Goal: Task Accomplishment & Management: Complete application form

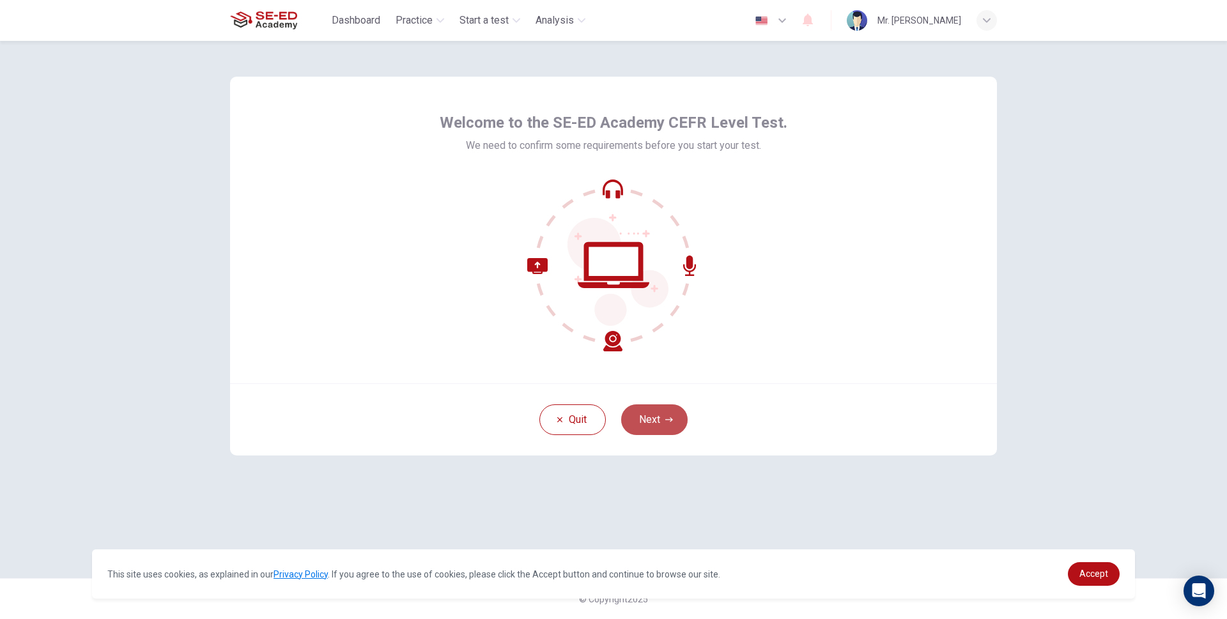
click at [659, 419] on button "Next" at bounding box center [654, 420] width 66 height 31
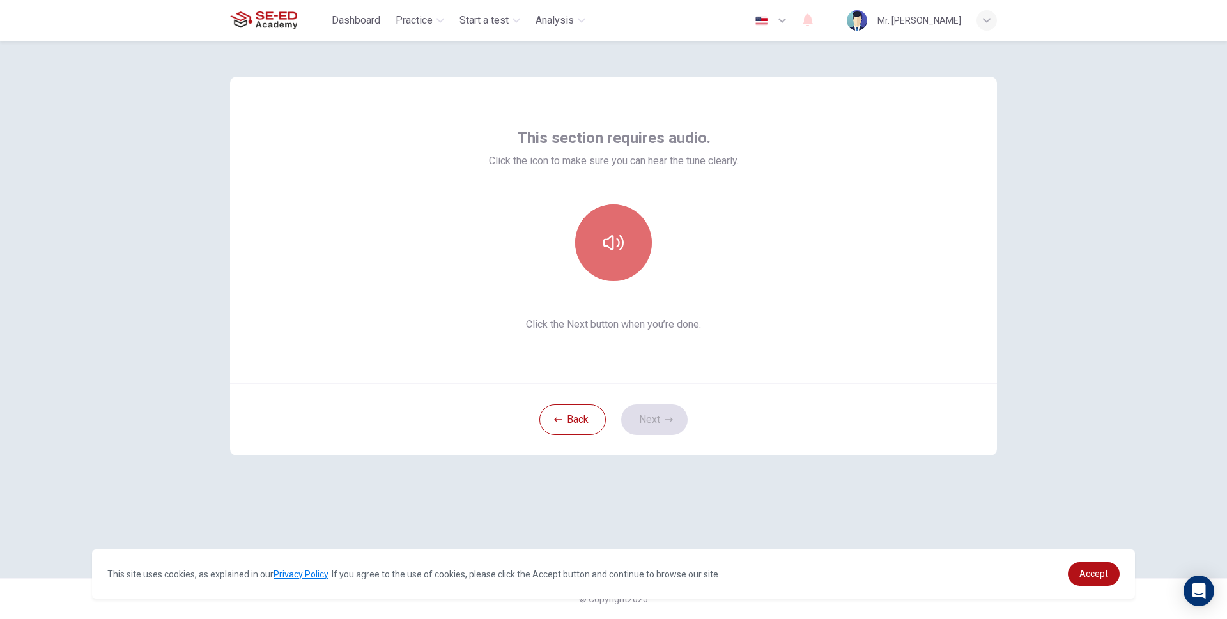
click at [625, 249] on button "button" at bounding box center [613, 243] width 77 height 77
drag, startPoint x: 625, startPoint y: 249, endPoint x: 692, endPoint y: 232, distance: 69.3
click at [723, 222] on div at bounding box center [614, 243] width 250 height 77
click at [611, 247] on icon "button" at bounding box center [613, 243] width 20 height 20
click at [668, 419] on icon "button" at bounding box center [669, 420] width 8 height 8
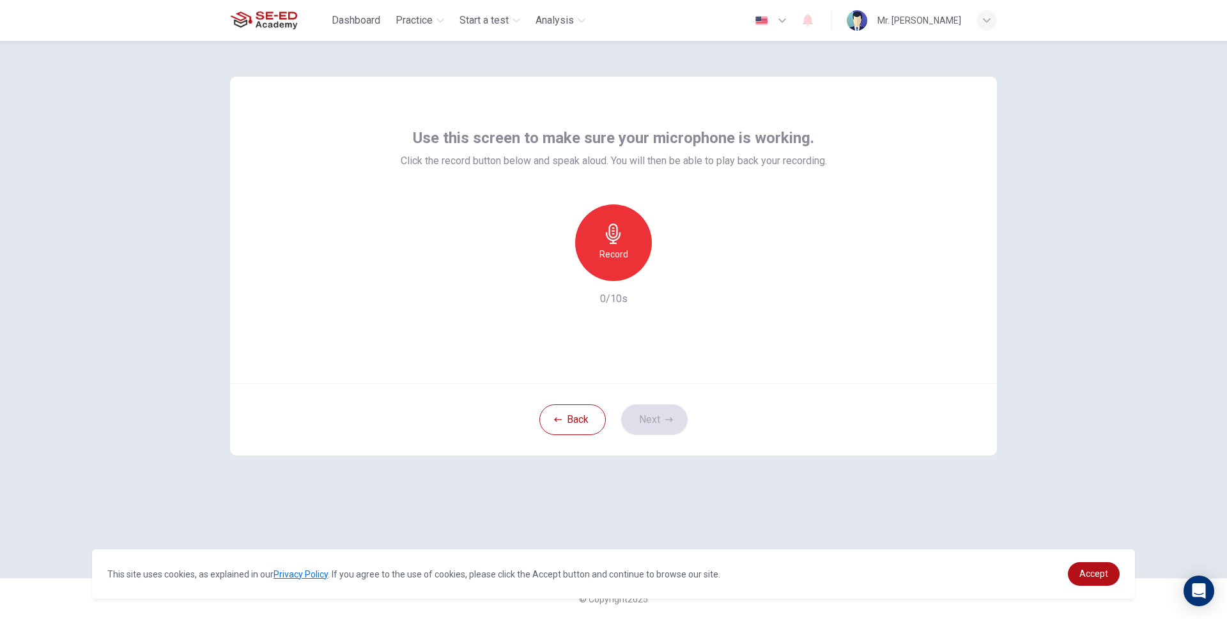
click at [610, 261] on h6 "Record" at bounding box center [614, 254] width 29 height 15
click at [621, 251] on h6 "Record" at bounding box center [614, 254] width 29 height 15
click at [621, 251] on h6 "Stop" at bounding box center [613, 254] width 19 height 15
click at [665, 415] on button "Next" at bounding box center [654, 420] width 66 height 31
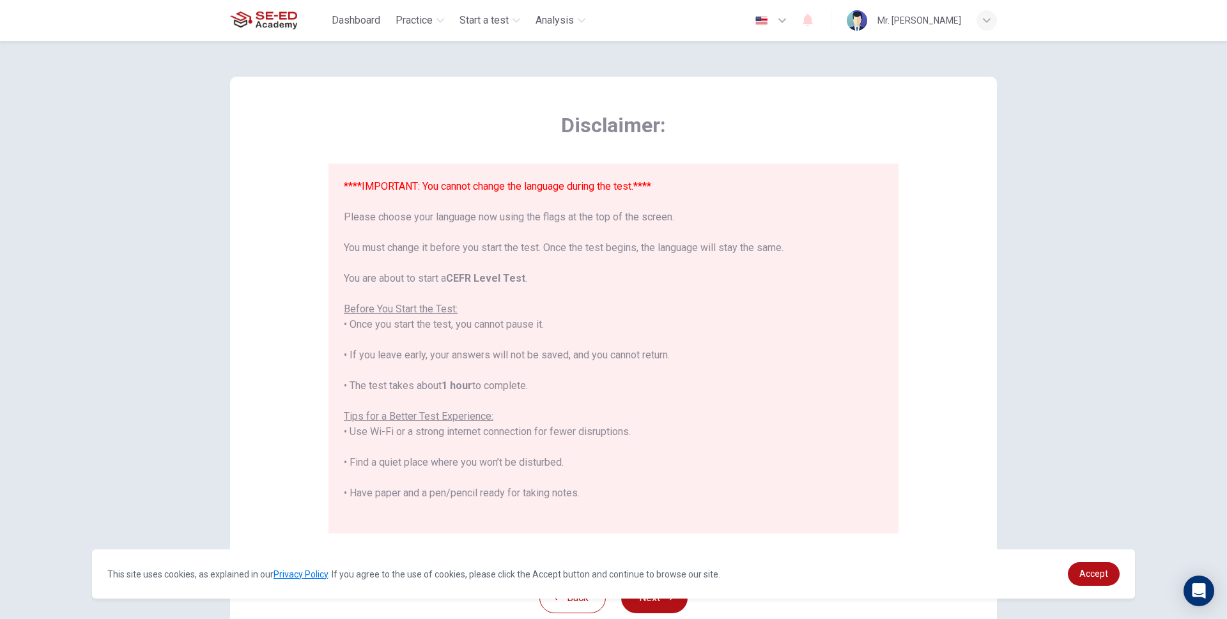
click at [775, 25] on icon "button" at bounding box center [782, 20] width 15 height 15
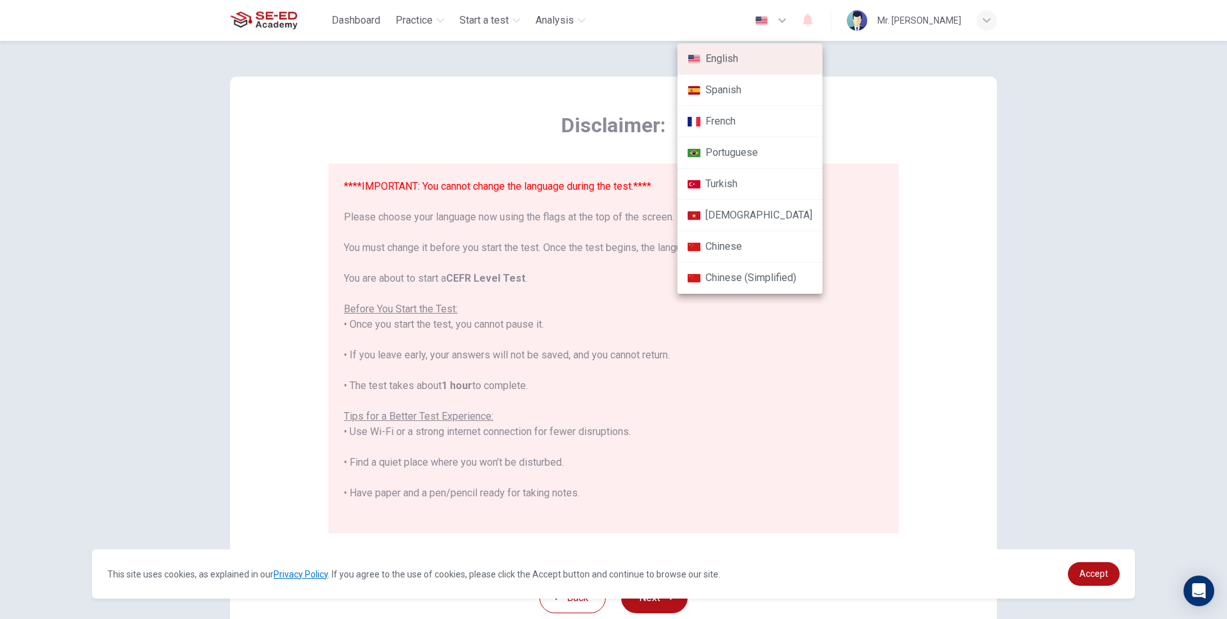
click at [740, 20] on div at bounding box center [613, 309] width 1227 height 619
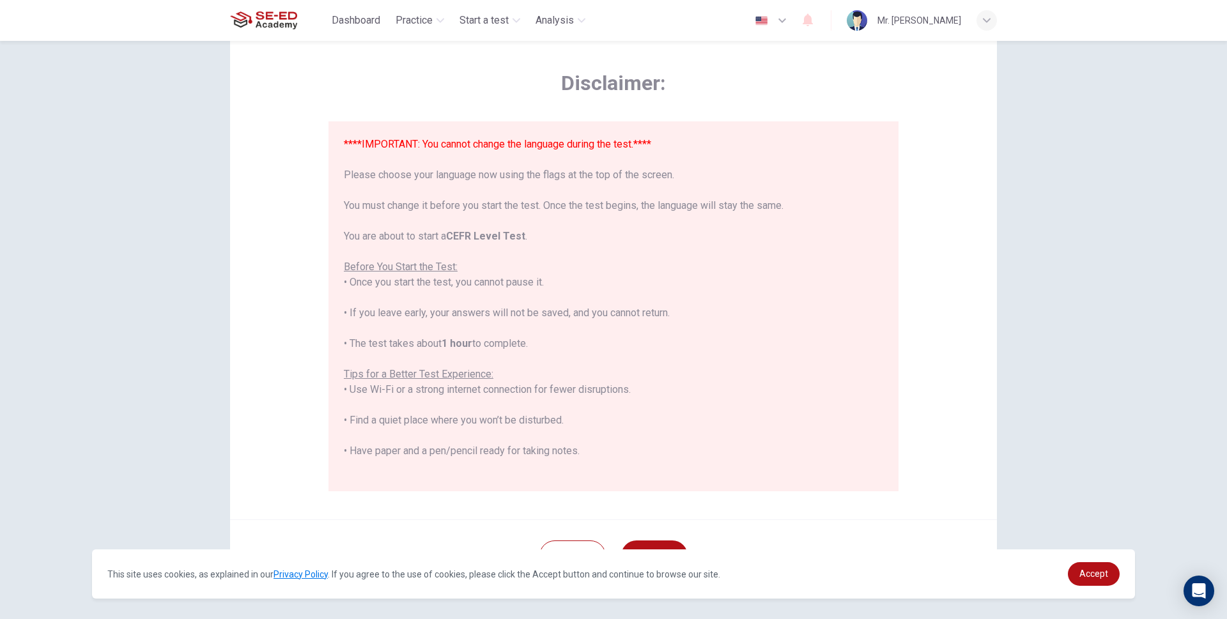
scroll to position [64, 0]
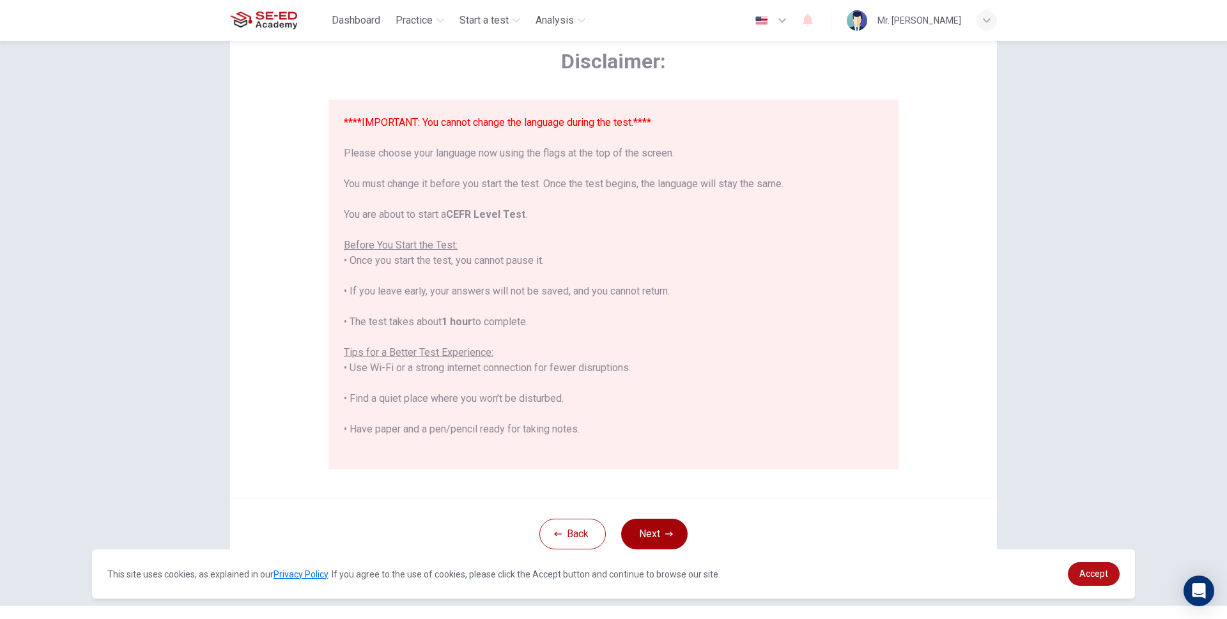
click at [658, 535] on button "Next" at bounding box center [654, 534] width 66 height 31
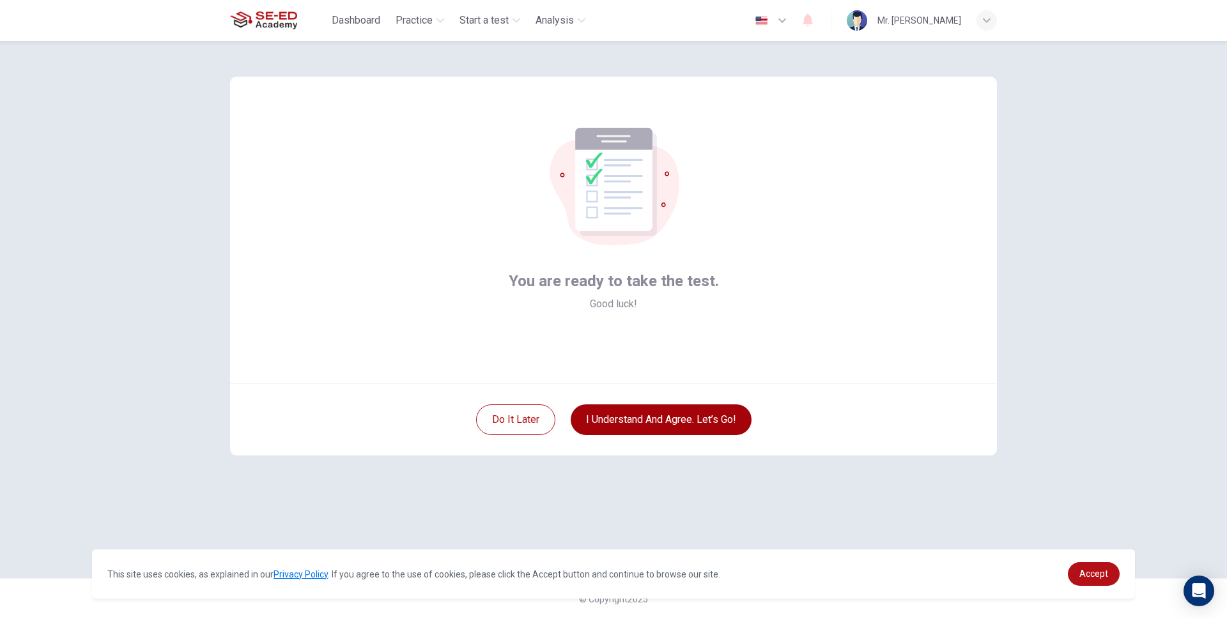
scroll to position [0, 0]
click at [698, 416] on button "I understand and agree. Let’s go!" at bounding box center [661, 420] width 181 height 31
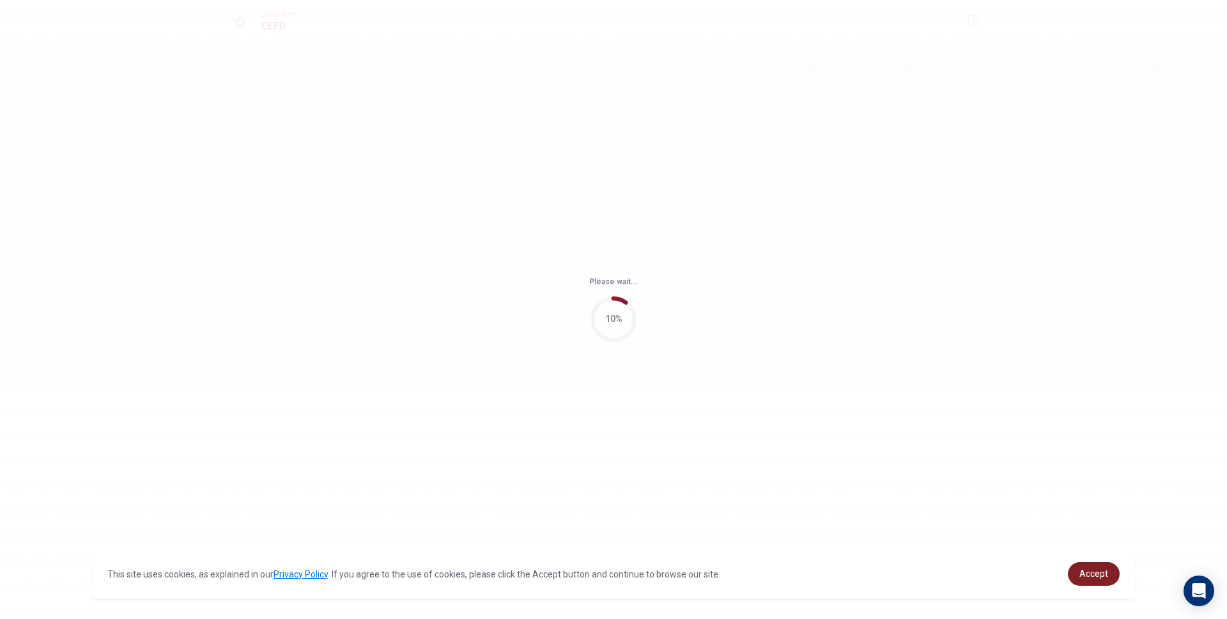
click at [1097, 582] on link "Accept" at bounding box center [1094, 575] width 52 height 24
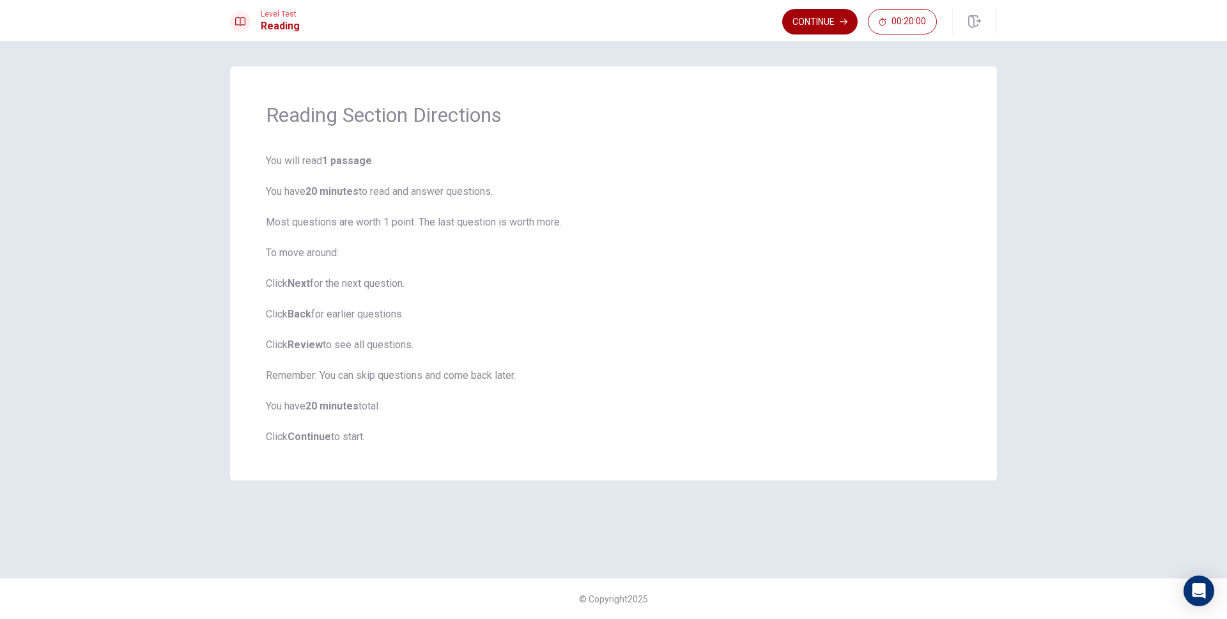
click at [817, 26] on button "Continue" at bounding box center [819, 22] width 75 height 26
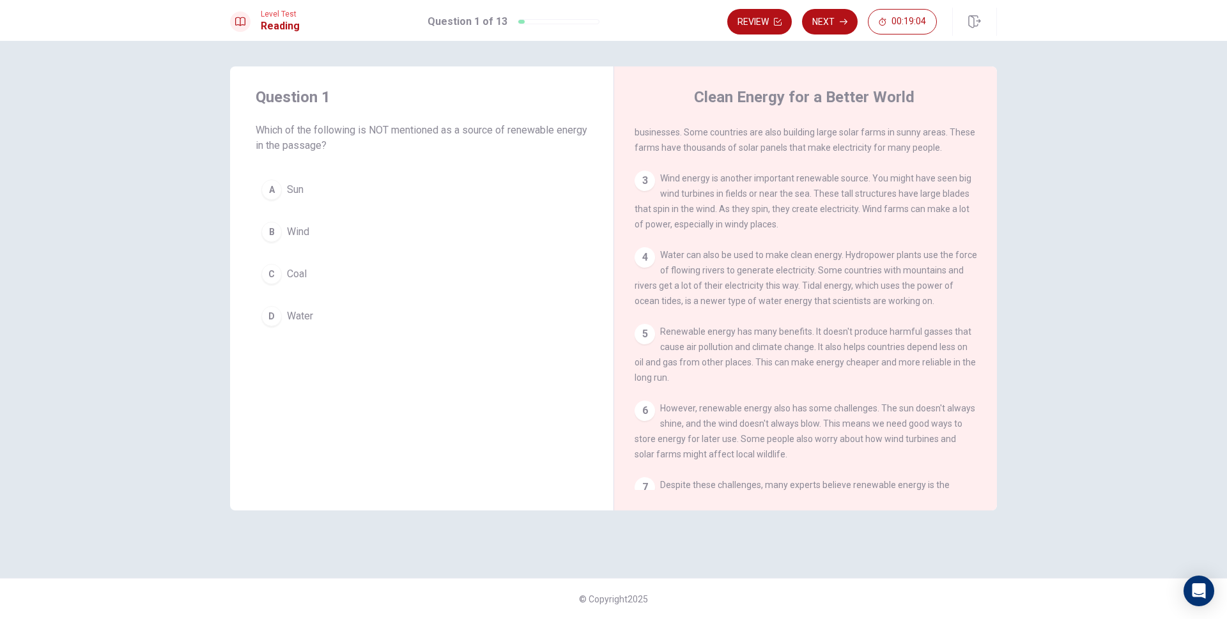
scroll to position [128, 0]
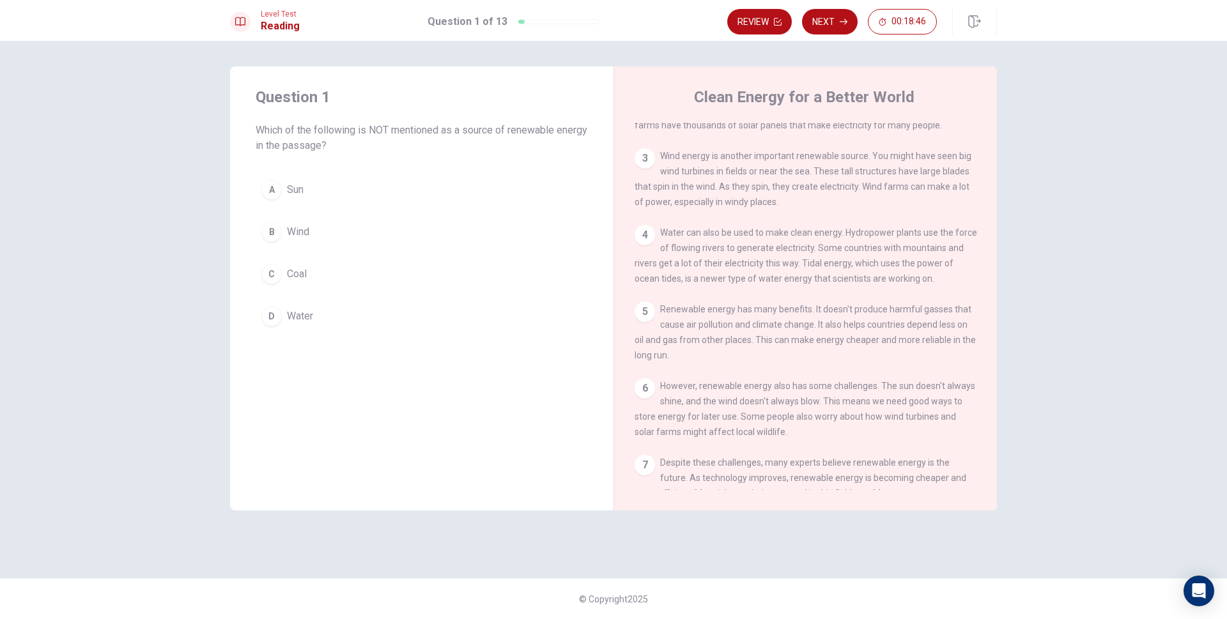
click at [277, 273] on div "C" at bounding box center [271, 274] width 20 height 20
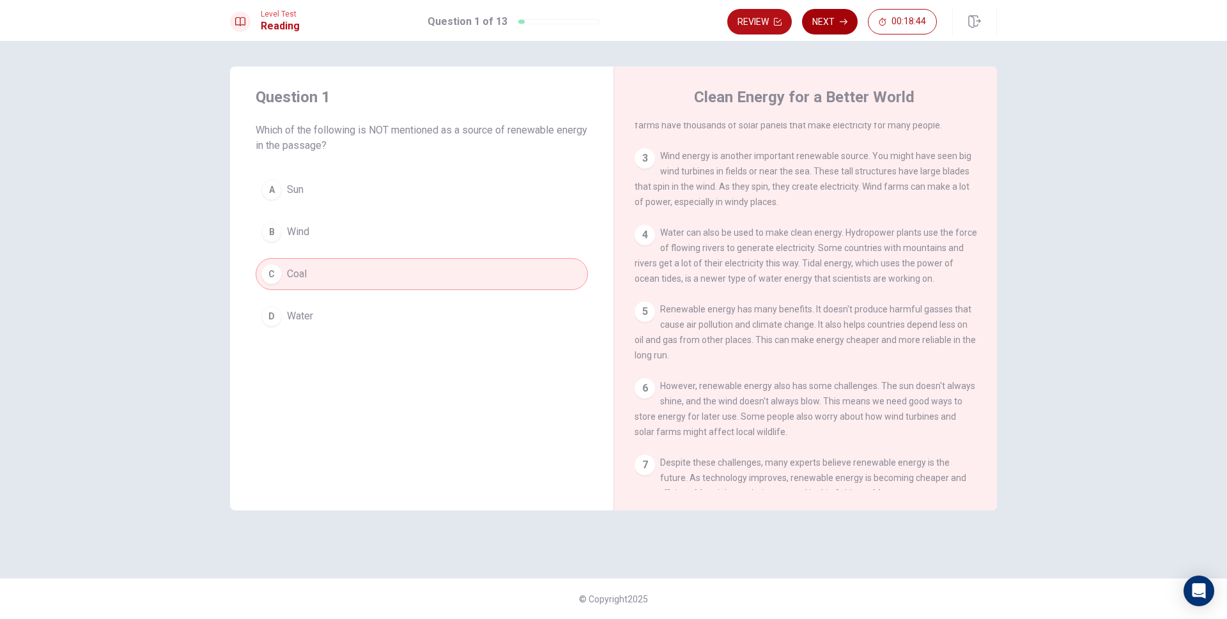
click at [812, 20] on button "Next" at bounding box center [830, 22] width 56 height 26
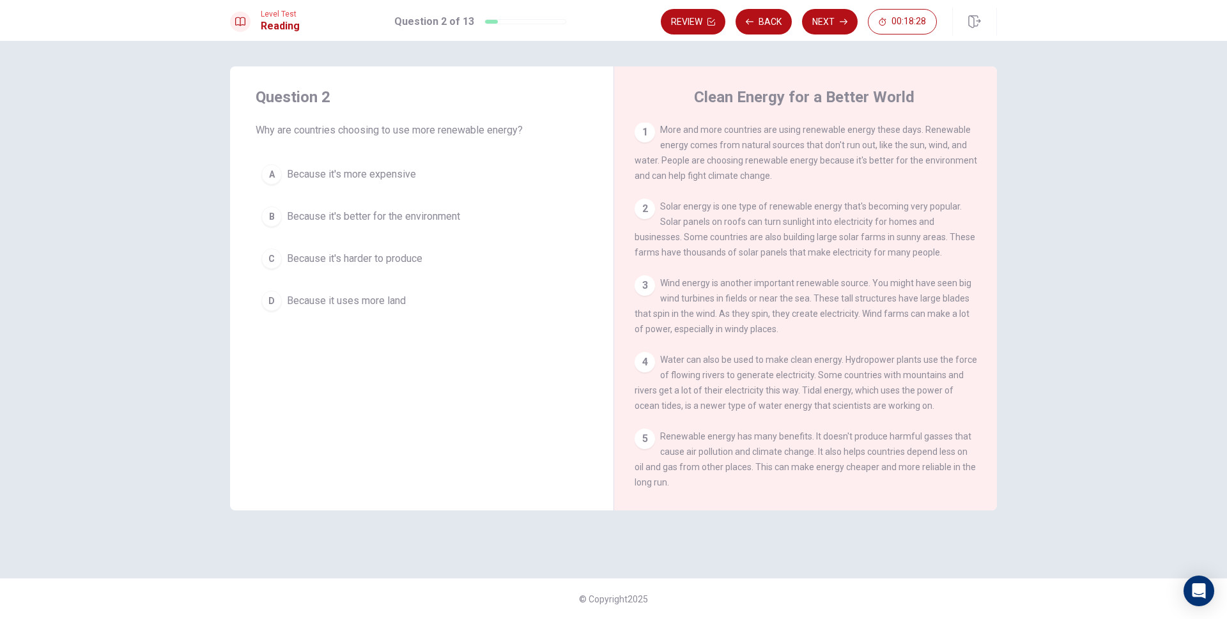
scroll to position [0, 0]
click at [398, 213] on span "Because it's better for the environment" at bounding box center [373, 216] width 173 height 15
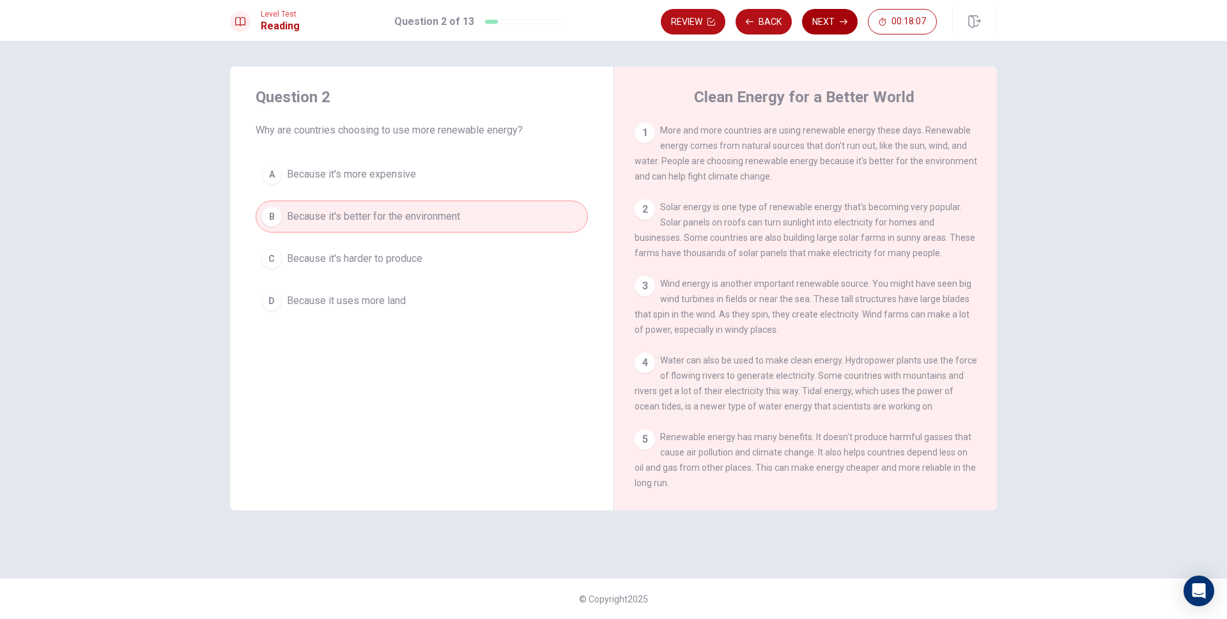
click at [836, 26] on button "Next" at bounding box center [830, 22] width 56 height 26
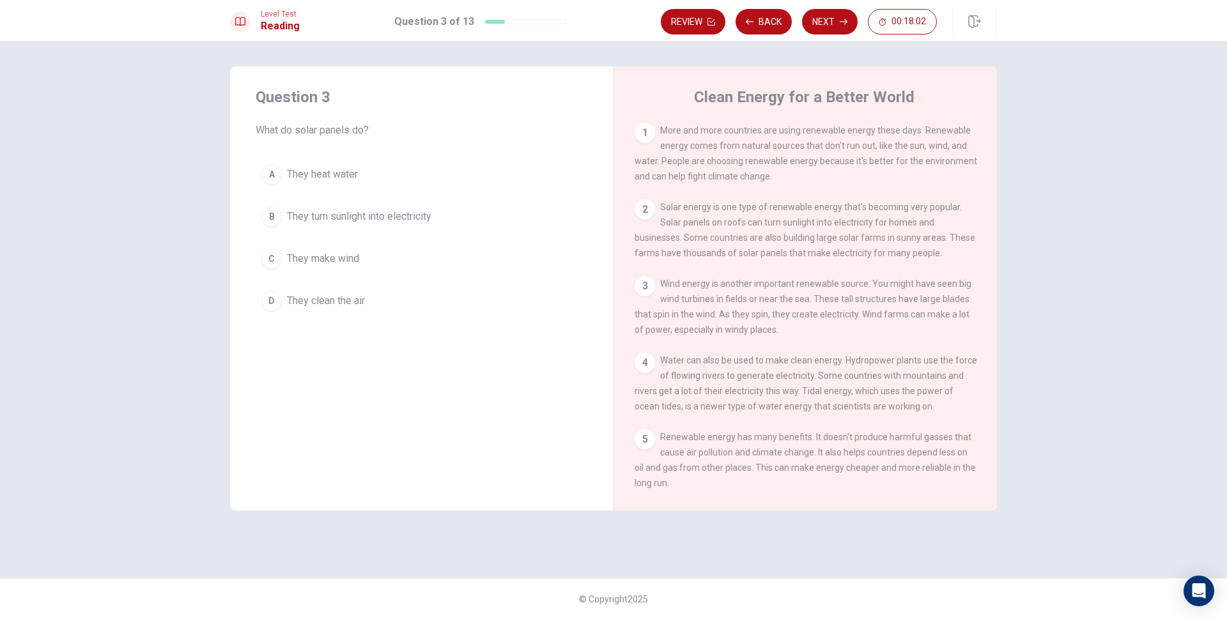
click at [415, 222] on span "They turn sunlight into electricity" at bounding box center [359, 216] width 144 height 15
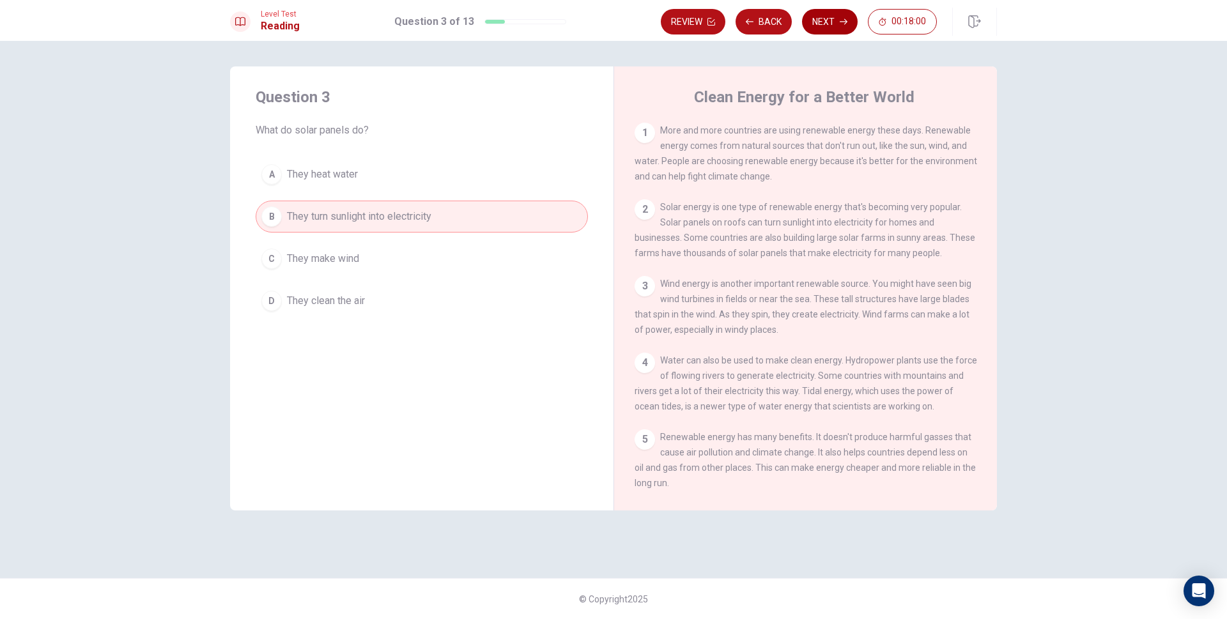
click at [818, 15] on button "Next" at bounding box center [830, 22] width 56 height 26
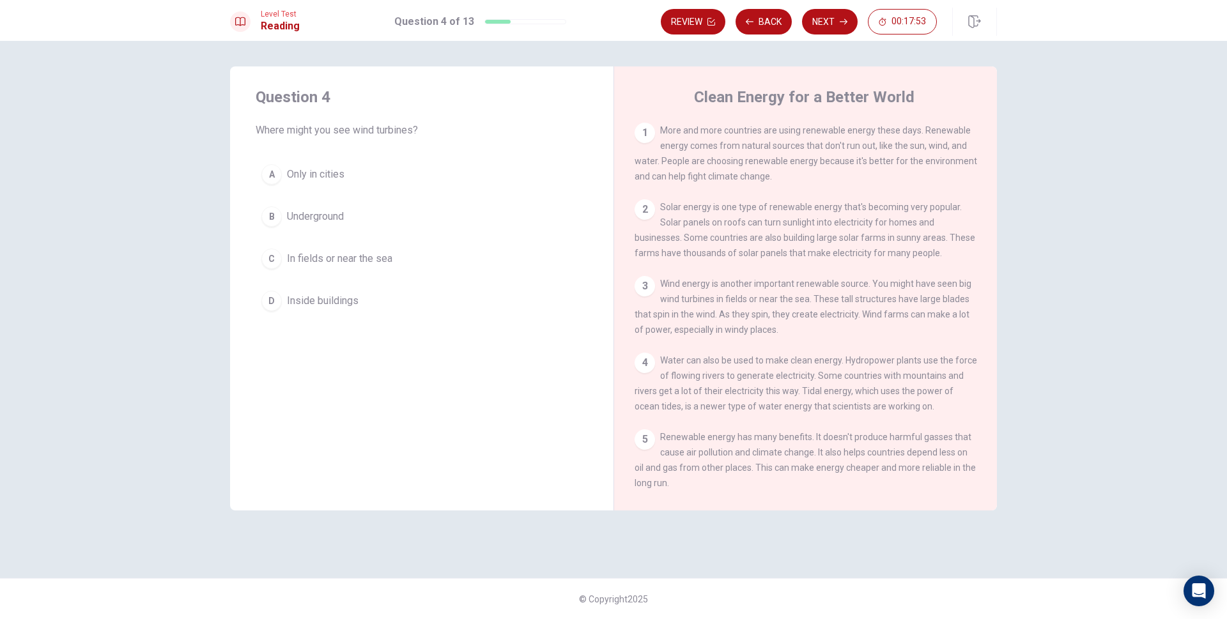
click at [375, 258] on span "In fields or near the sea" at bounding box center [339, 258] width 105 height 15
click at [843, 24] on icon "button" at bounding box center [844, 22] width 8 height 8
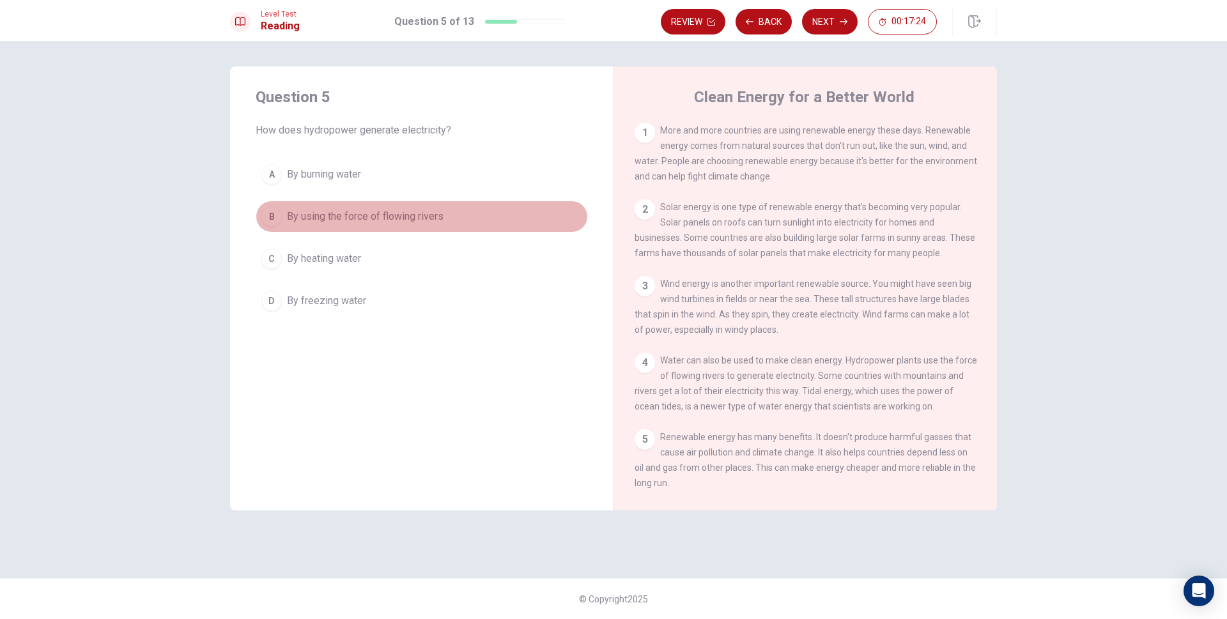
click at [395, 222] on span "By using the force of flowing rivers" at bounding box center [365, 216] width 157 height 15
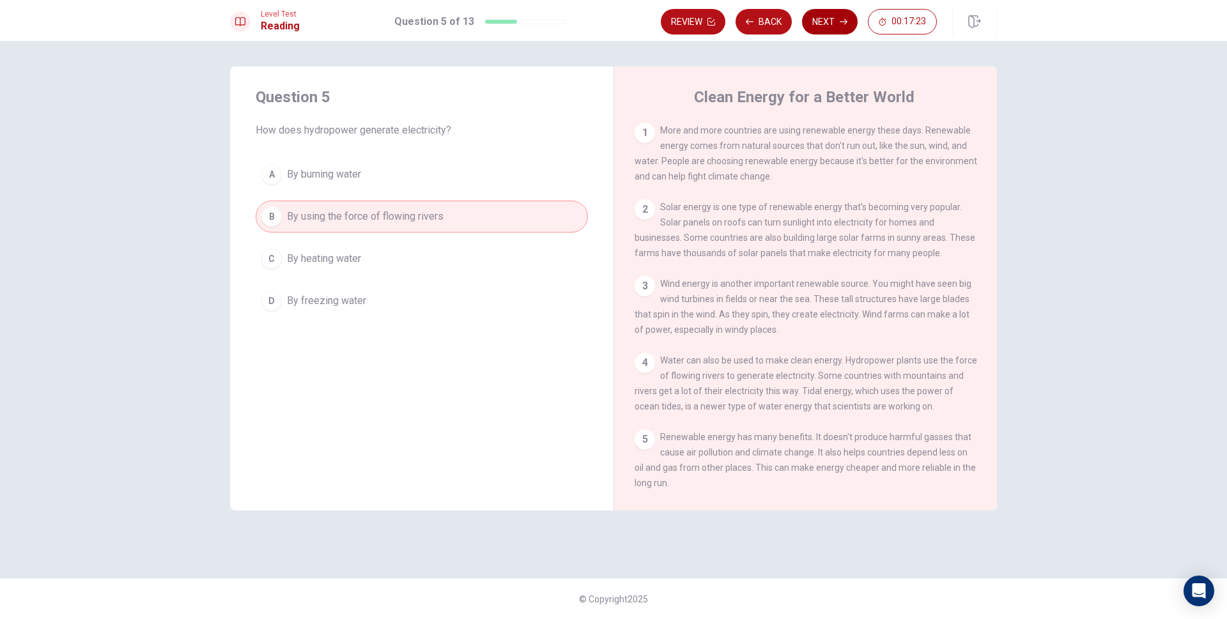
click at [829, 26] on button "Next" at bounding box center [830, 22] width 56 height 26
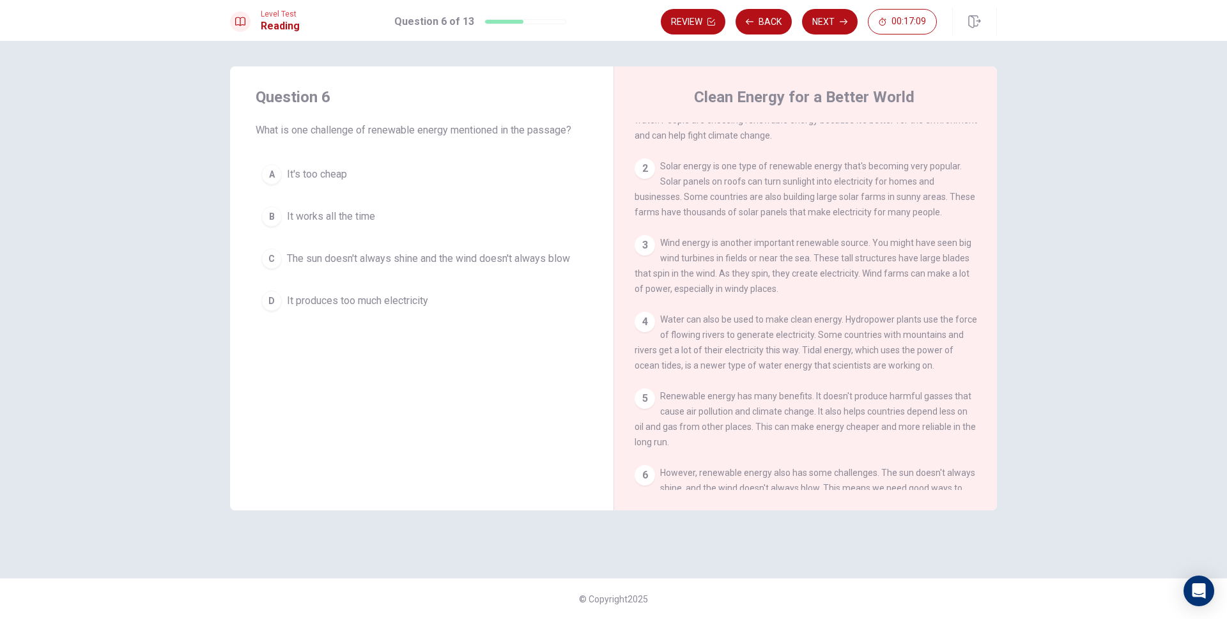
scroll to position [64, 0]
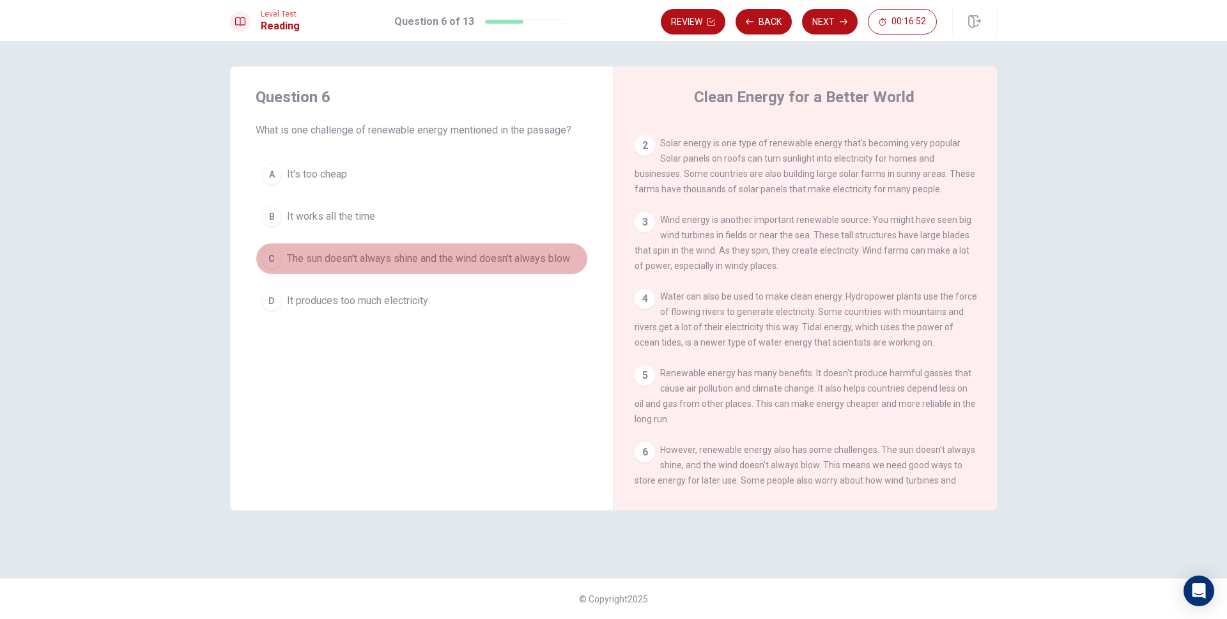
click at [465, 268] on button "C The sun doesn't always shine and the wind doesn't always blow" at bounding box center [422, 259] width 332 height 32
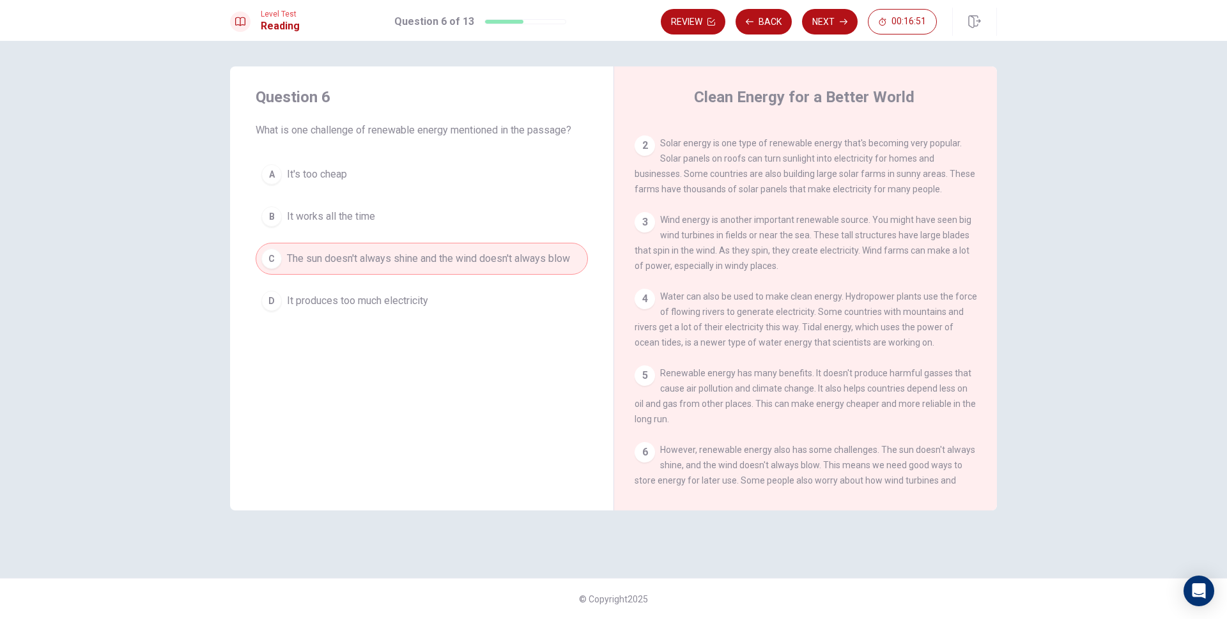
click at [843, 24] on icon "button" at bounding box center [844, 22] width 8 height 8
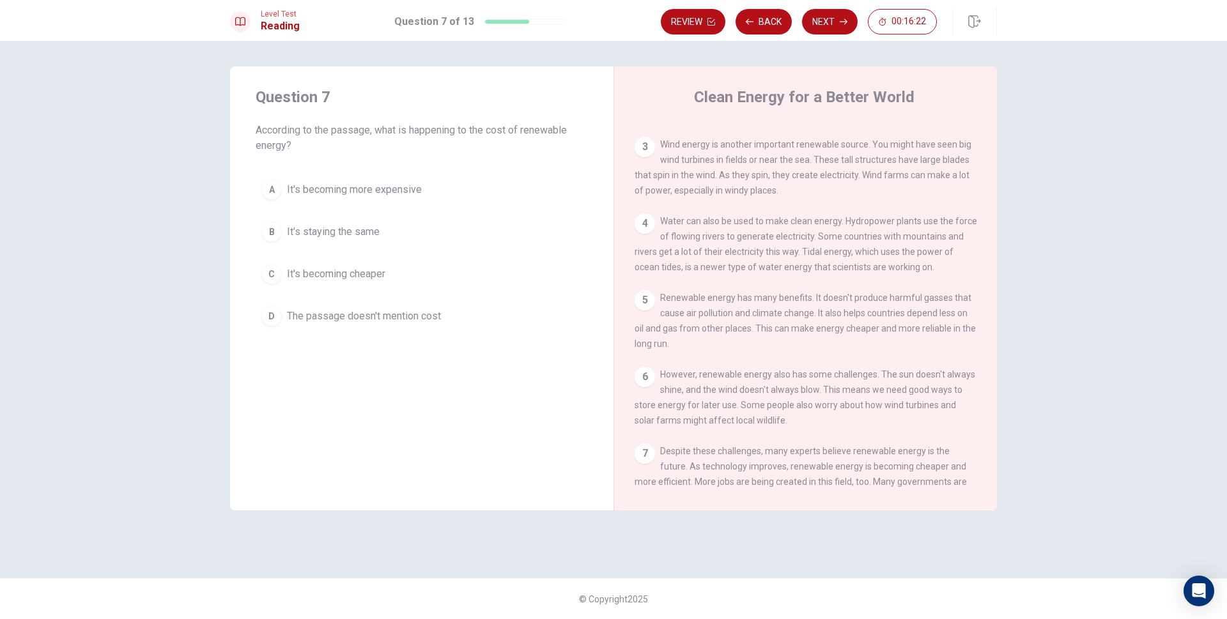
scroll to position [203, 0]
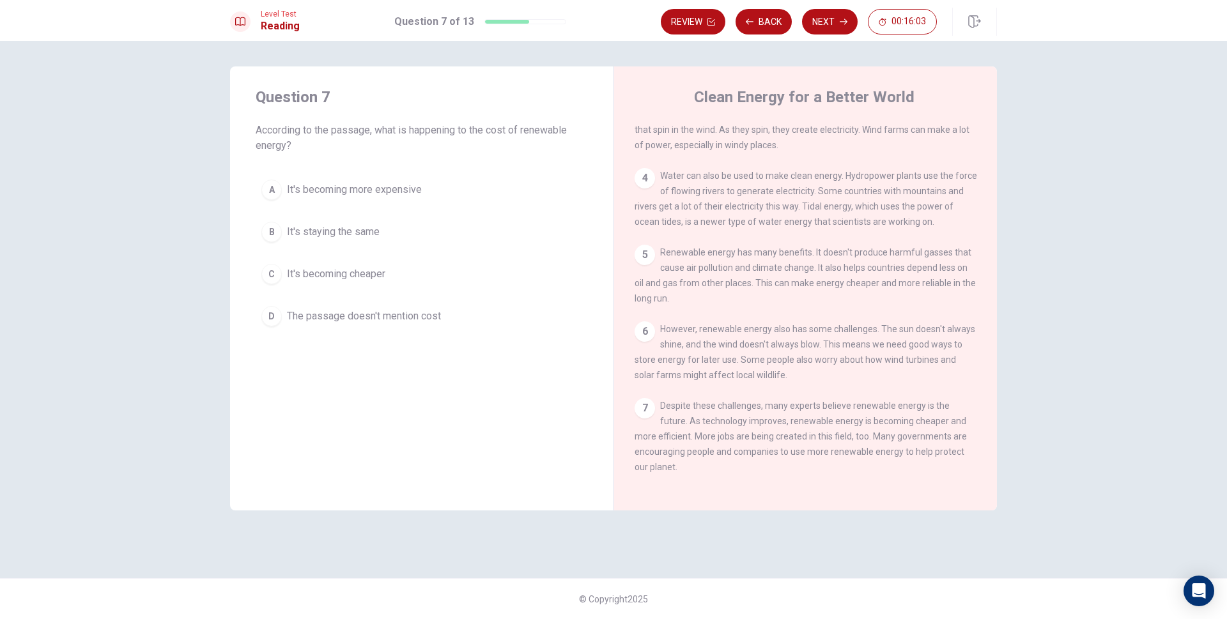
click at [347, 273] on span "It's becoming cheaper" at bounding box center [336, 274] width 98 height 15
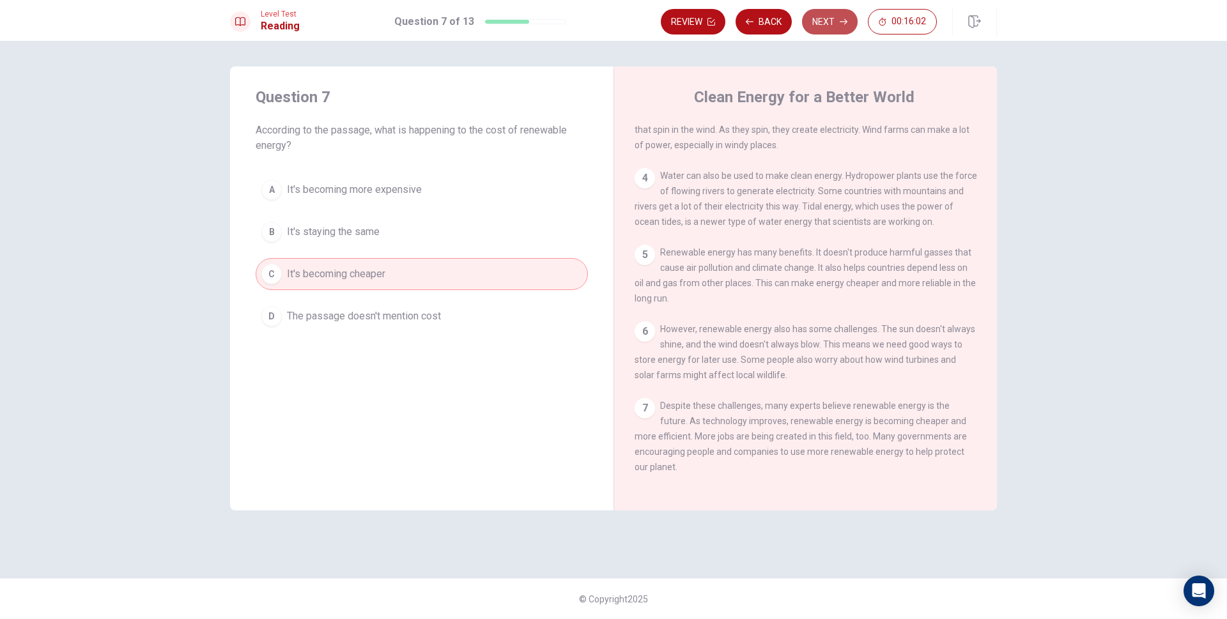
click at [834, 16] on button "Next" at bounding box center [830, 22] width 56 height 26
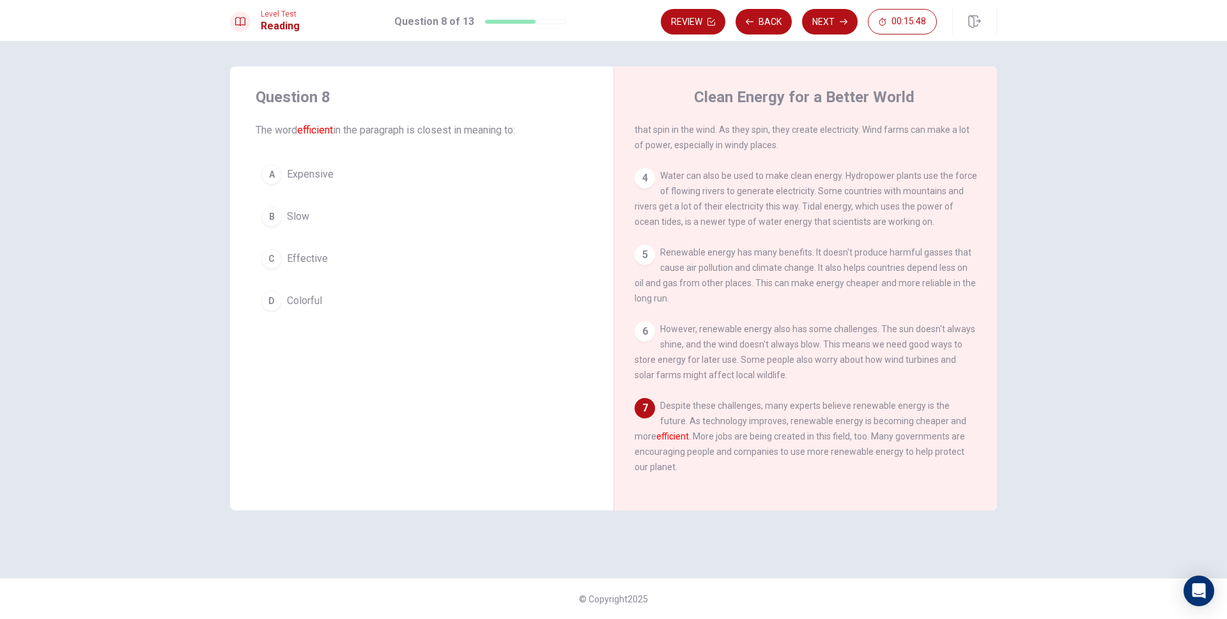
click at [303, 253] on span "Effective" at bounding box center [307, 258] width 41 height 15
click at [832, 22] on button "Next" at bounding box center [830, 22] width 56 height 26
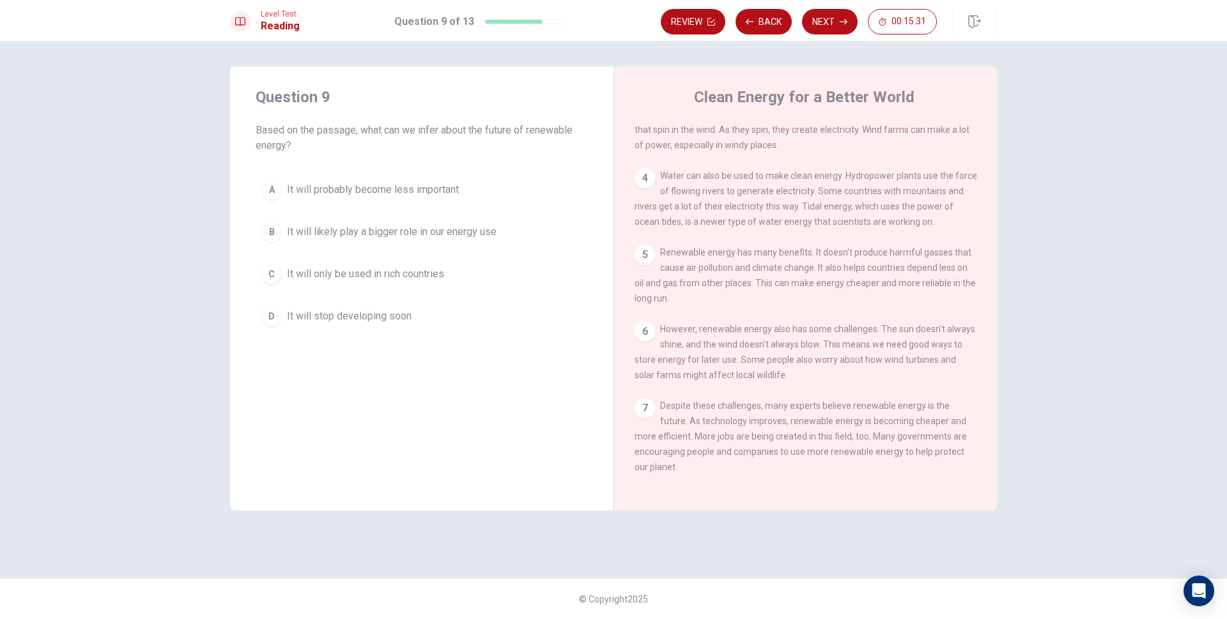
click at [451, 228] on span "It will likely play a bigger role in our energy use" at bounding box center [392, 231] width 210 height 15
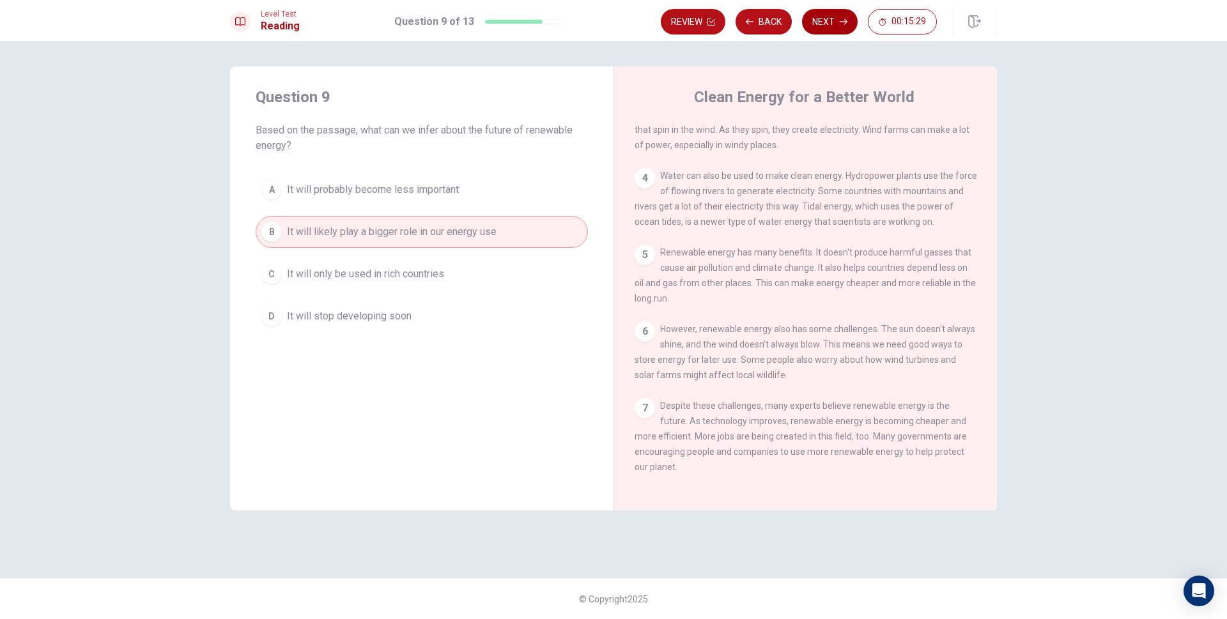
click at [824, 23] on button "Next" at bounding box center [830, 22] width 56 height 26
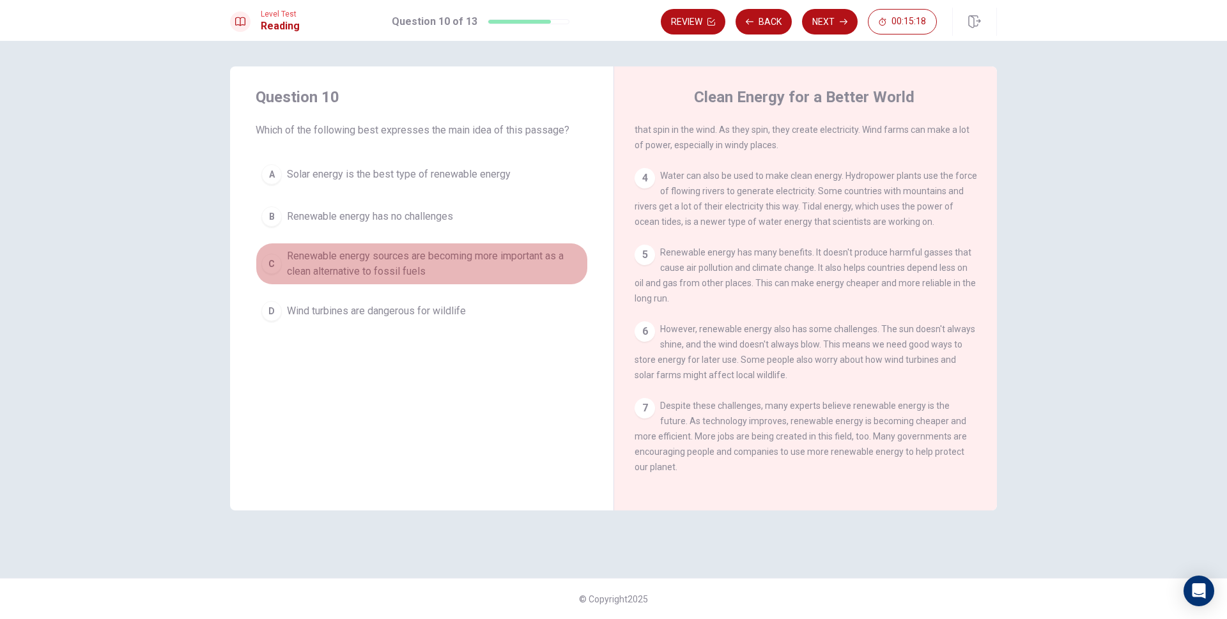
click at [463, 260] on span "Renewable energy sources are becoming more important as a clean alternative to …" at bounding box center [434, 264] width 295 height 31
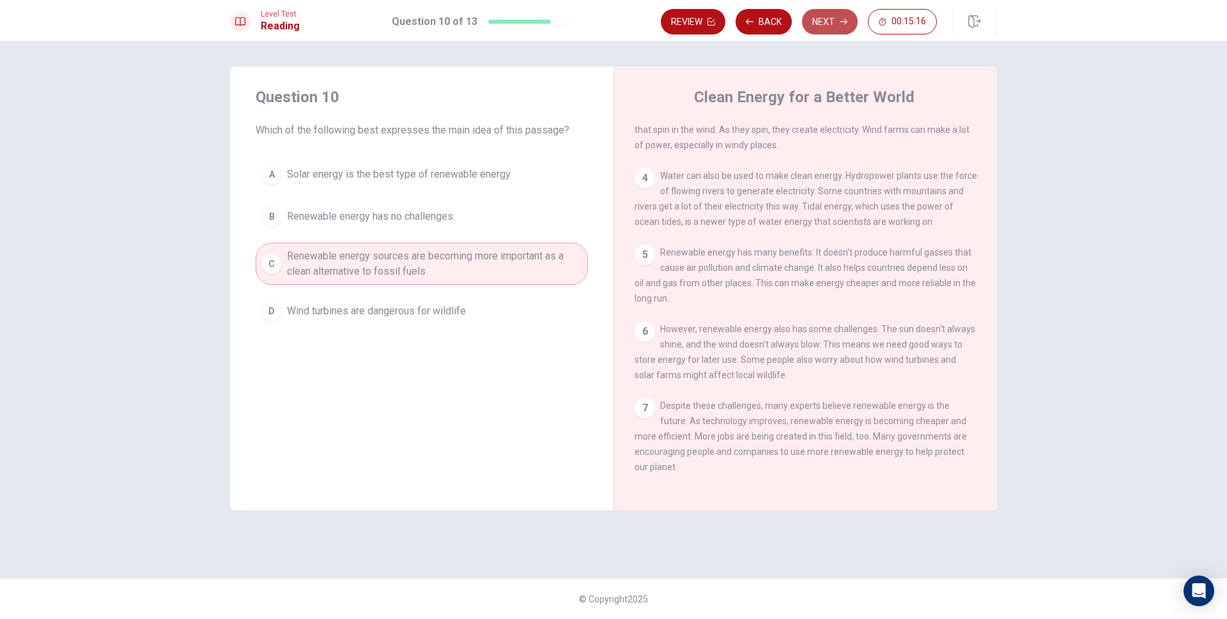
click at [832, 19] on button "Next" at bounding box center [830, 22] width 56 height 26
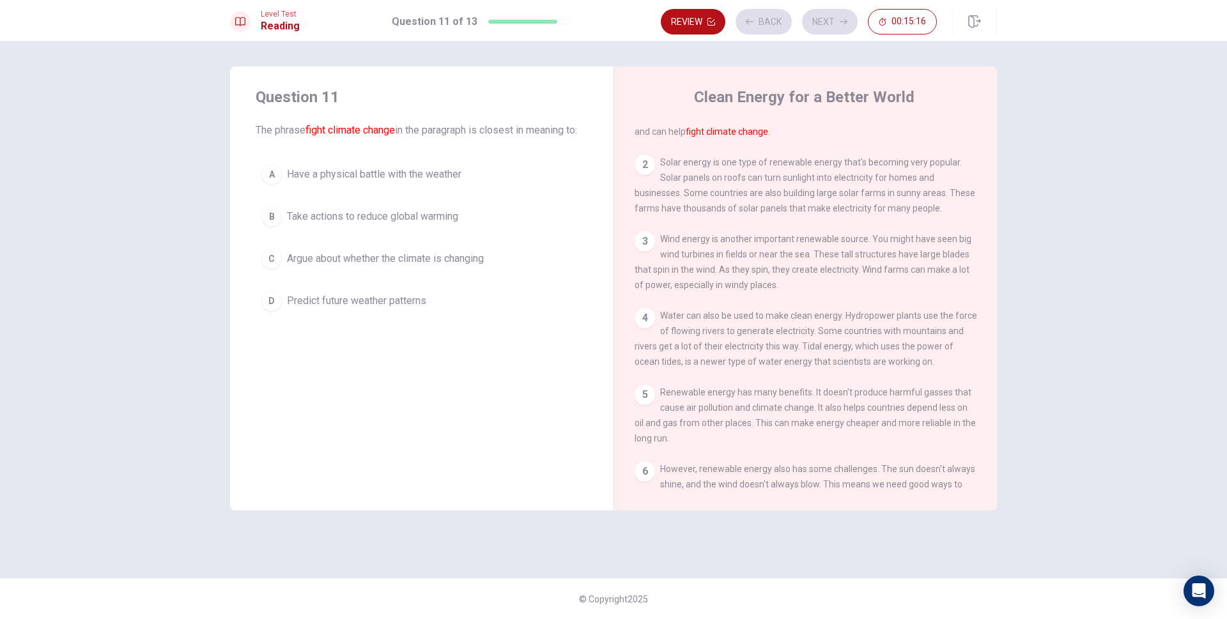
scroll to position [0, 0]
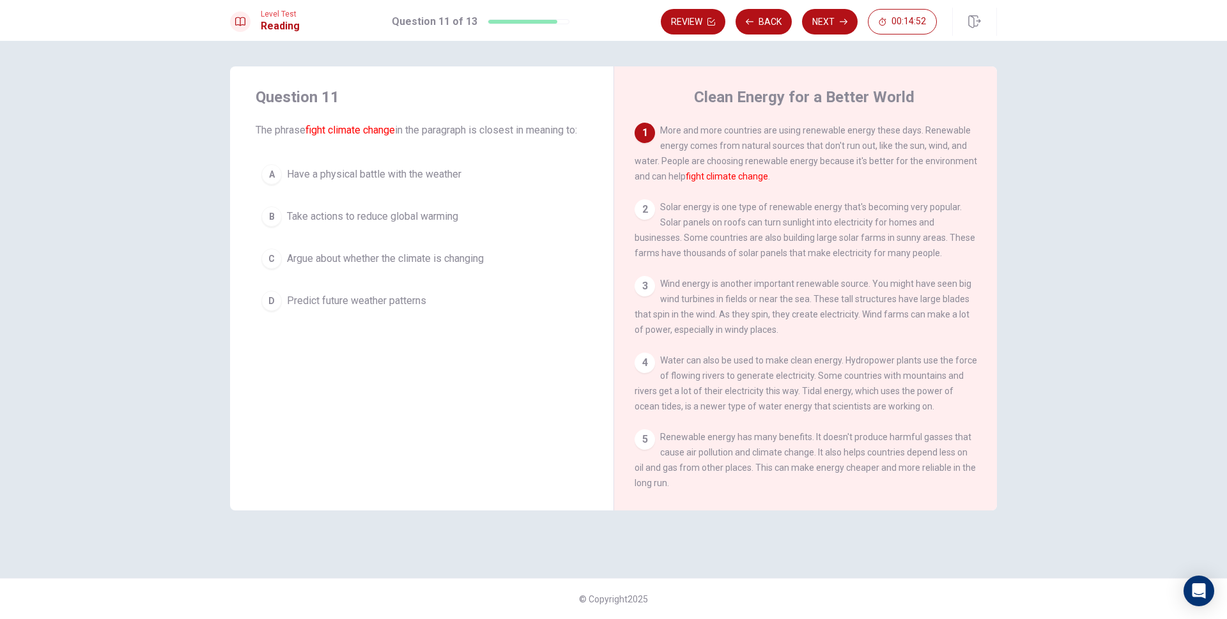
click at [449, 224] on span "Take actions to reduce global warming" at bounding box center [372, 216] width 171 height 15
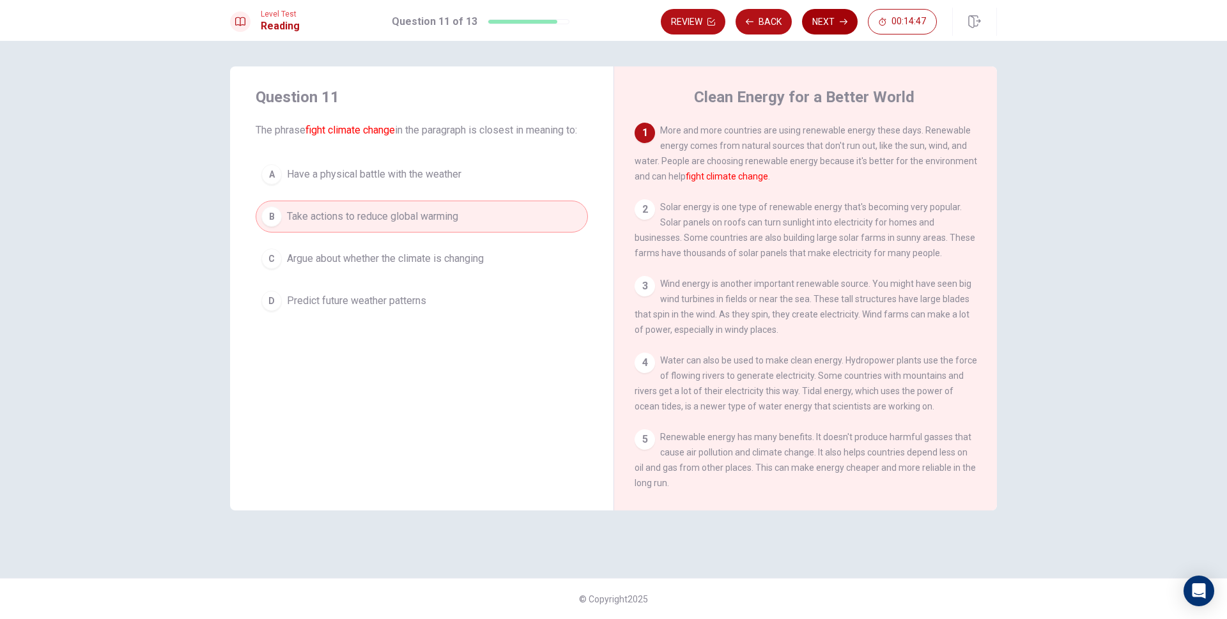
click at [832, 22] on button "Next" at bounding box center [830, 22] width 56 height 26
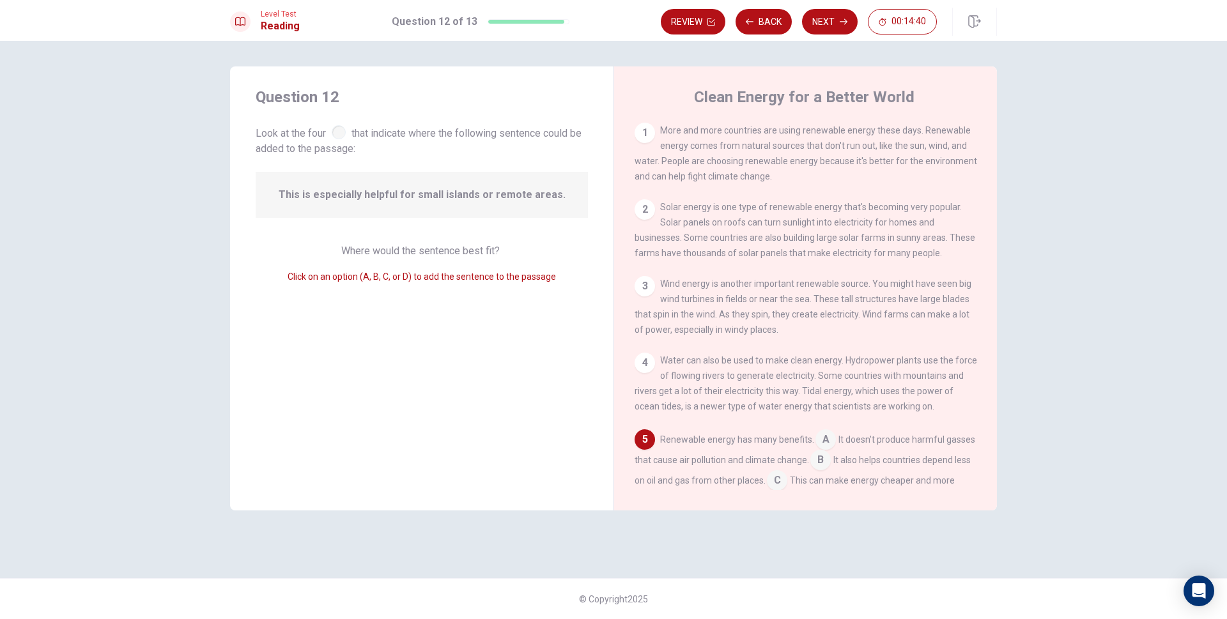
click at [344, 136] on div at bounding box center [339, 132] width 14 height 14
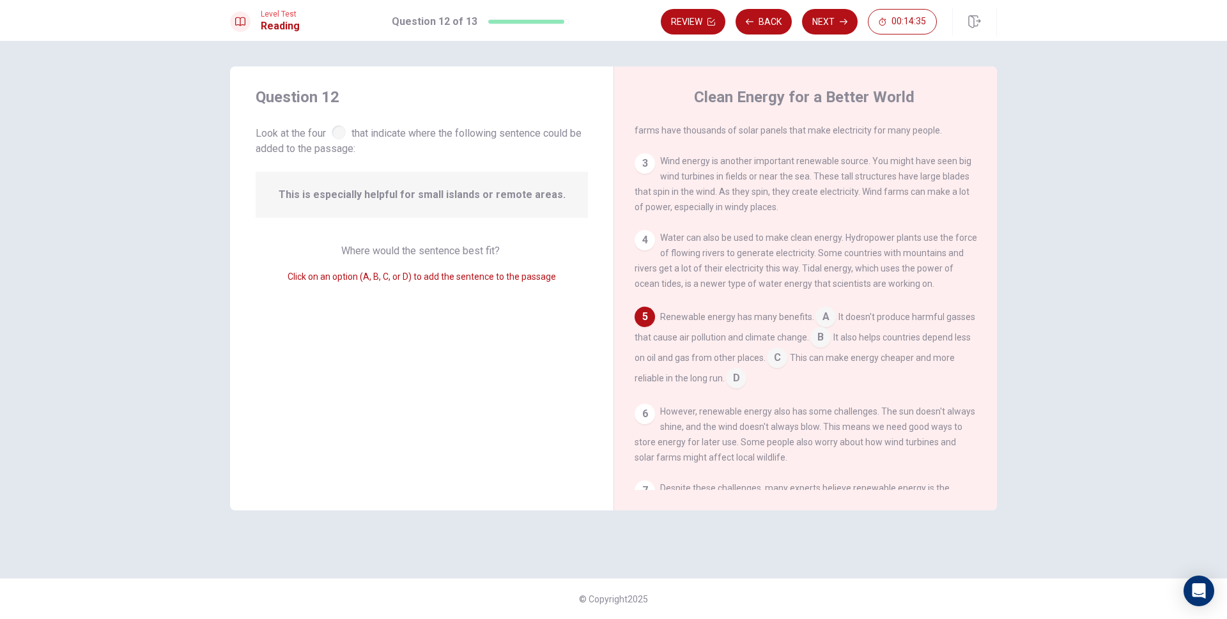
scroll to position [128, 0]
drag, startPoint x: 826, startPoint y: 331, endPoint x: 825, endPoint y: 339, distance: 9.0
click at [826, 323] on input at bounding box center [826, 313] width 20 height 20
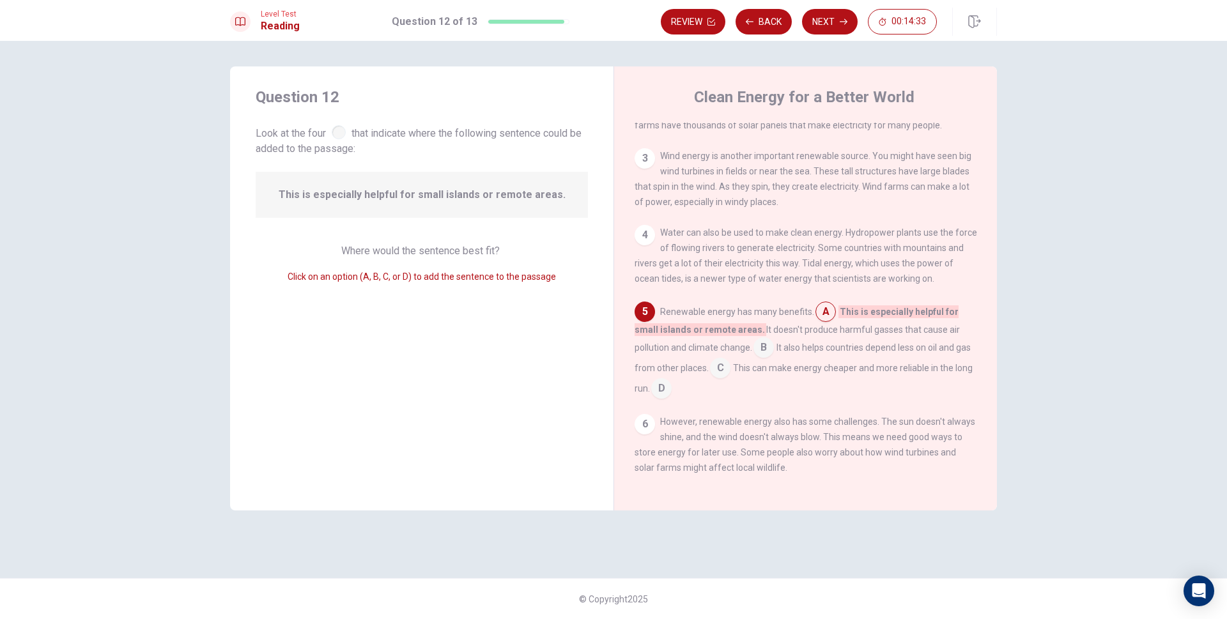
click at [767, 359] on input at bounding box center [764, 349] width 20 height 20
click at [821, 341] on input at bounding box center [821, 333] width 20 height 20
click at [793, 298] on div "1 More and more countries are using renewable energy these days. Renewable ener…" at bounding box center [814, 307] width 359 height 368
click at [710, 380] on input at bounding box center [720, 369] width 20 height 20
click at [827, 339] on input at bounding box center [821, 333] width 20 height 20
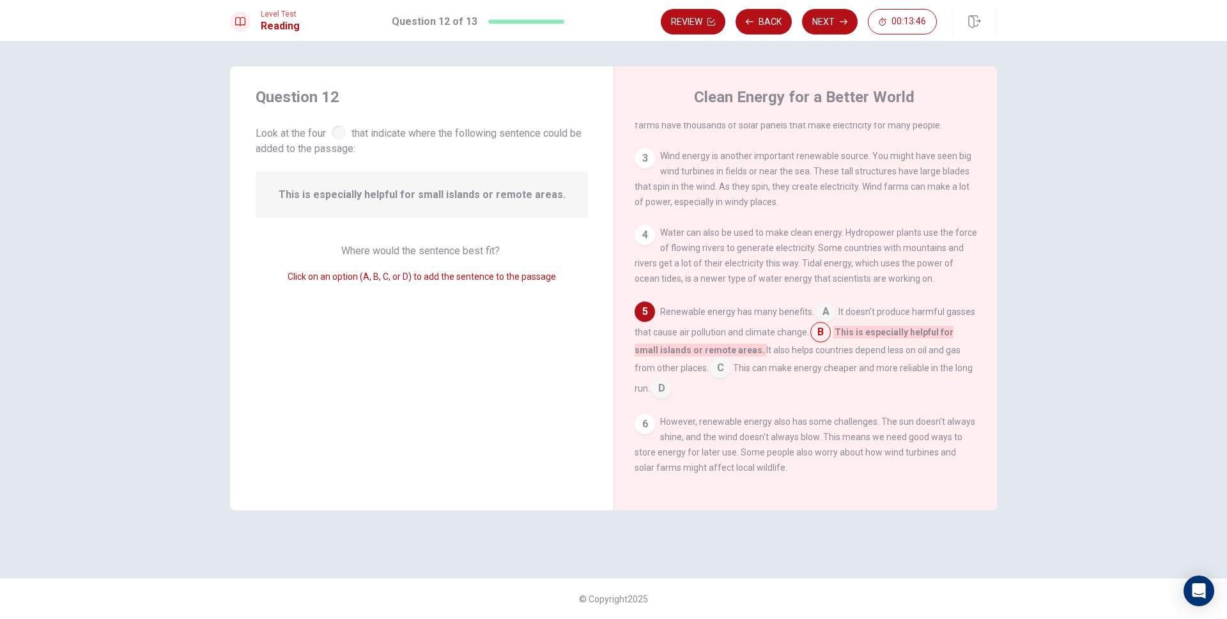
click at [827, 323] on input at bounding box center [826, 313] width 20 height 20
click at [774, 359] on input at bounding box center [764, 349] width 20 height 20
click at [710, 380] on input at bounding box center [720, 369] width 20 height 20
click at [657, 400] on input at bounding box center [646, 390] width 20 height 20
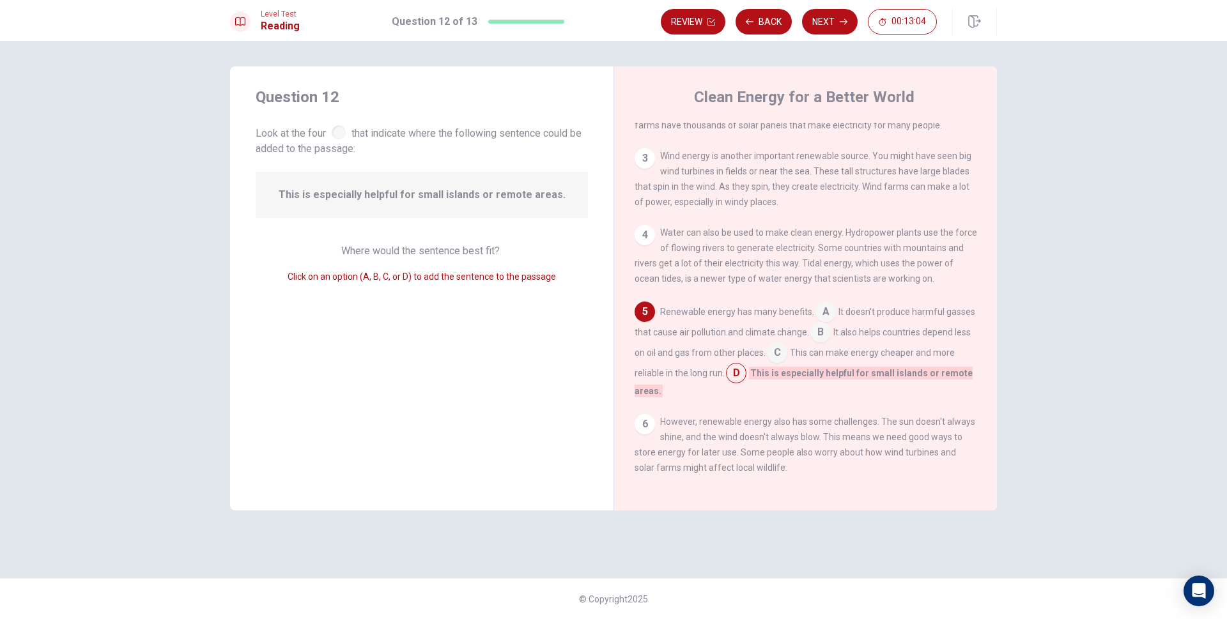
click at [821, 344] on input at bounding box center [821, 333] width 20 height 20
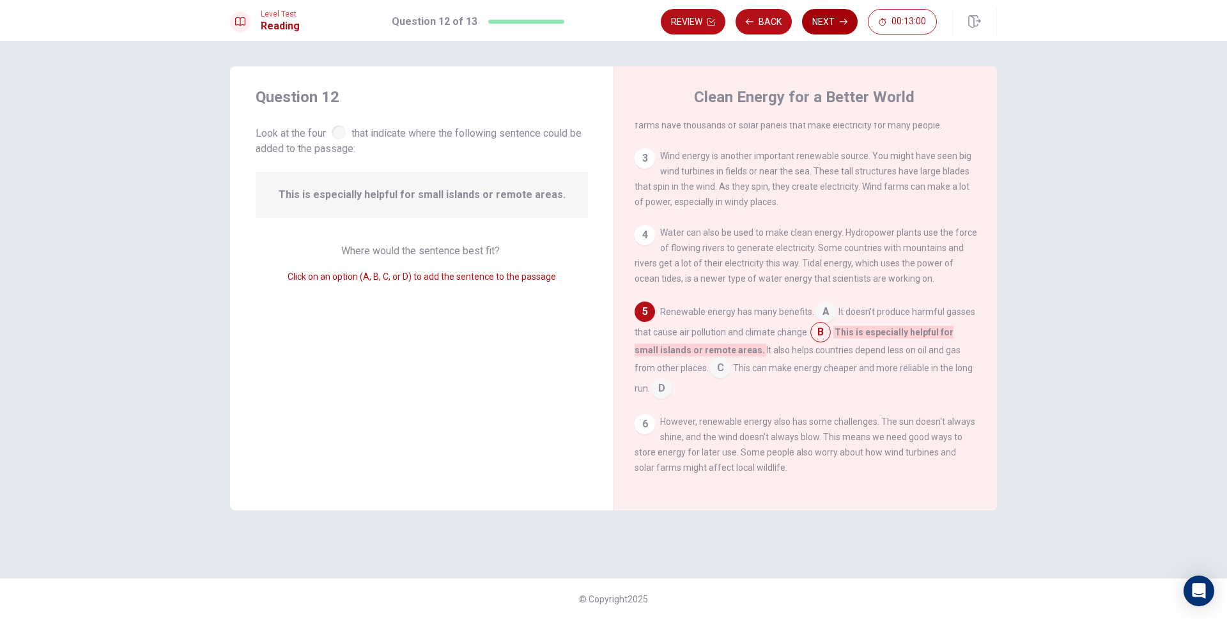
click at [824, 19] on button "Next" at bounding box center [830, 22] width 56 height 26
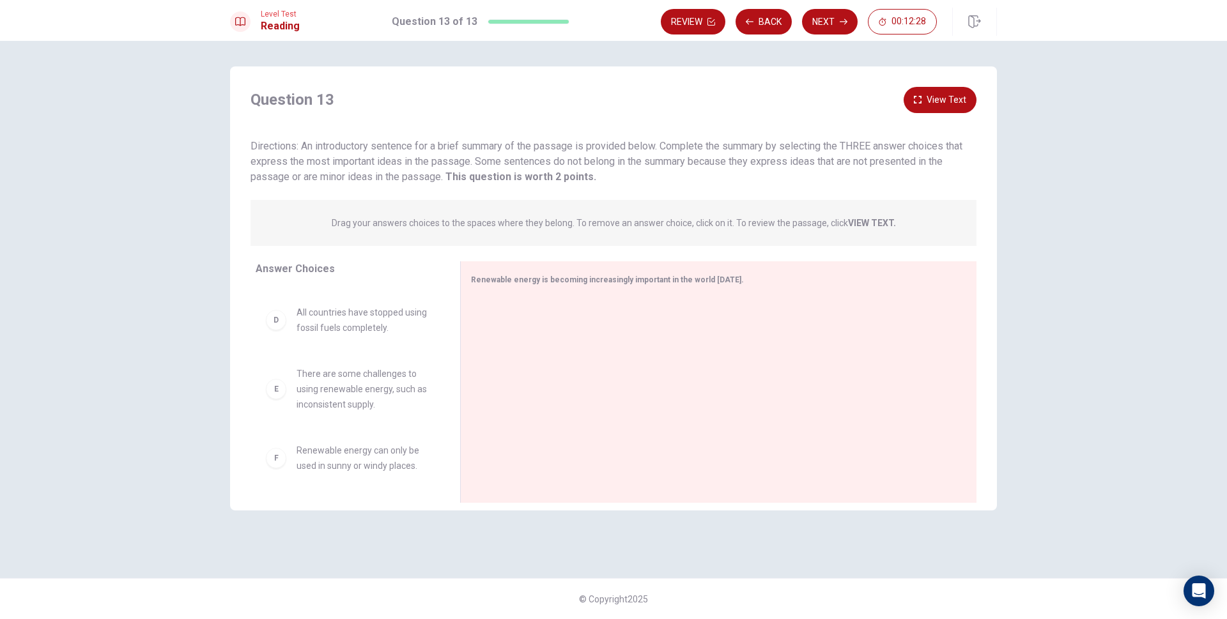
scroll to position [0, 0]
drag, startPoint x: 378, startPoint y: 323, endPoint x: 579, endPoint y: 324, distance: 200.1
drag, startPoint x: 337, startPoint y: 317, endPoint x: 619, endPoint y: 338, distance: 282.7
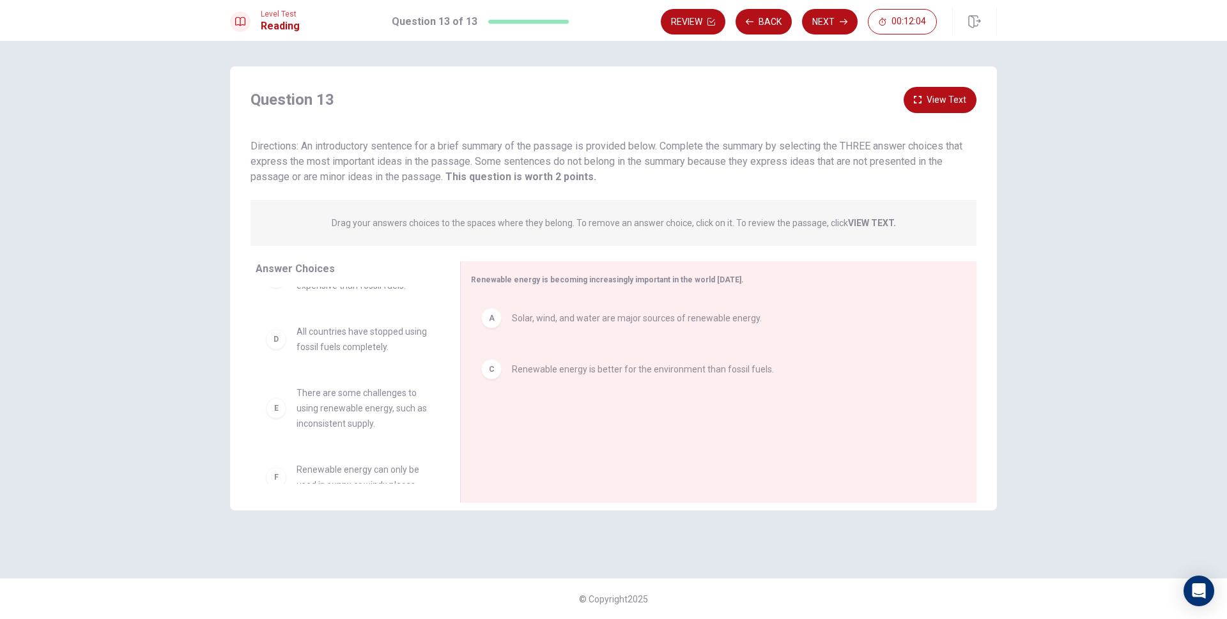
scroll to position [54, 0]
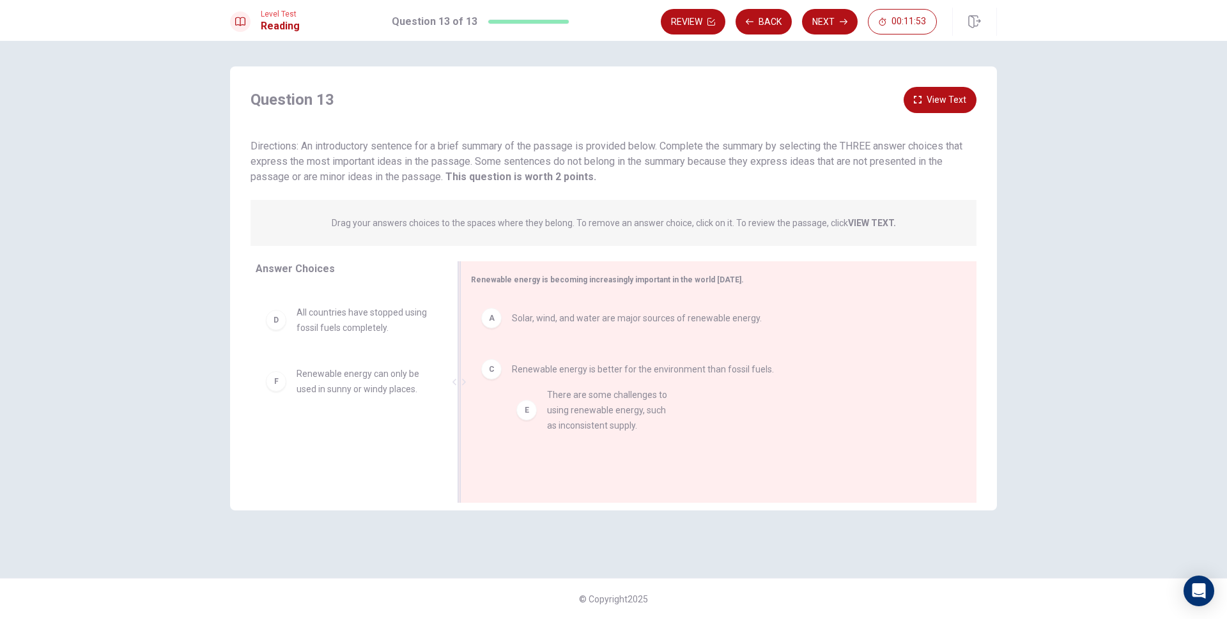
drag, startPoint x: 406, startPoint y: 399, endPoint x: 696, endPoint y: 432, distance: 291.4
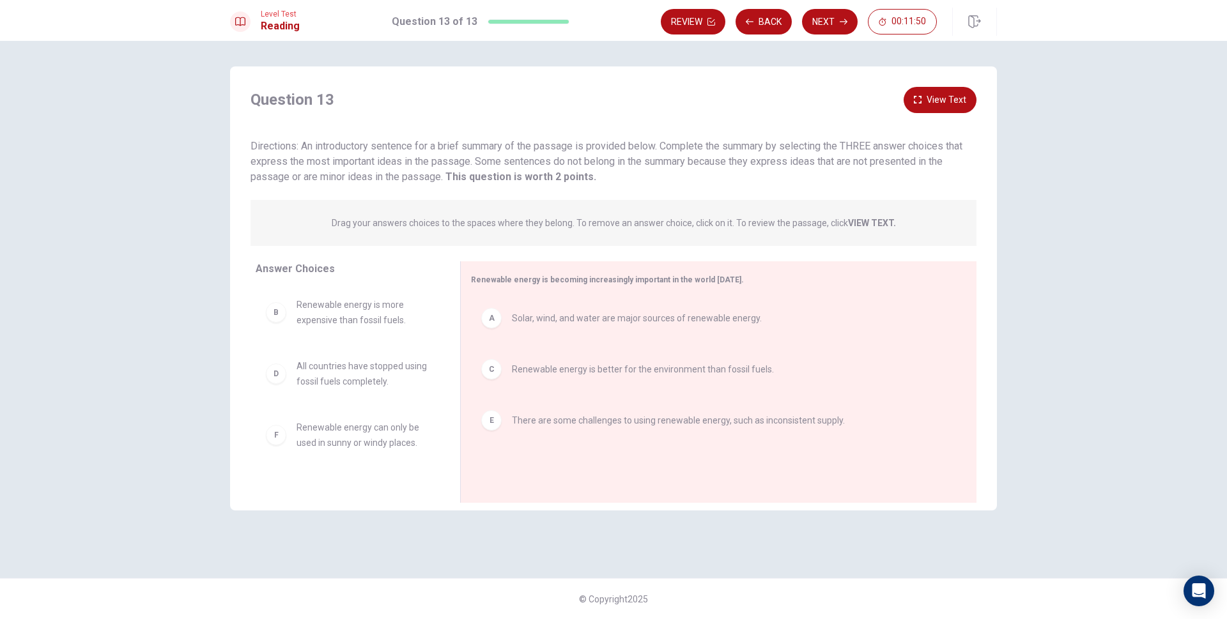
click at [924, 89] on button "View Text" at bounding box center [940, 100] width 73 height 26
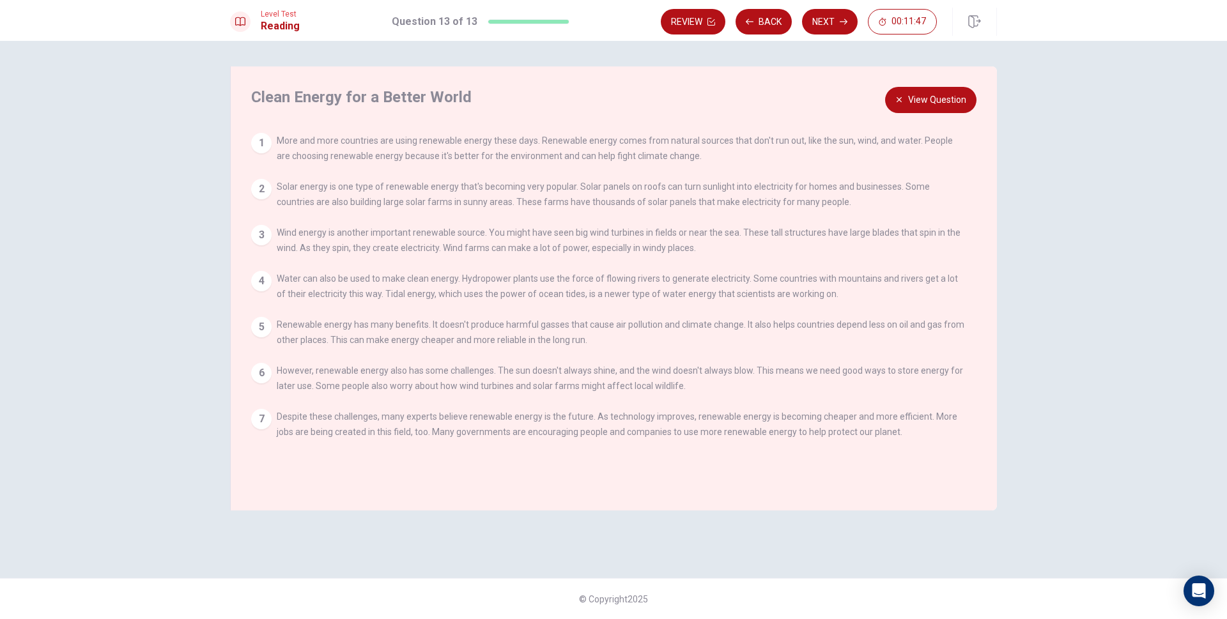
click at [944, 97] on button "View Question" at bounding box center [930, 100] width 91 height 26
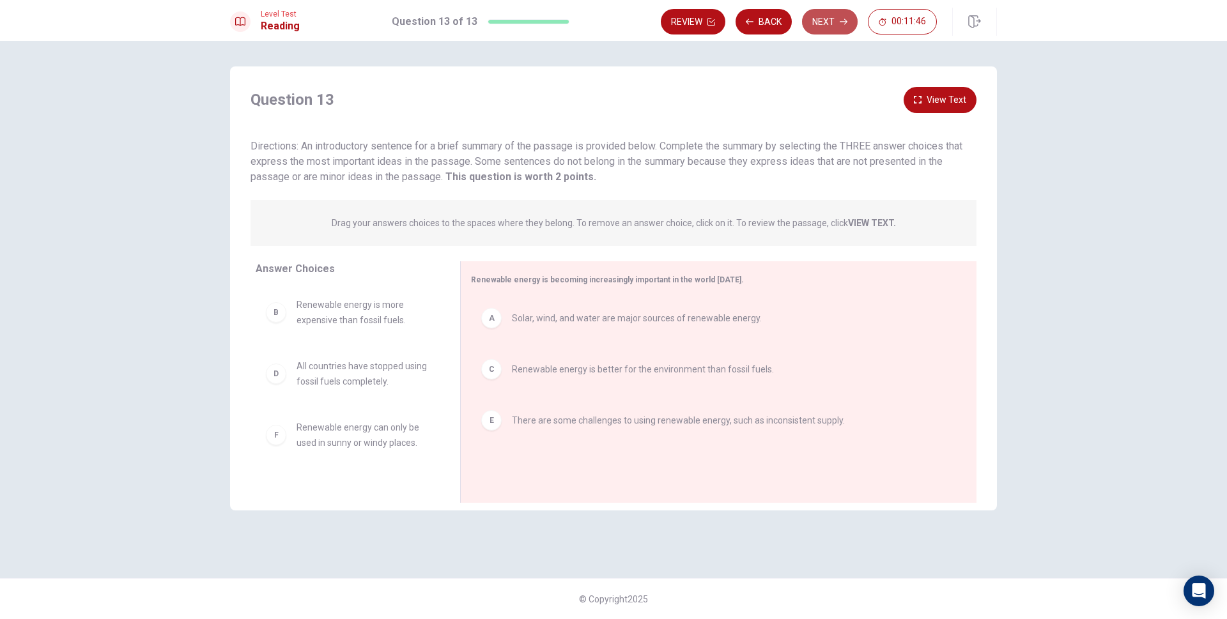
click at [843, 27] on button "Next" at bounding box center [830, 22] width 56 height 26
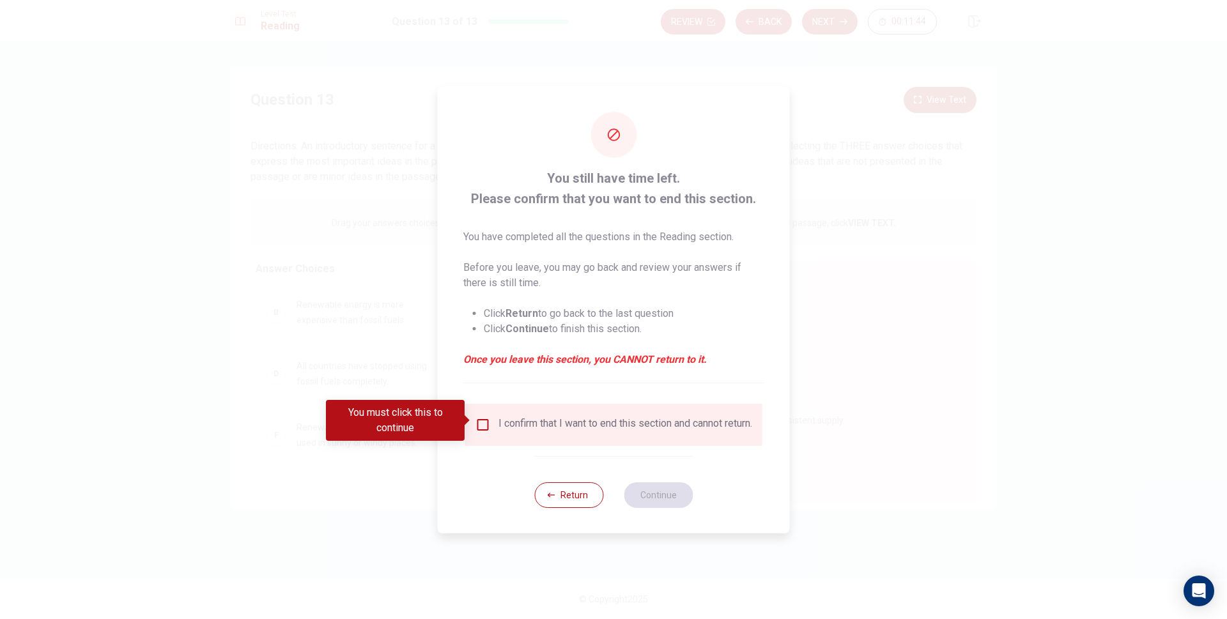
click at [490, 425] on div "I confirm that I want to end this section and cannot return." at bounding box center [614, 424] width 277 height 15
click at [478, 420] on input "You must click this to continue" at bounding box center [483, 424] width 15 height 15
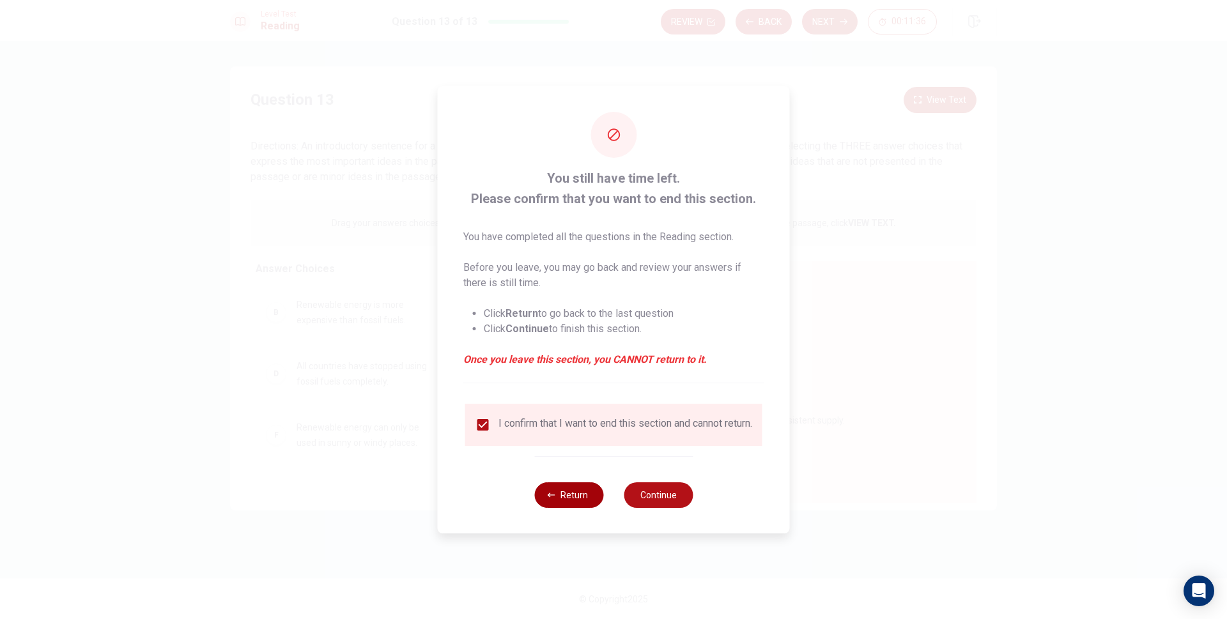
click at [573, 499] on button "Return" at bounding box center [568, 496] width 69 height 26
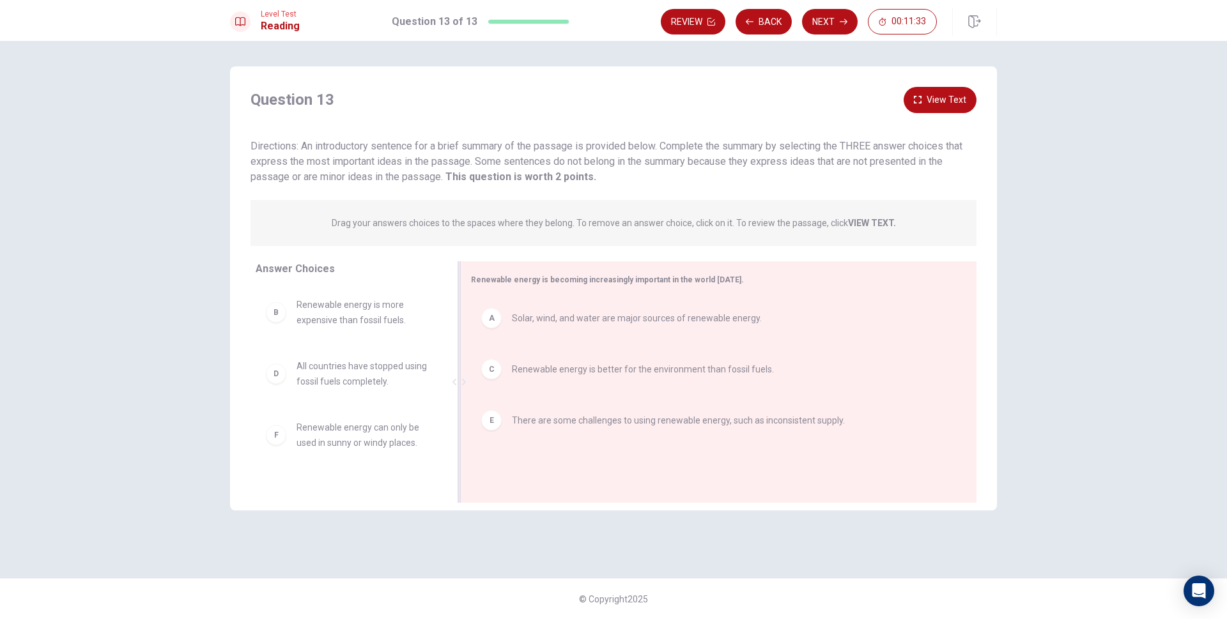
click at [719, 372] on span "Renewable energy is better for the environment than fossil fuels." at bounding box center [643, 369] width 262 height 15
click at [718, 377] on div "E There are some challenges to using renewable energy, such as inconsistent sup…" at bounding box center [713, 369] width 465 height 20
click at [949, 114] on div "Question 13 View Text Directions: An introductory sentence for a brief summary …" at bounding box center [613, 136] width 767 height 98
click at [954, 102] on button "View Text" at bounding box center [940, 100] width 73 height 26
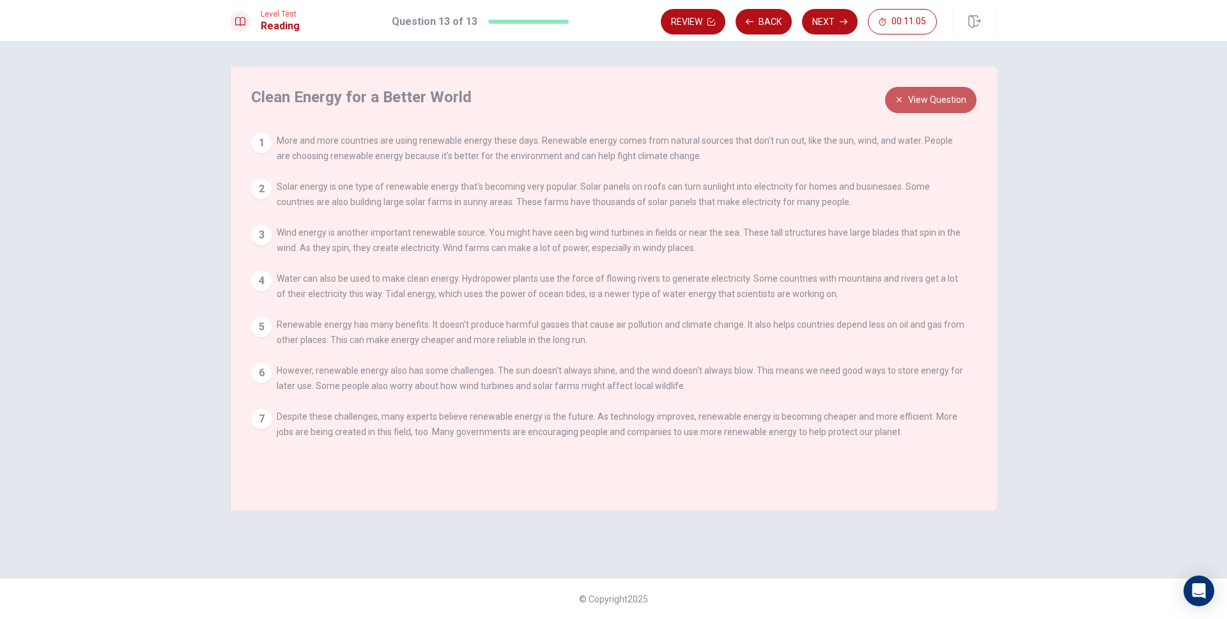
click at [916, 106] on button "View Question" at bounding box center [930, 100] width 91 height 26
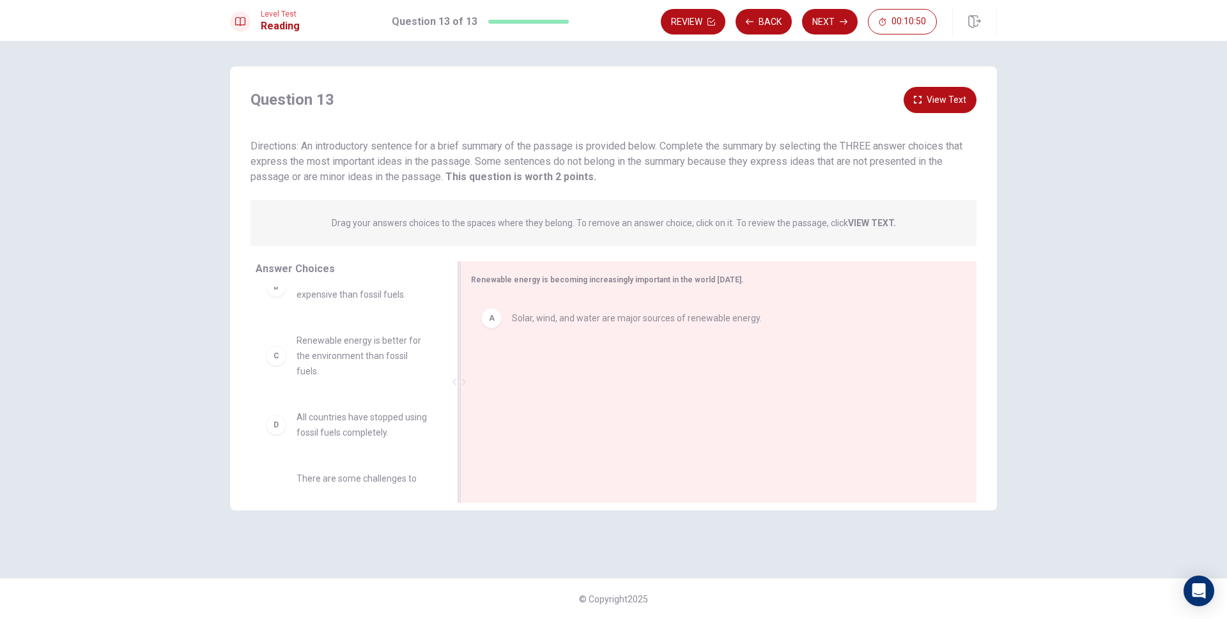
scroll to position [3, 0]
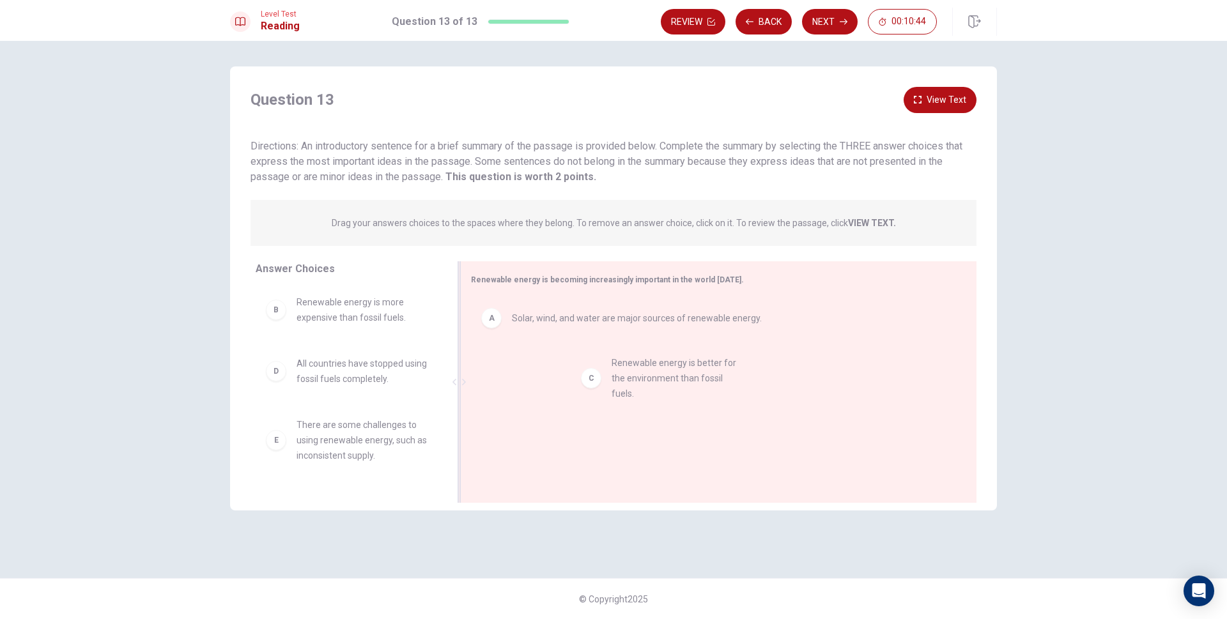
drag, startPoint x: 368, startPoint y: 389, endPoint x: 688, endPoint y: 386, distance: 320.3
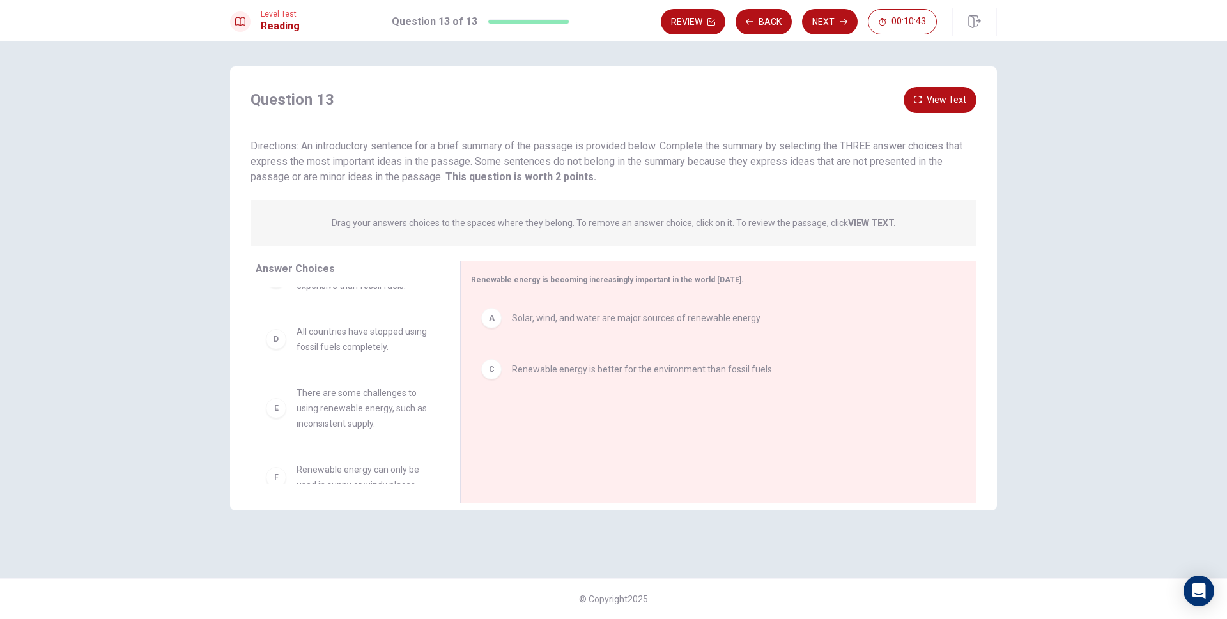
scroll to position [54, 0]
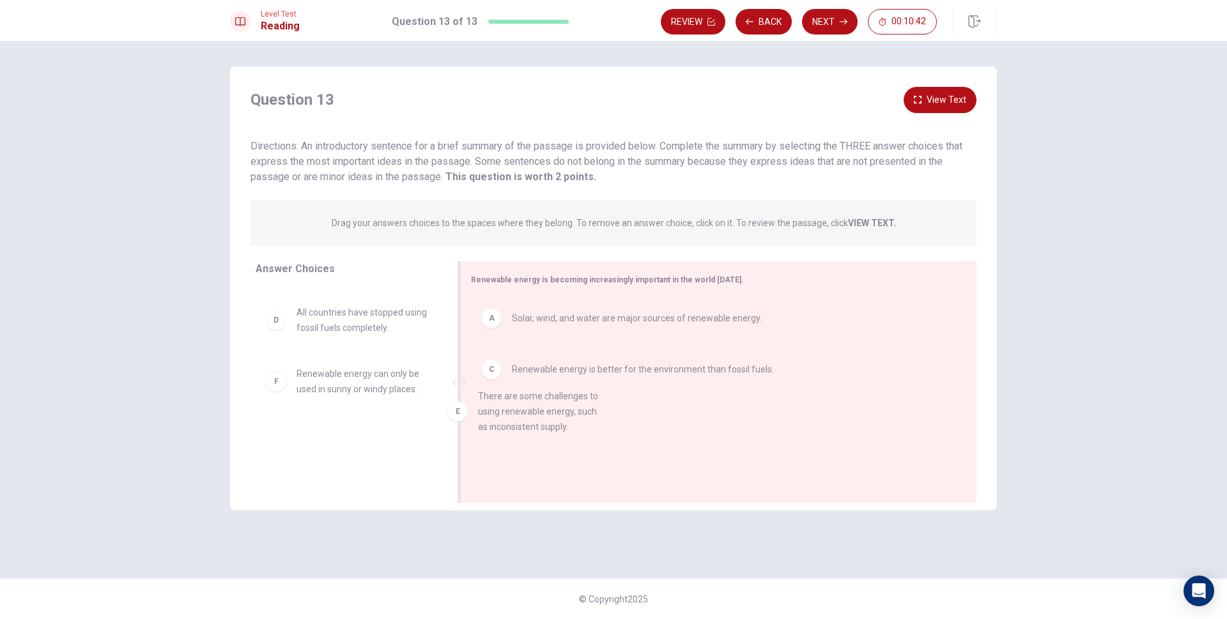
drag, startPoint x: 370, startPoint y: 394, endPoint x: 544, endPoint y: 417, distance: 175.4
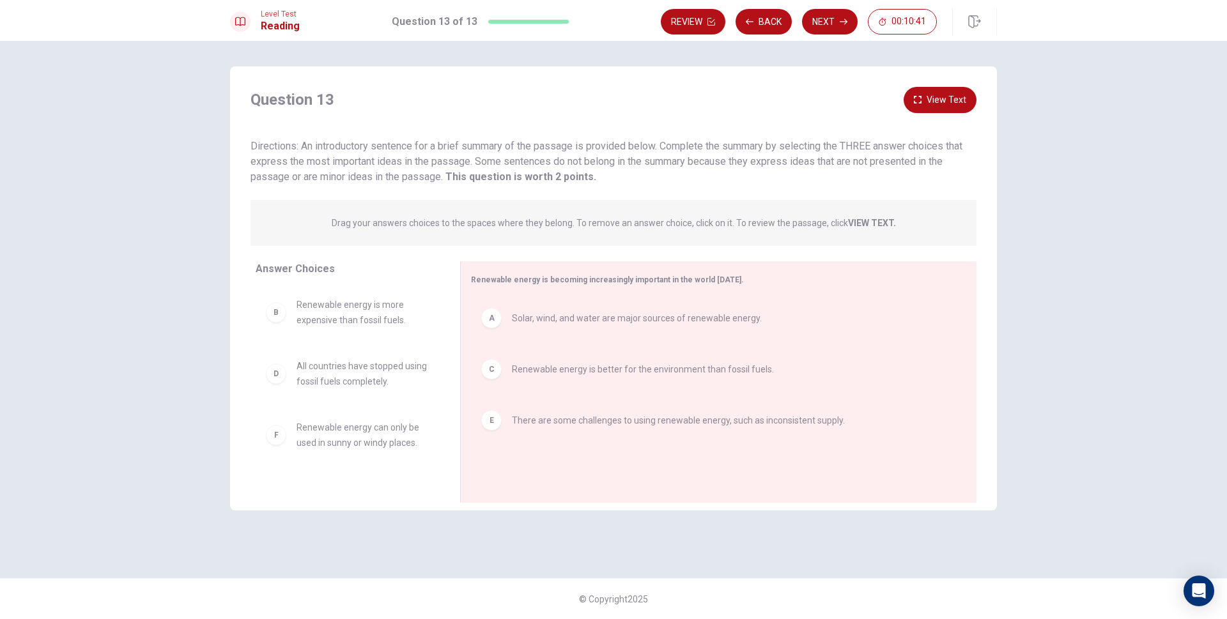
scroll to position [0, 0]
click at [844, 21] on icon "button" at bounding box center [844, 22] width 8 height 8
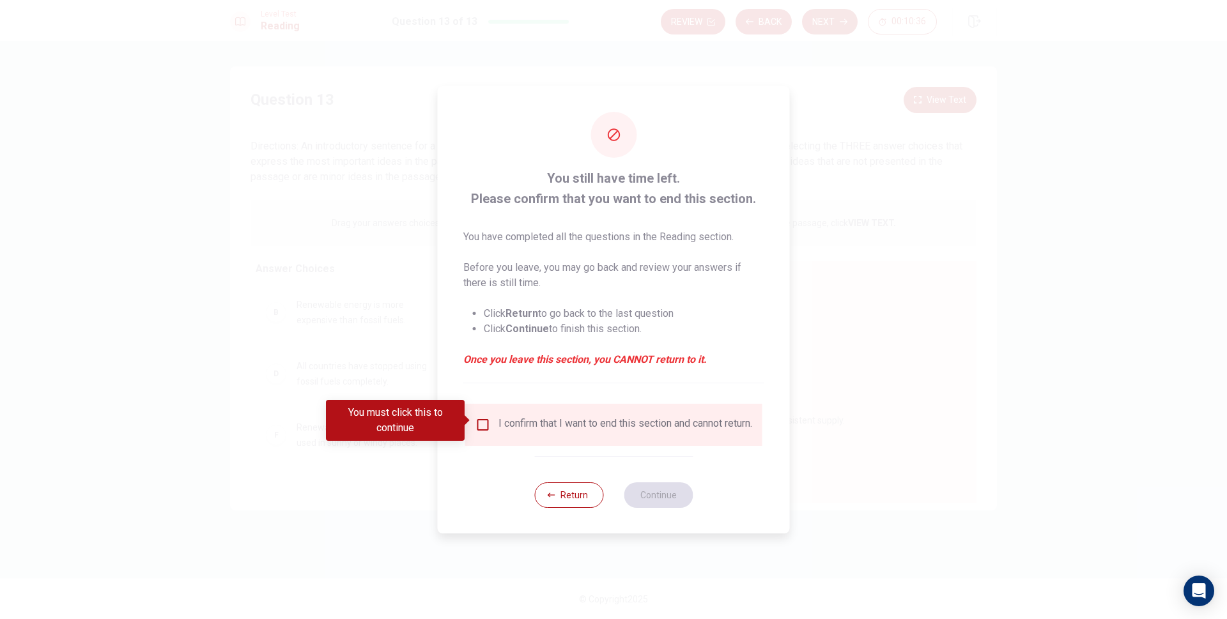
click at [485, 421] on input "You must click this to continue" at bounding box center [483, 424] width 15 height 15
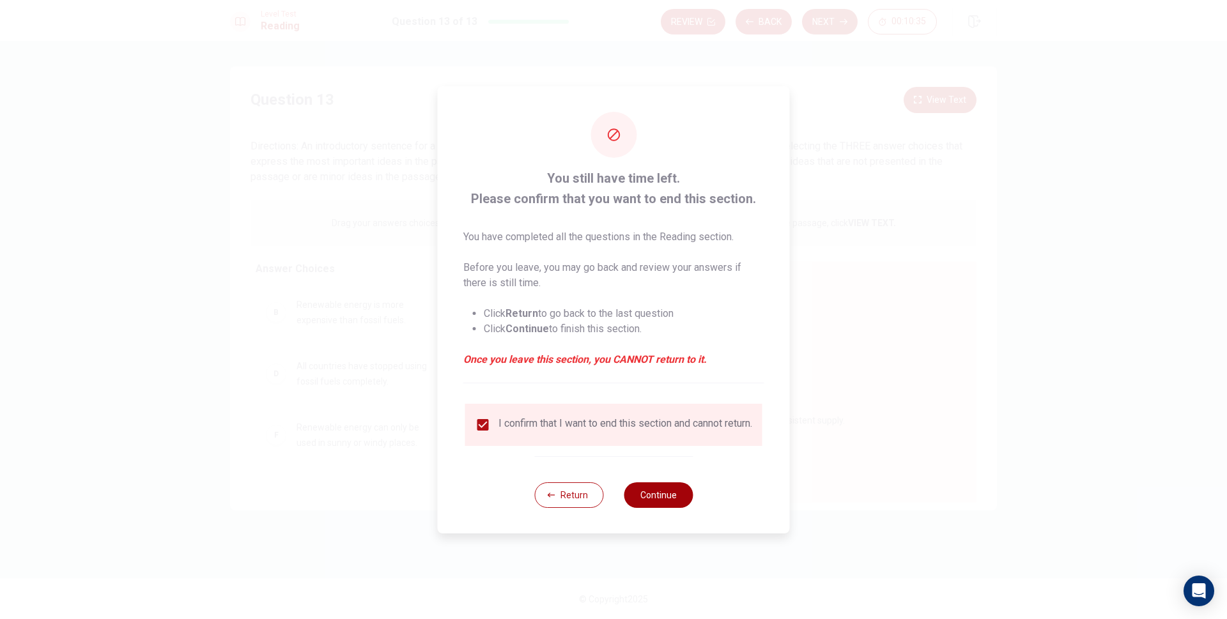
click at [676, 495] on button "Continue" at bounding box center [658, 496] width 69 height 26
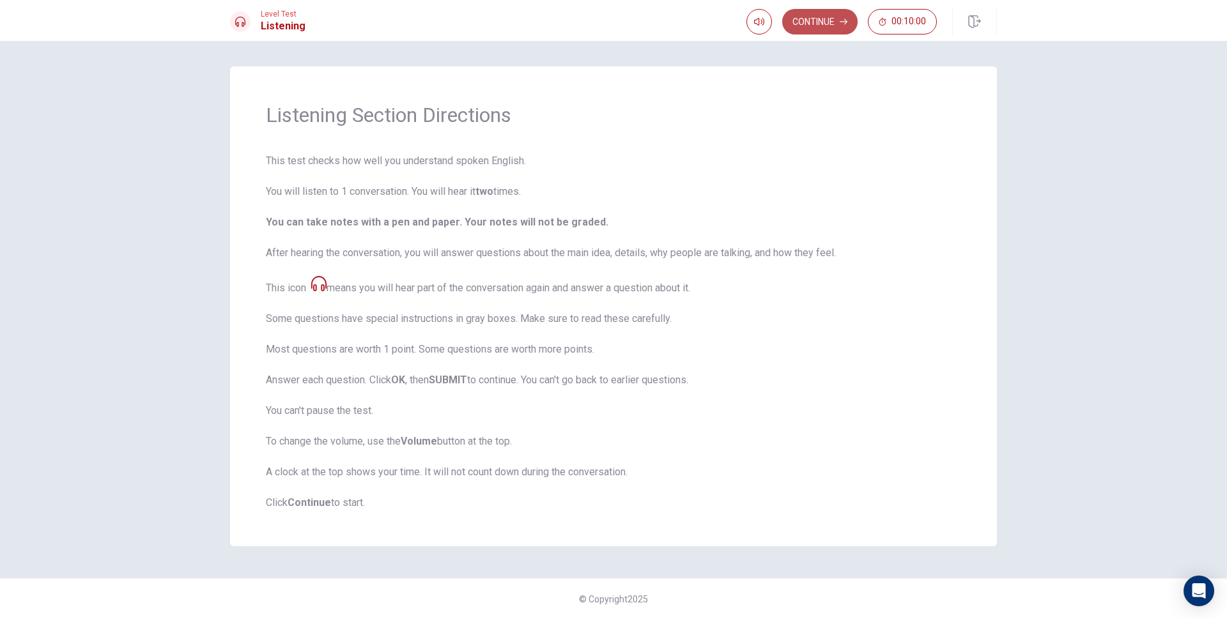
click at [836, 30] on button "Continue" at bounding box center [819, 22] width 75 height 26
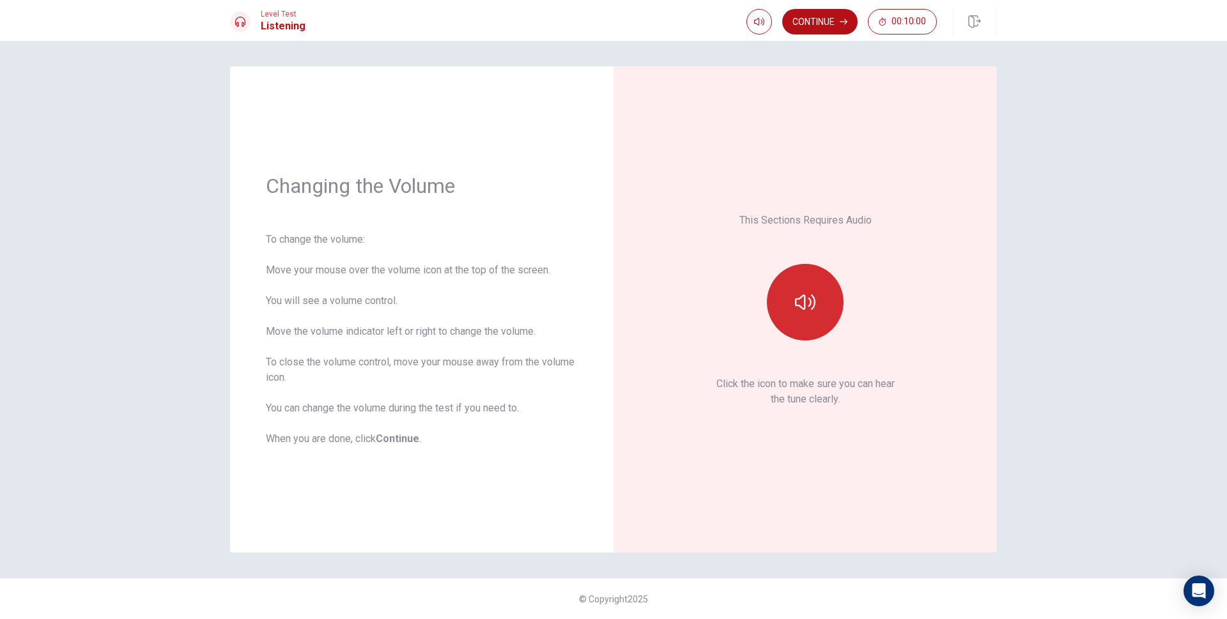
click at [805, 307] on icon "button" at bounding box center [805, 302] width 20 height 15
click at [754, 22] on icon "button" at bounding box center [759, 22] width 10 height 10
type input "0.5"
click at [760, 45] on span at bounding box center [758, 46] width 47 height 18
click at [815, 323] on button "button" at bounding box center [805, 302] width 77 height 77
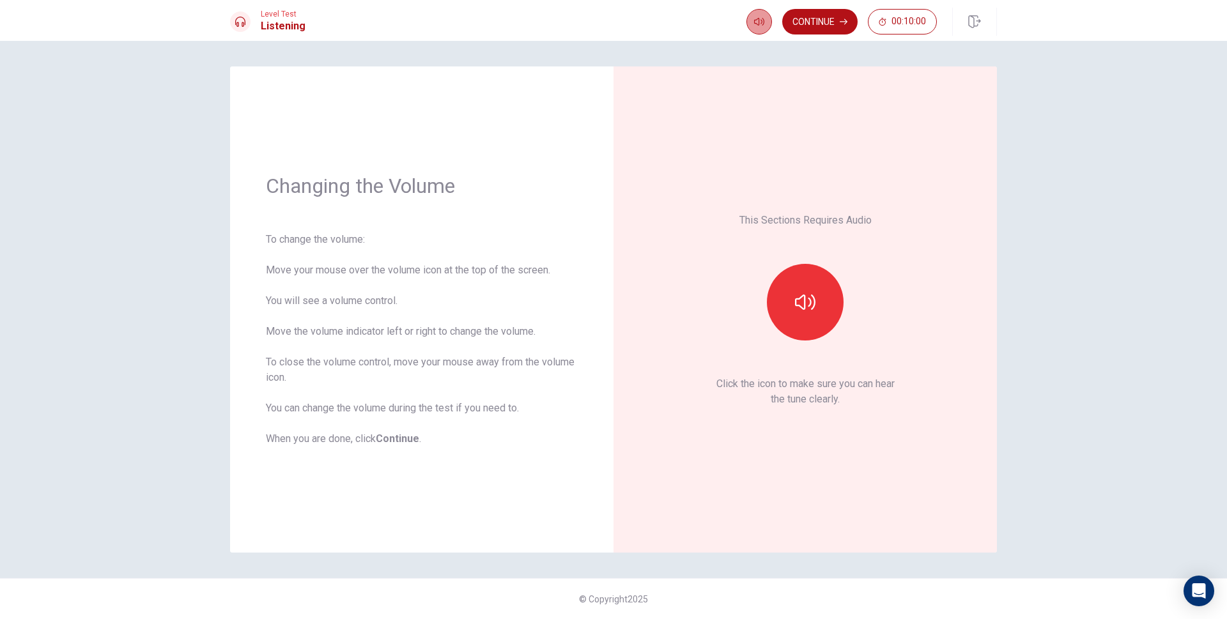
click at [755, 24] on icon "button" at bounding box center [759, 22] width 10 height 8
click at [826, 314] on button "button" at bounding box center [805, 302] width 77 height 77
click at [824, 303] on button "button" at bounding box center [805, 302] width 77 height 77
click at [818, 307] on button "button" at bounding box center [805, 302] width 77 height 77
drag, startPoint x: 846, startPoint y: 358, endPoint x: 838, endPoint y: 341, distance: 19.2
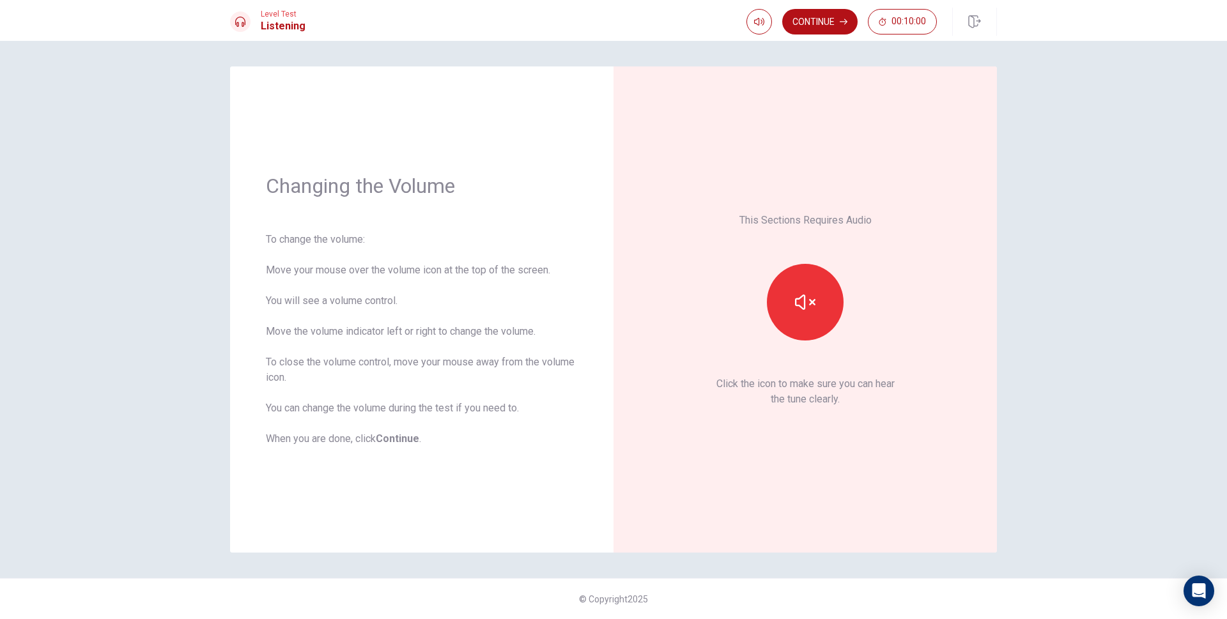
click at [847, 358] on div "This Sections Requires Audio Click the icon to make sure you can hear the tune …" at bounding box center [806, 309] width 312 height 415
click at [829, 324] on button "button" at bounding box center [805, 302] width 77 height 77
click at [762, 13] on button "button" at bounding box center [760, 22] width 26 height 26
type input "0.7"
click at [762, 47] on span at bounding box center [758, 46] width 8 height 8
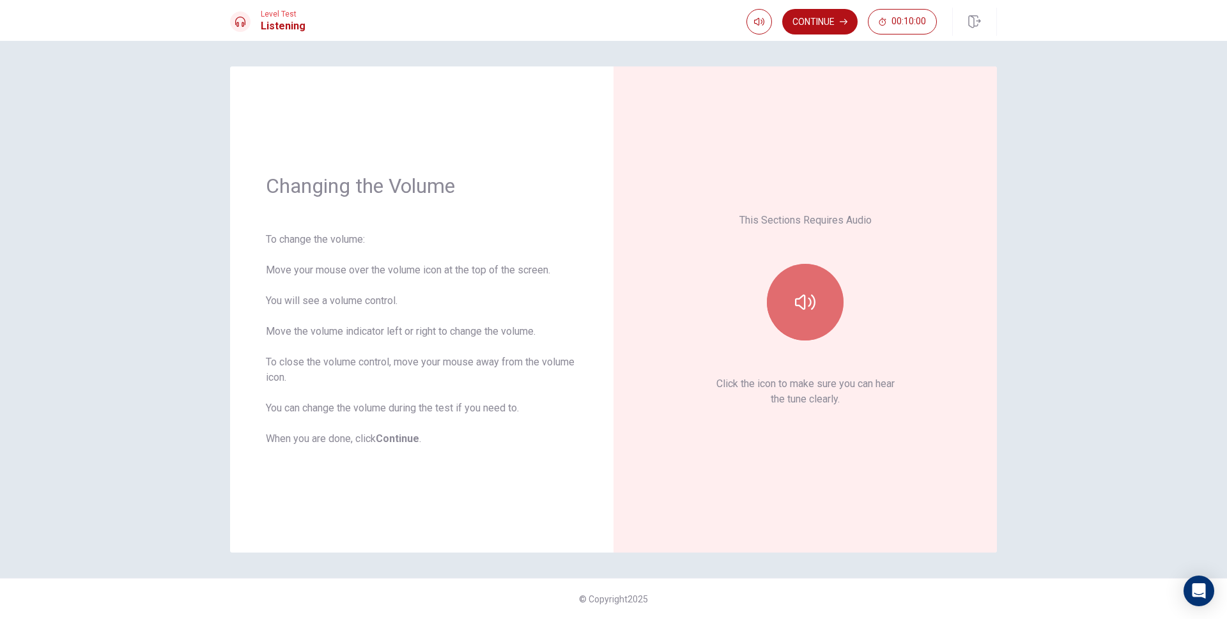
click at [829, 307] on button "button" at bounding box center [805, 302] width 77 height 77
click at [761, 10] on button "button" at bounding box center [760, 22] width 26 height 26
type input "0.6"
click at [764, 42] on span at bounding box center [768, 46] width 8 height 8
click at [673, 361] on div "This Sections Requires Audio Click the icon to make sure you can hear the tune …" at bounding box center [806, 309] width 312 height 415
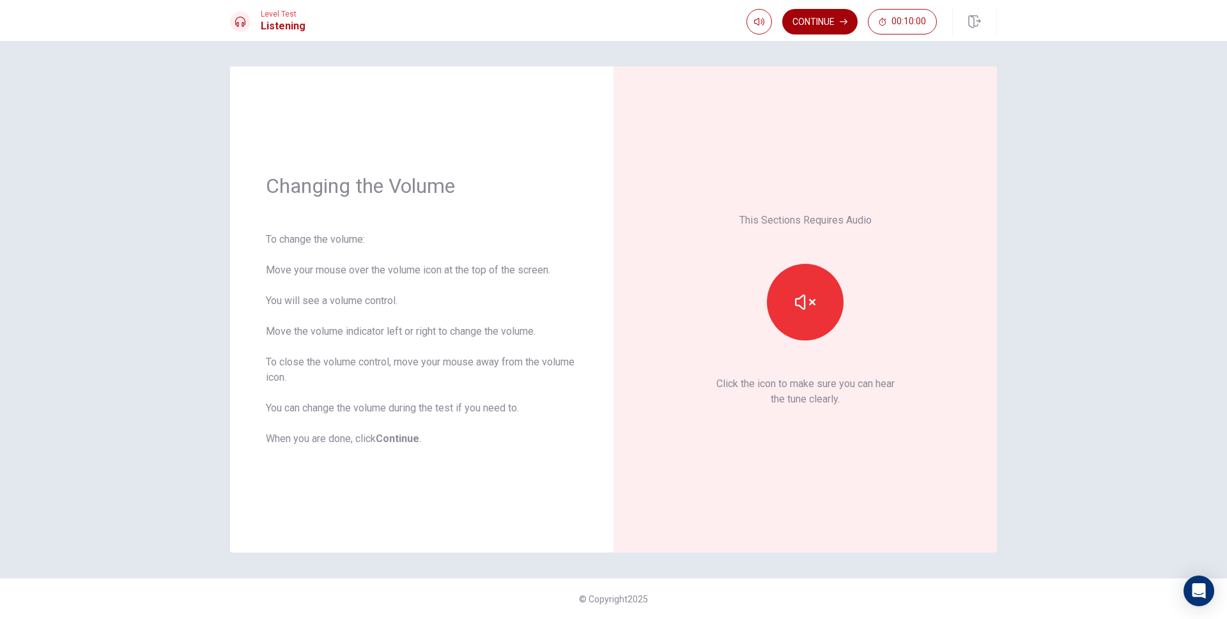
click at [820, 22] on button "Continue" at bounding box center [819, 22] width 75 height 26
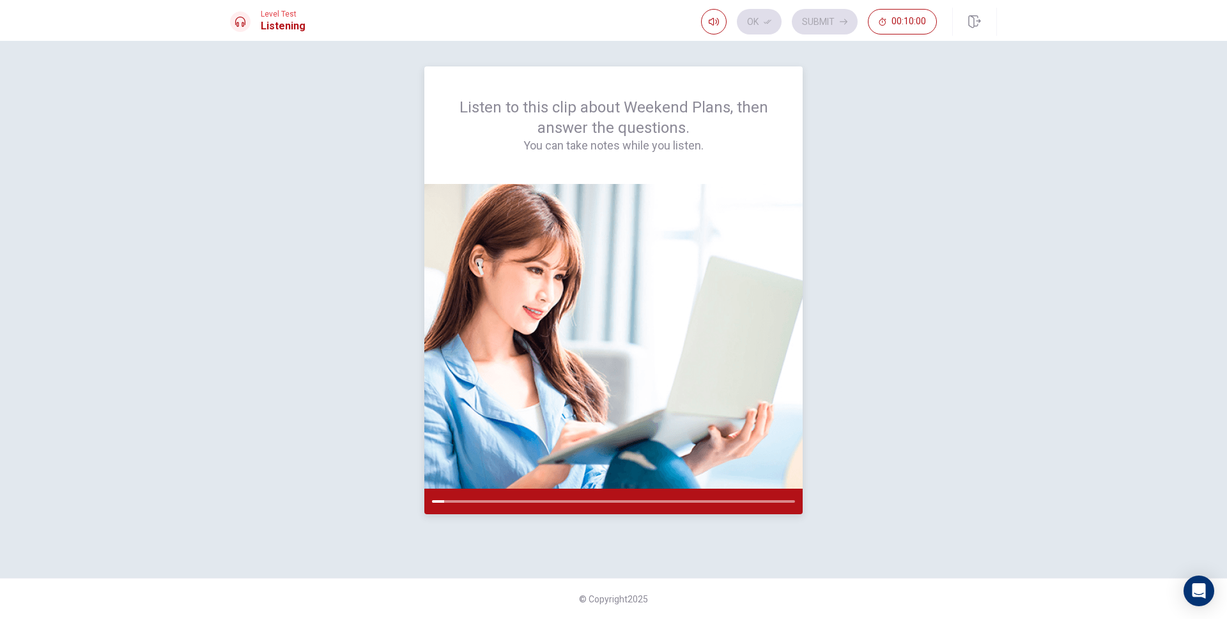
click at [682, 196] on img at bounding box center [613, 336] width 378 height 305
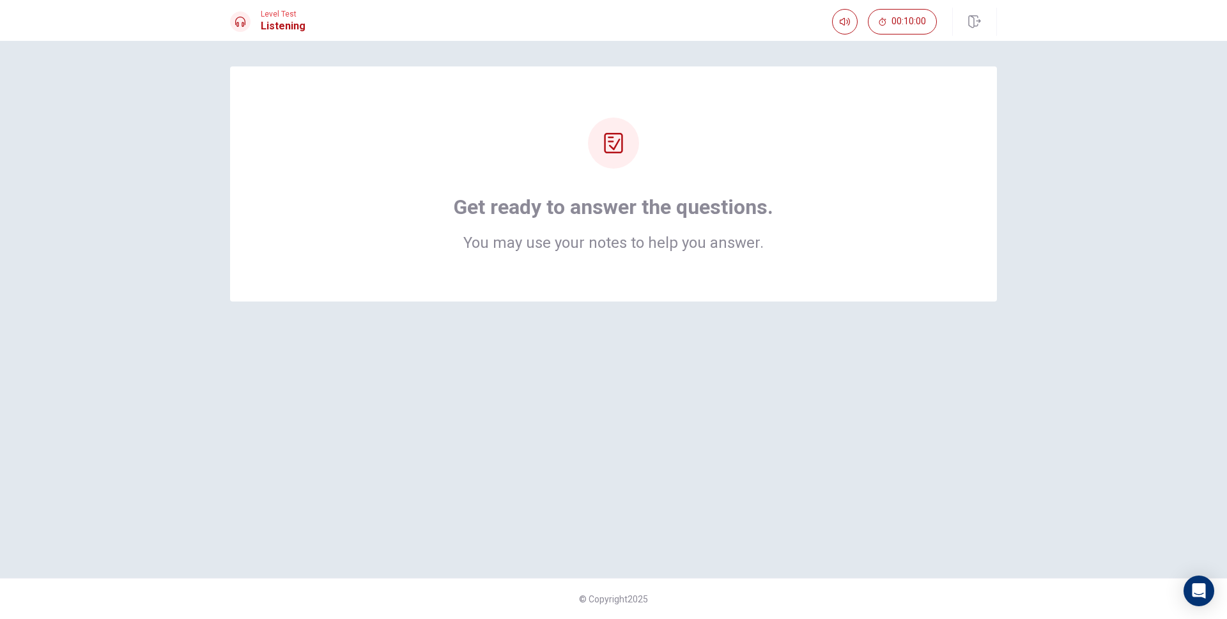
click at [692, 205] on h1 "Get ready to answer the questions." at bounding box center [614, 207] width 320 height 26
click at [673, 228] on div "Get ready to answer the questions. You may use your notes to help you answer." at bounding box center [614, 222] width 320 height 56
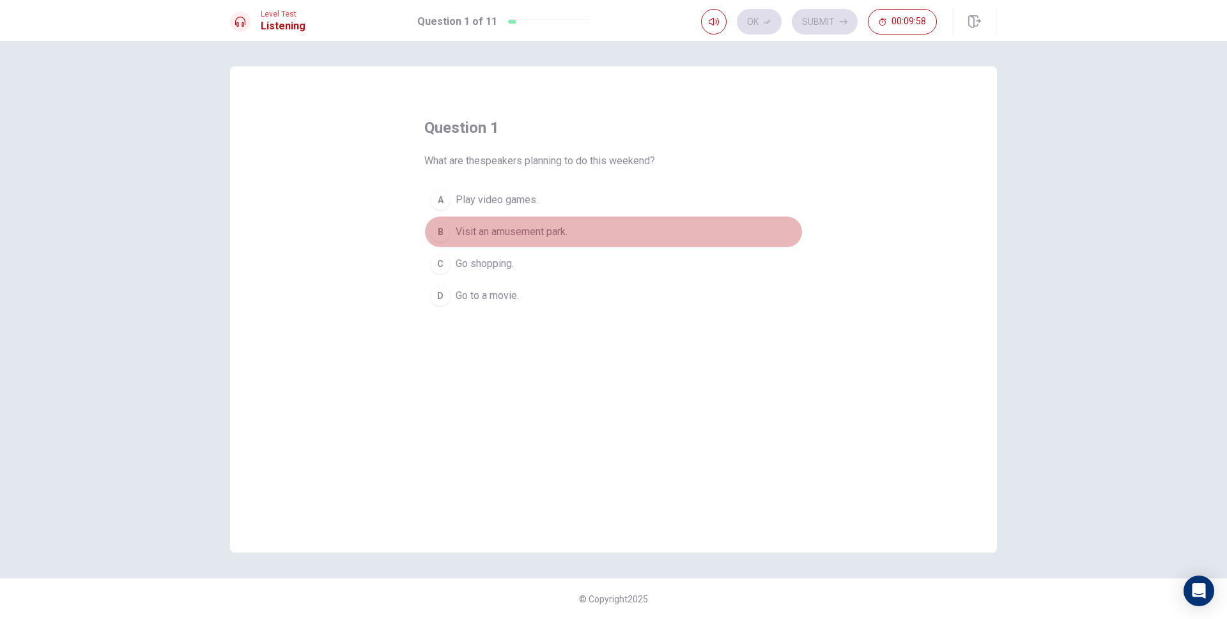
click at [545, 231] on span "Visit an amusement park." at bounding box center [512, 231] width 112 height 15
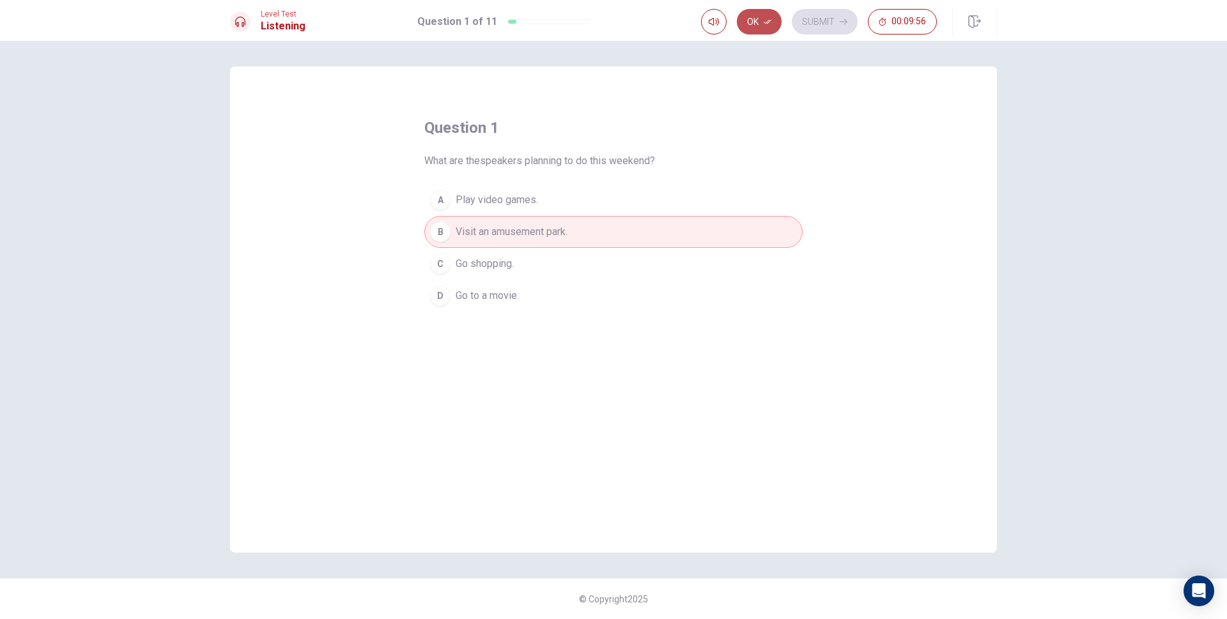
click at [775, 21] on button "Ok" at bounding box center [759, 22] width 45 height 26
click at [825, 22] on button "Submit" at bounding box center [825, 22] width 66 height 26
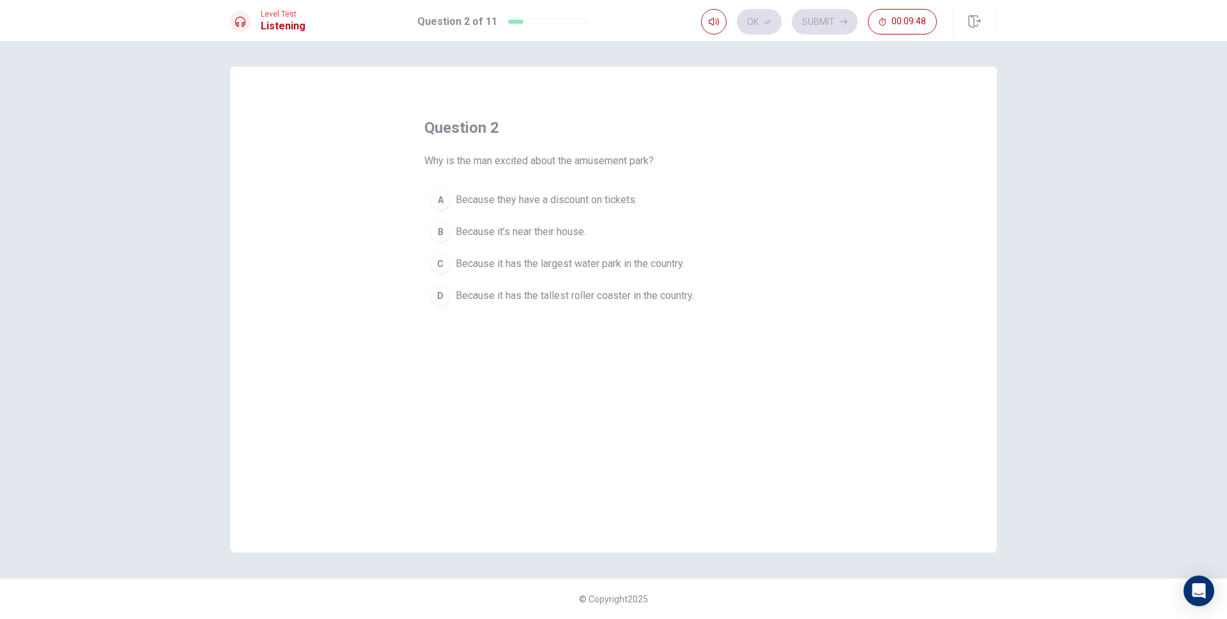
click at [641, 301] on span "Because it has the tallest roller coaster in the country." at bounding box center [575, 295] width 238 height 15
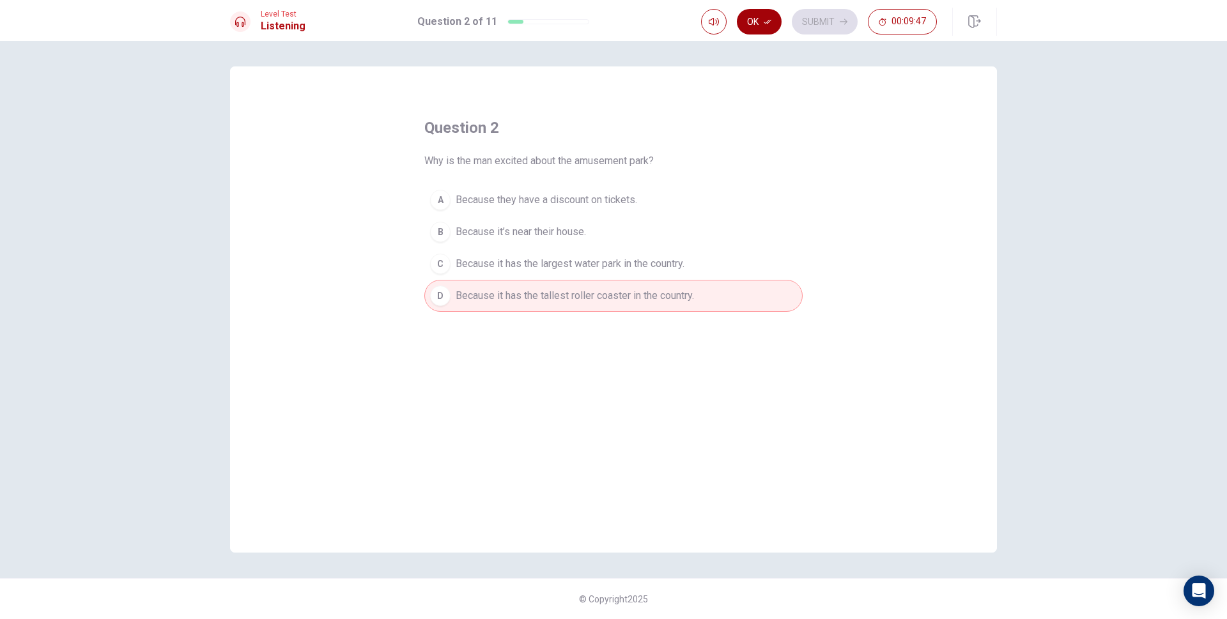
click at [758, 24] on button "Ok" at bounding box center [759, 22] width 45 height 26
click at [809, 19] on button "Submit" at bounding box center [825, 22] width 66 height 26
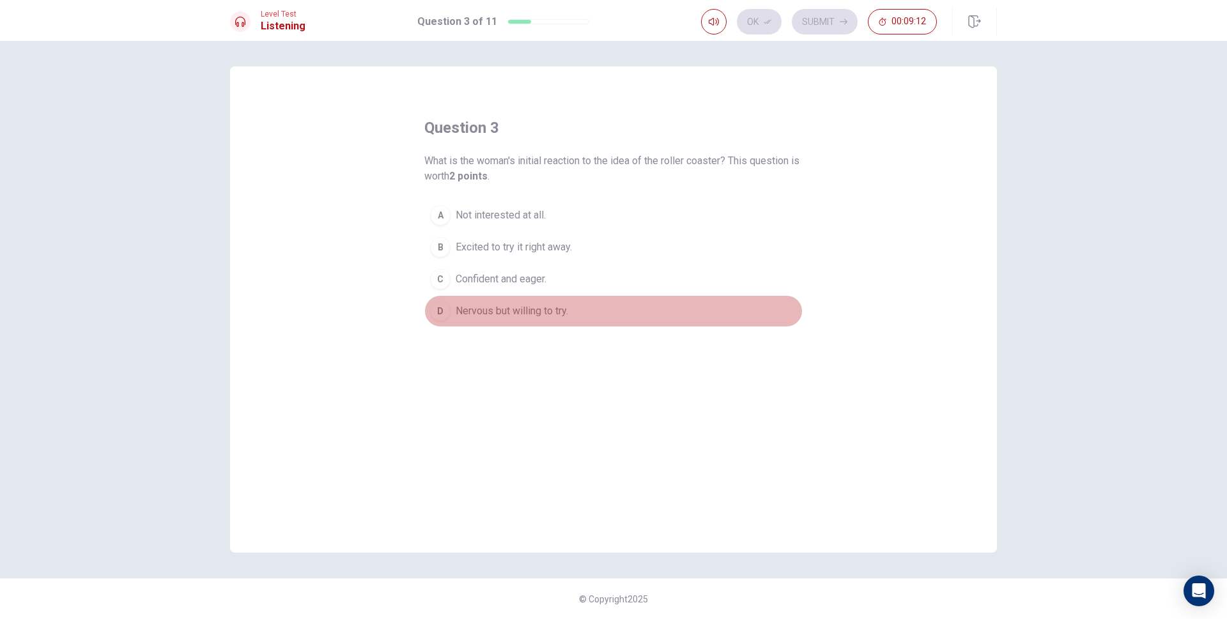
click at [545, 318] on span "Nervous but willing to try." at bounding box center [512, 311] width 113 height 15
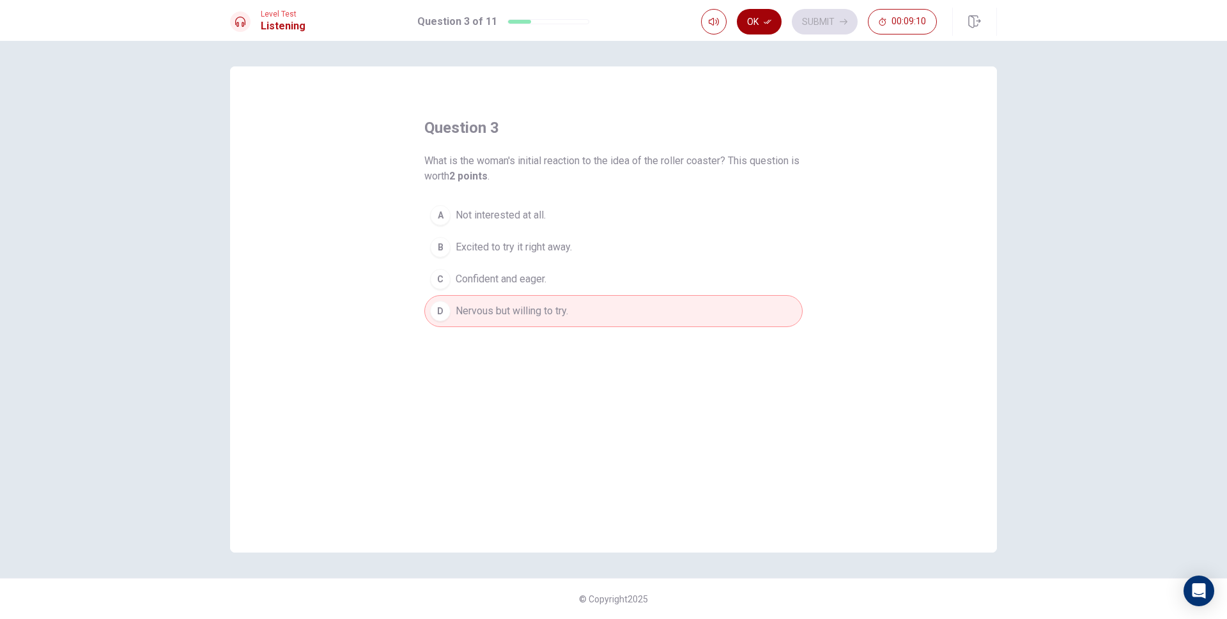
click at [777, 23] on button "Ok" at bounding box center [759, 22] width 45 height 26
click at [820, 15] on button "Submit" at bounding box center [825, 22] width 66 height 26
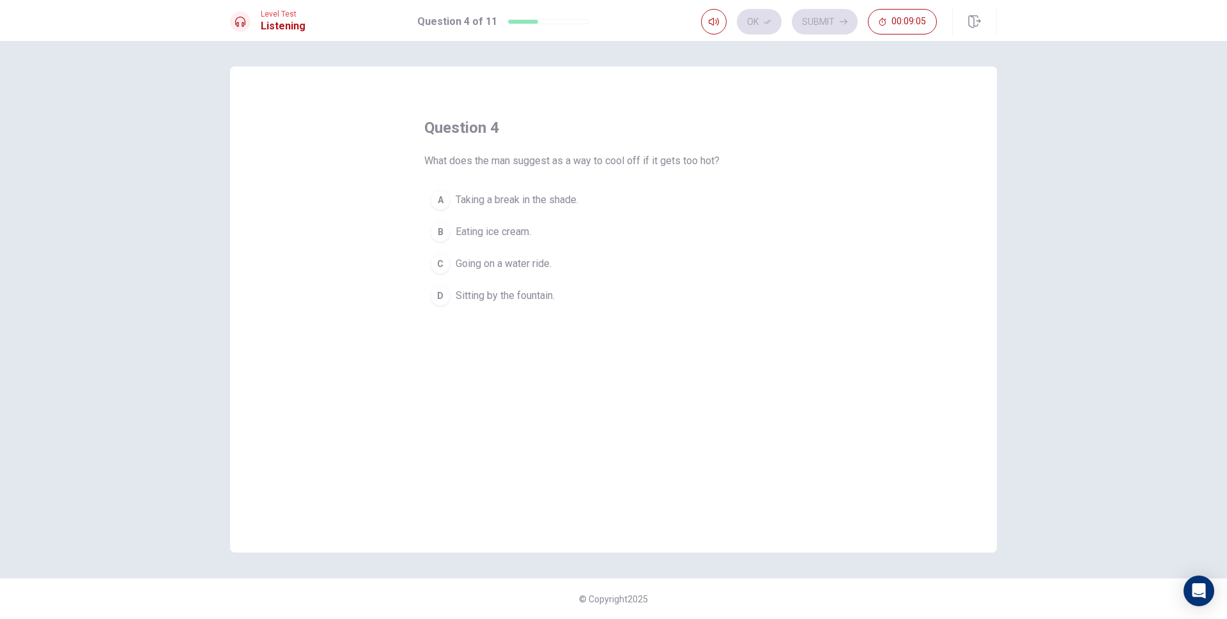
click at [508, 270] on span "Going on a water ride." at bounding box center [504, 263] width 96 height 15
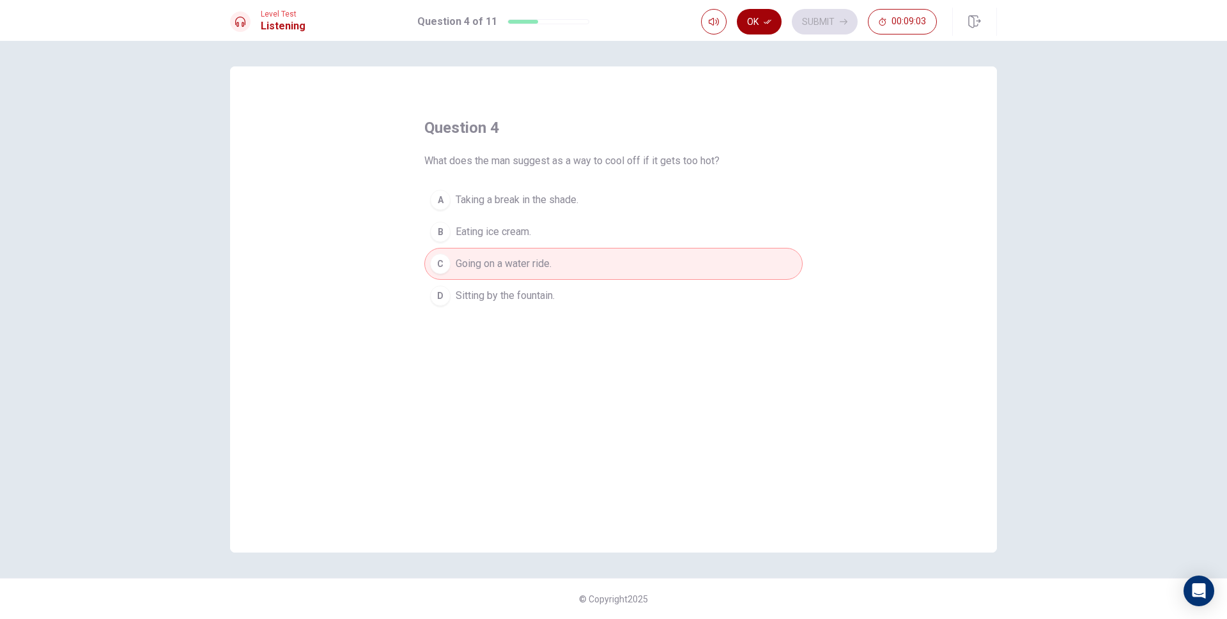
click at [766, 16] on button "Ok" at bounding box center [759, 22] width 45 height 26
click at [814, 6] on div "Level Test Listening Question 4 of 11 Ok Submit 00:09:03" at bounding box center [613, 20] width 1227 height 41
click at [816, 17] on button "Submit" at bounding box center [825, 22] width 66 height 26
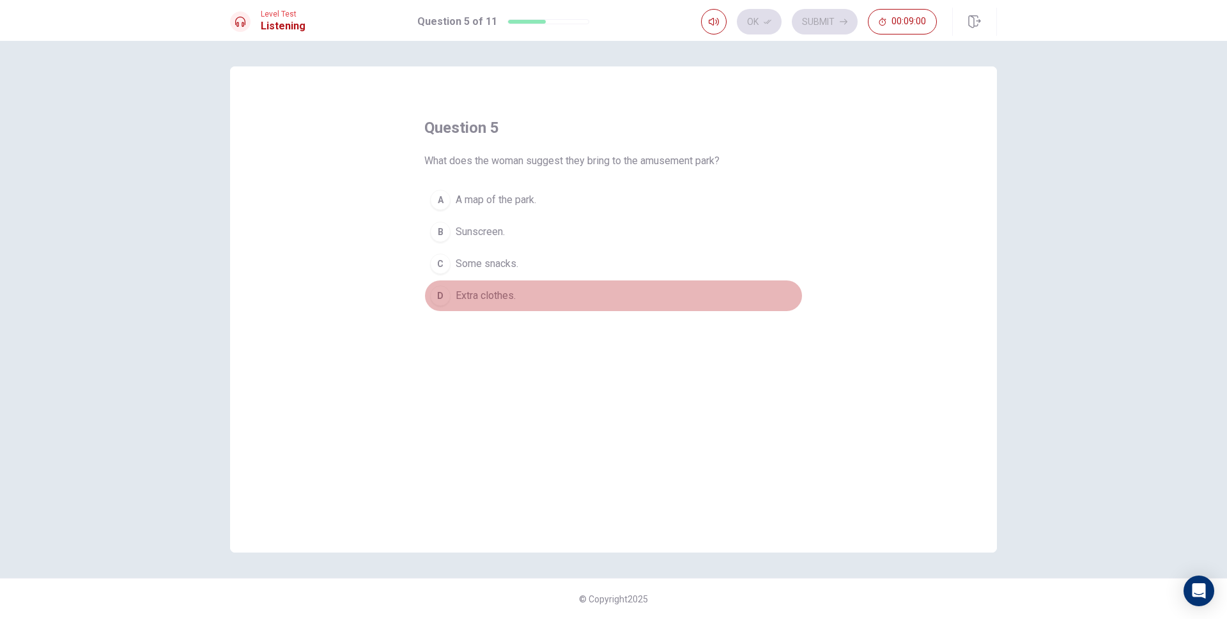
click at [506, 293] on span "Extra clothes." at bounding box center [486, 295] width 60 height 15
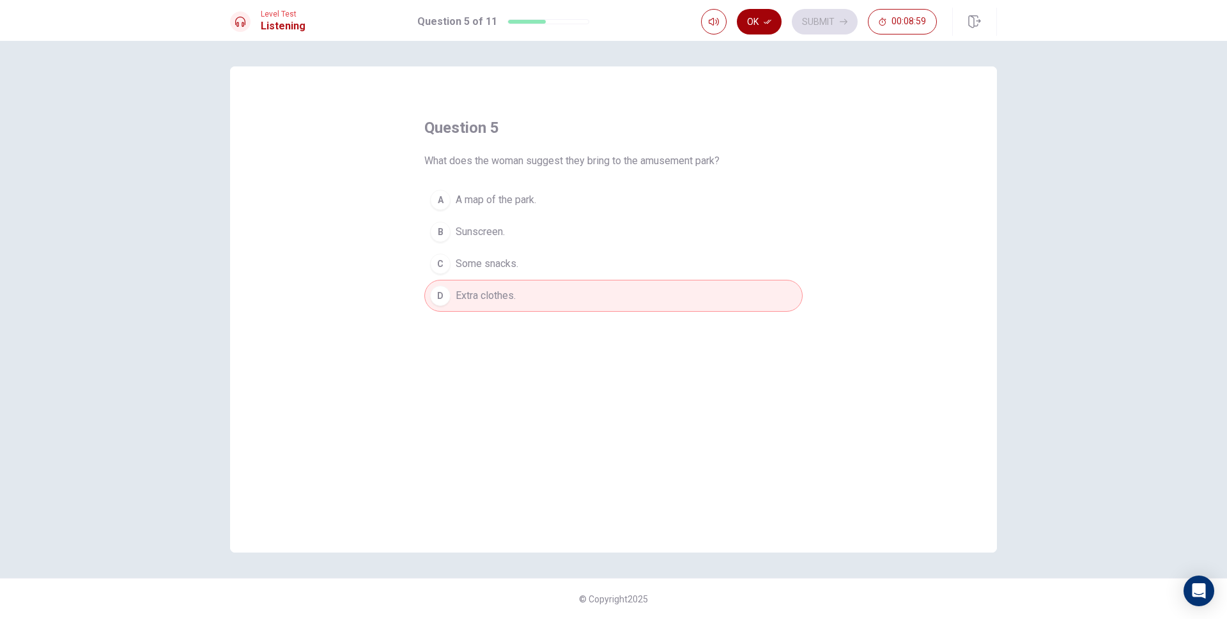
click at [759, 22] on button "Ok" at bounding box center [759, 22] width 45 height 26
click at [816, 13] on button "Submit" at bounding box center [825, 22] width 66 height 26
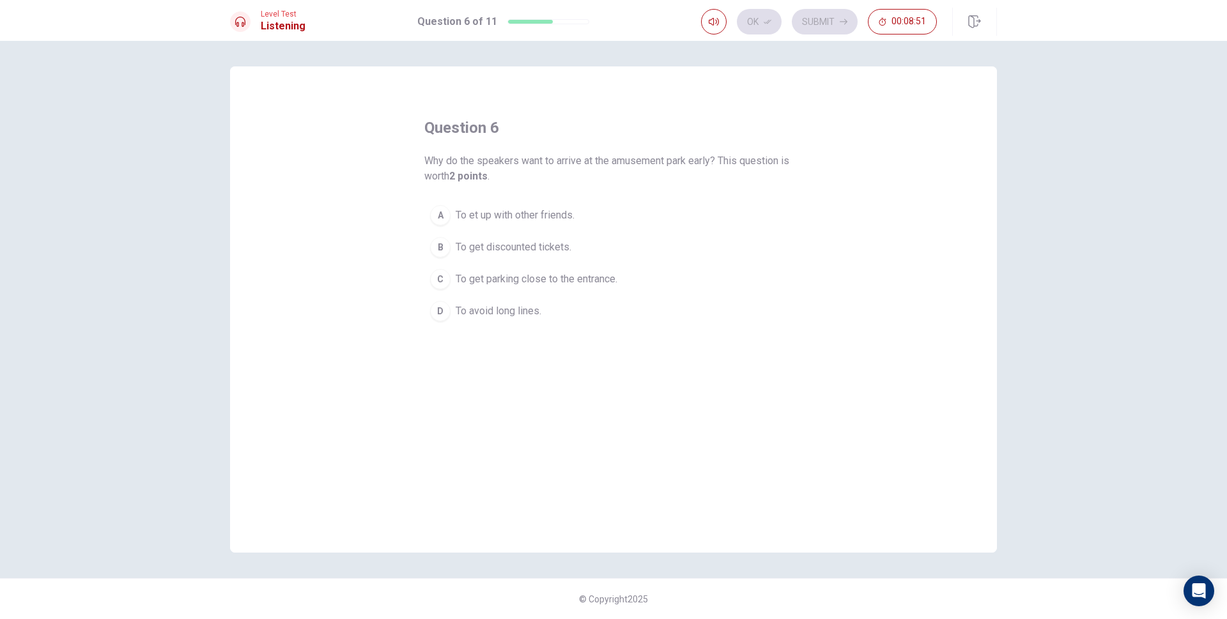
click at [515, 308] on span "To avoid long lines." at bounding box center [499, 311] width 86 height 15
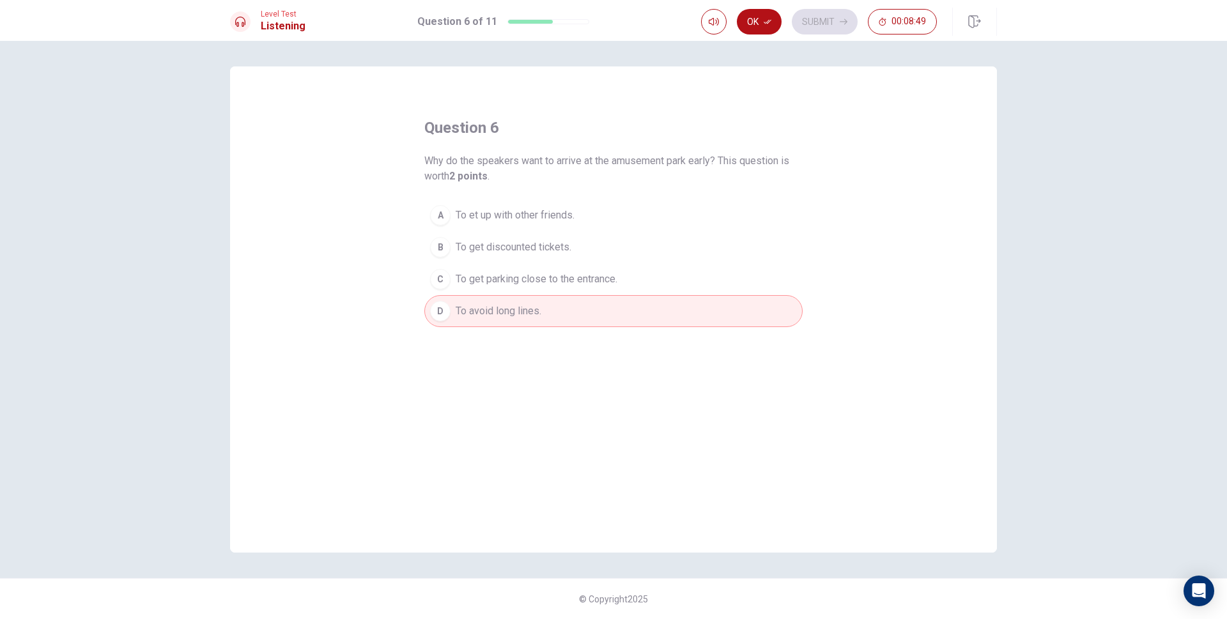
click at [768, 20] on icon "button" at bounding box center [768, 22] width 8 height 8
click at [832, 16] on button "Submit" at bounding box center [825, 22] width 66 height 26
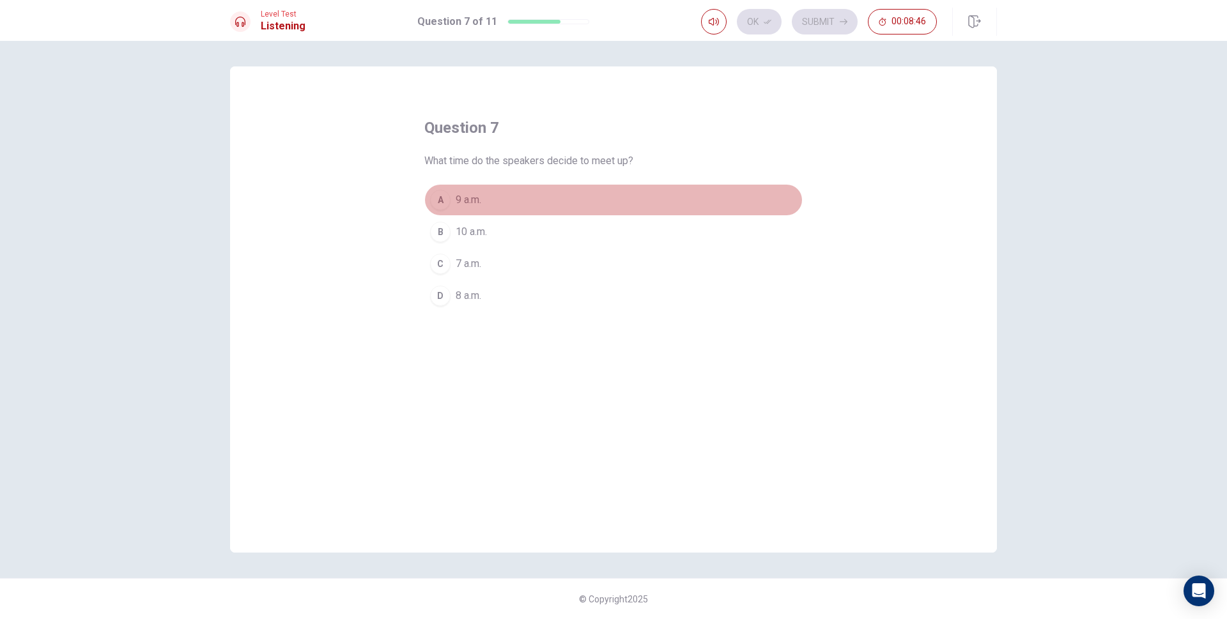
click at [446, 199] on div "A" at bounding box center [440, 200] width 20 height 20
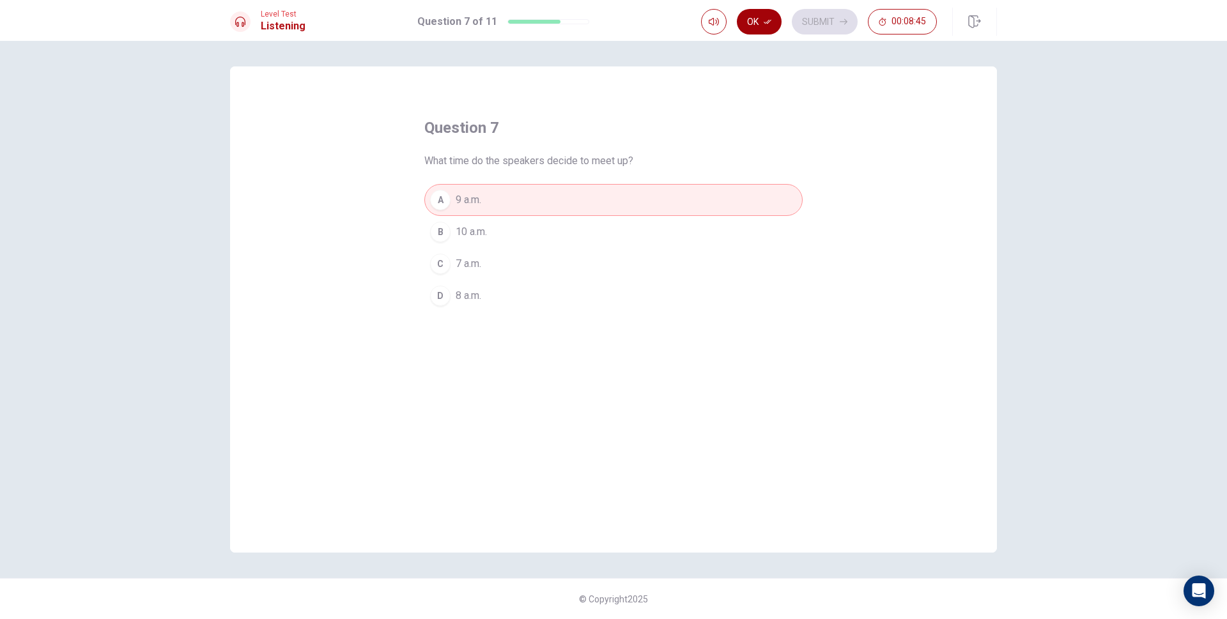
click at [768, 22] on icon "button" at bounding box center [768, 22] width 8 height 8
click at [818, 20] on button "Submit" at bounding box center [825, 22] width 66 height 26
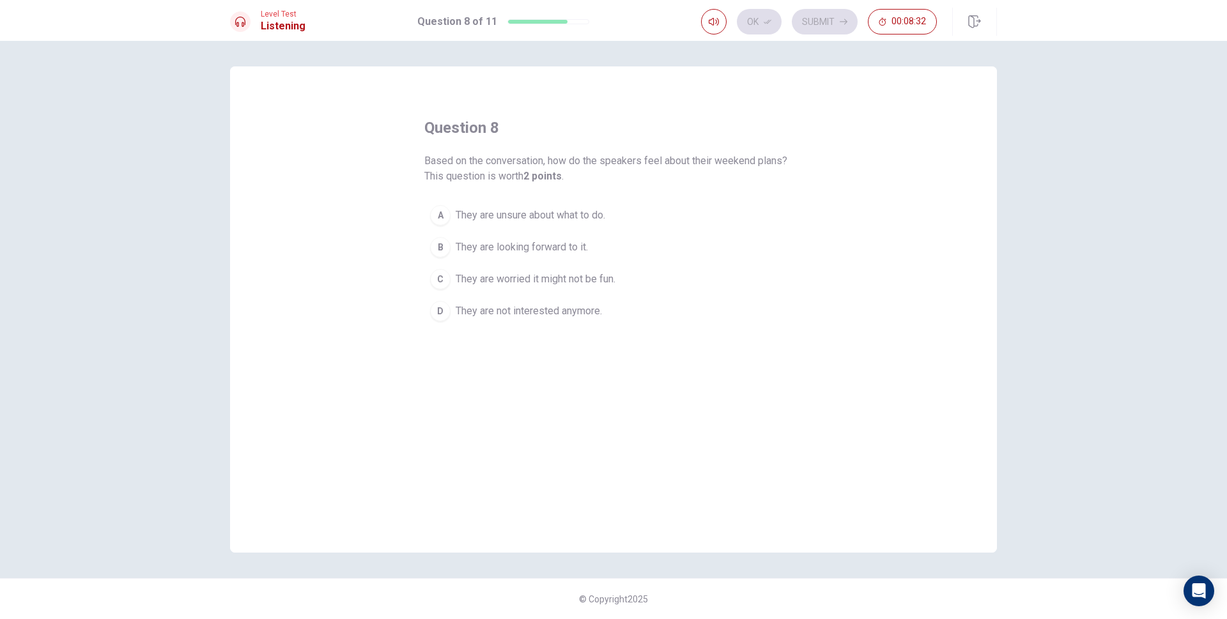
click at [593, 220] on span "They are unsure about what to do." at bounding box center [531, 215] width 150 height 15
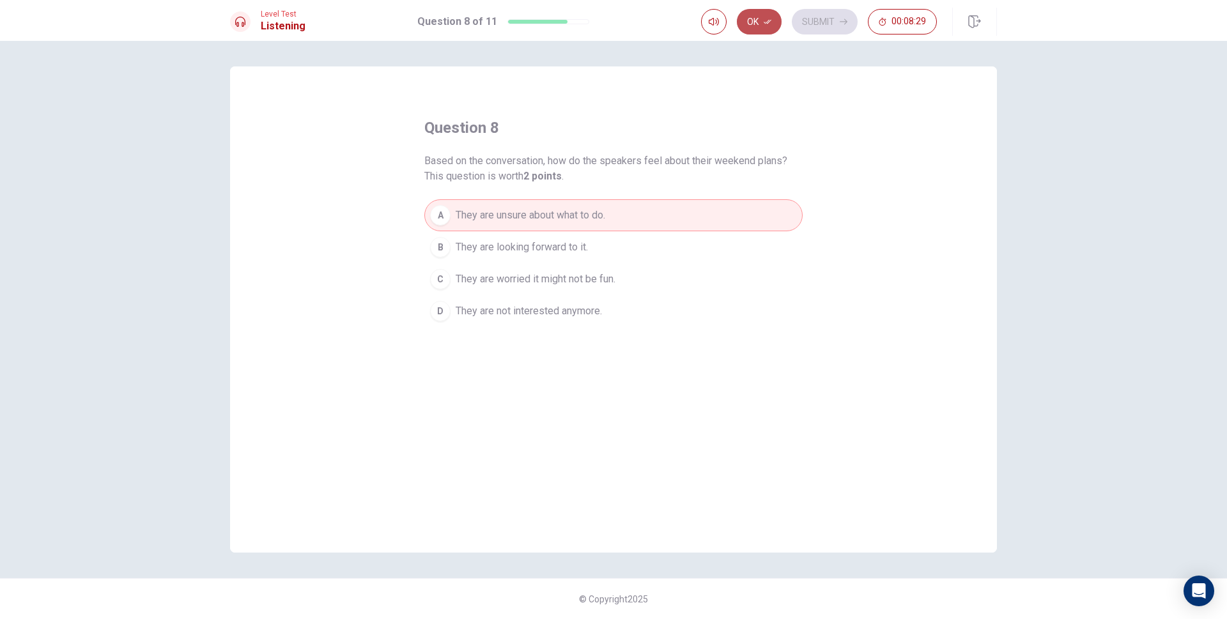
click at [752, 20] on button "Ok" at bounding box center [759, 22] width 45 height 26
click at [820, 18] on button "Submit" at bounding box center [825, 22] width 66 height 26
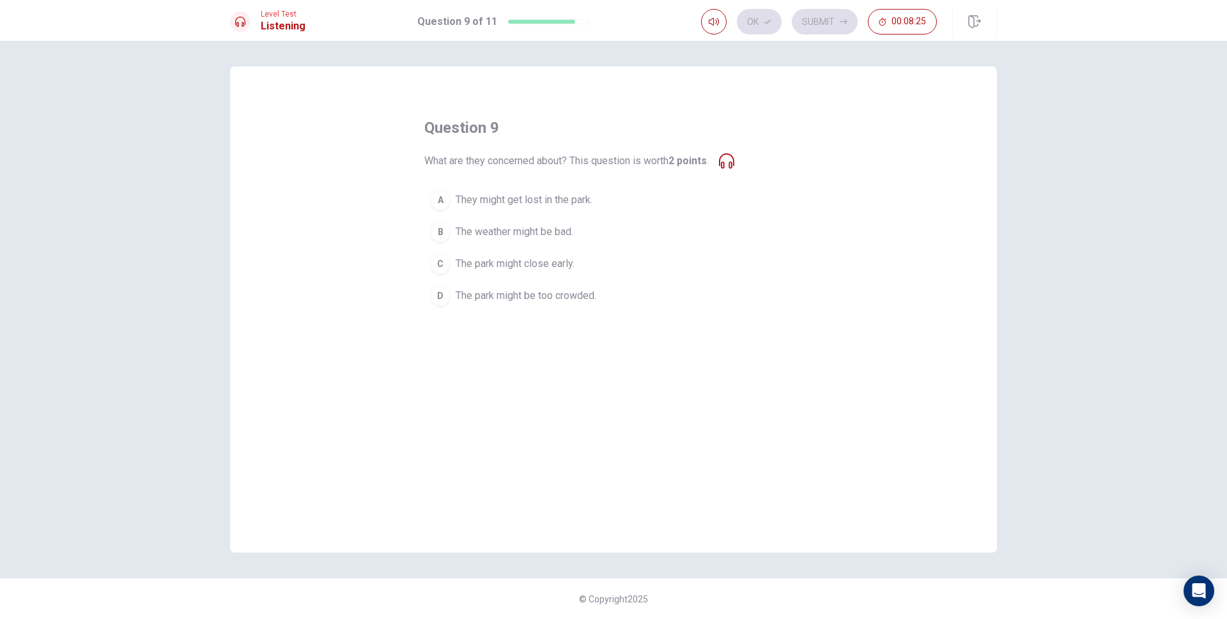
click at [580, 302] on span "The park might be too crowded." at bounding box center [526, 295] width 141 height 15
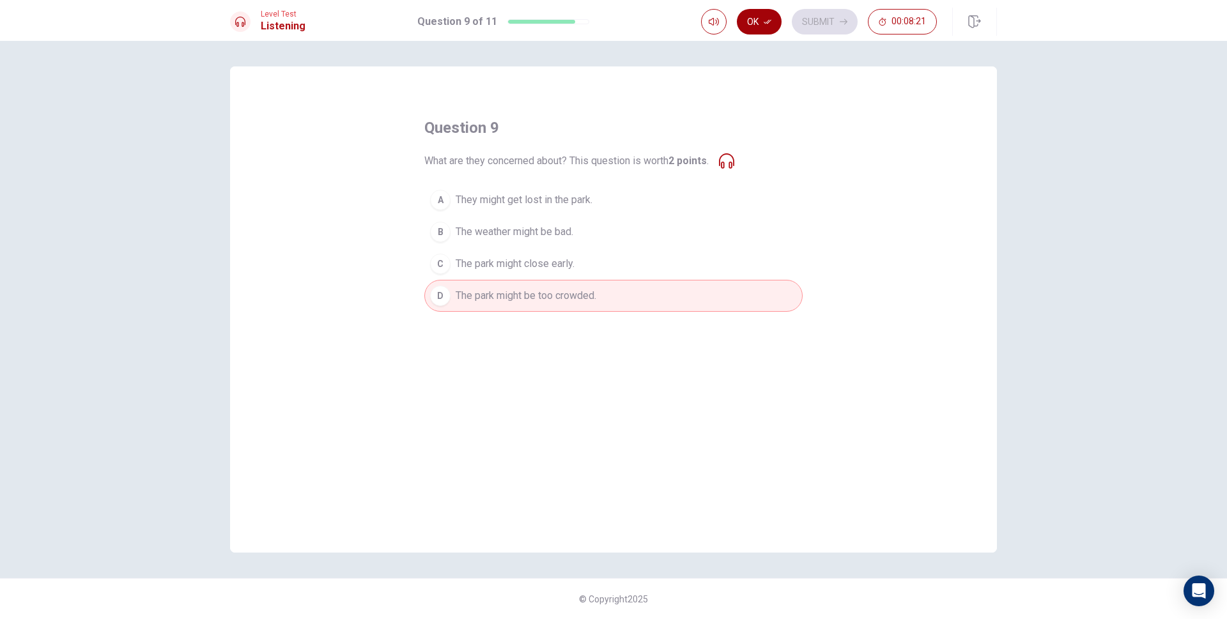
click at [770, 17] on button "Ok" at bounding box center [759, 22] width 45 height 26
click at [818, 14] on button "Submit" at bounding box center [825, 22] width 66 height 26
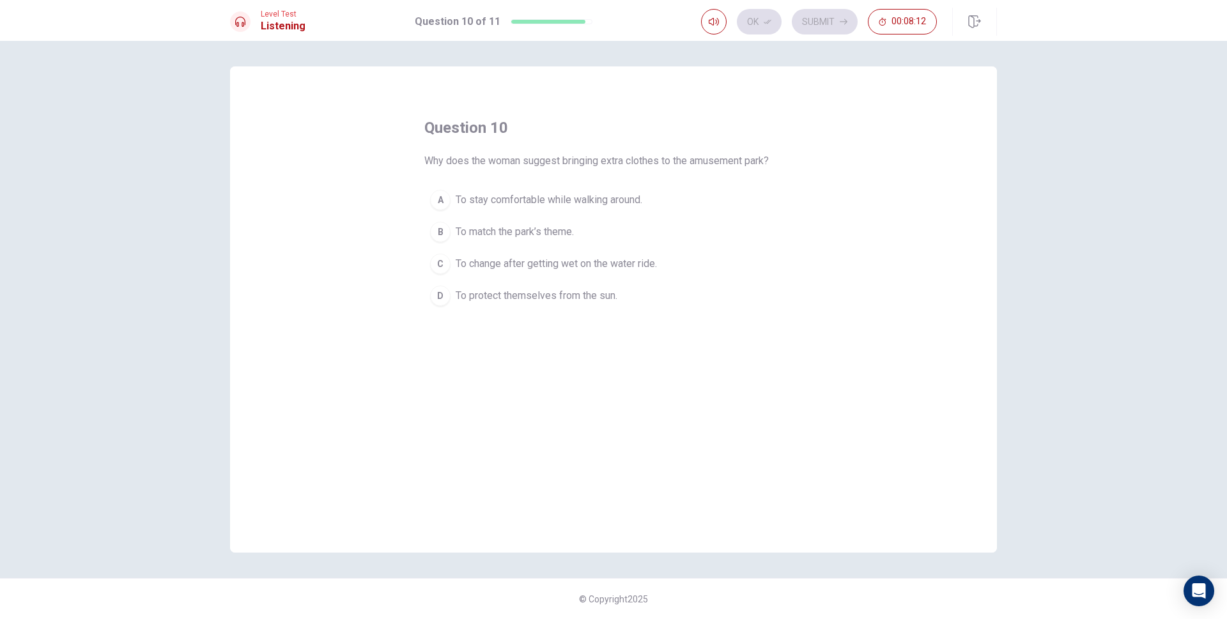
click at [624, 269] on span "To change after getting wet on the water ride." at bounding box center [556, 263] width 201 height 15
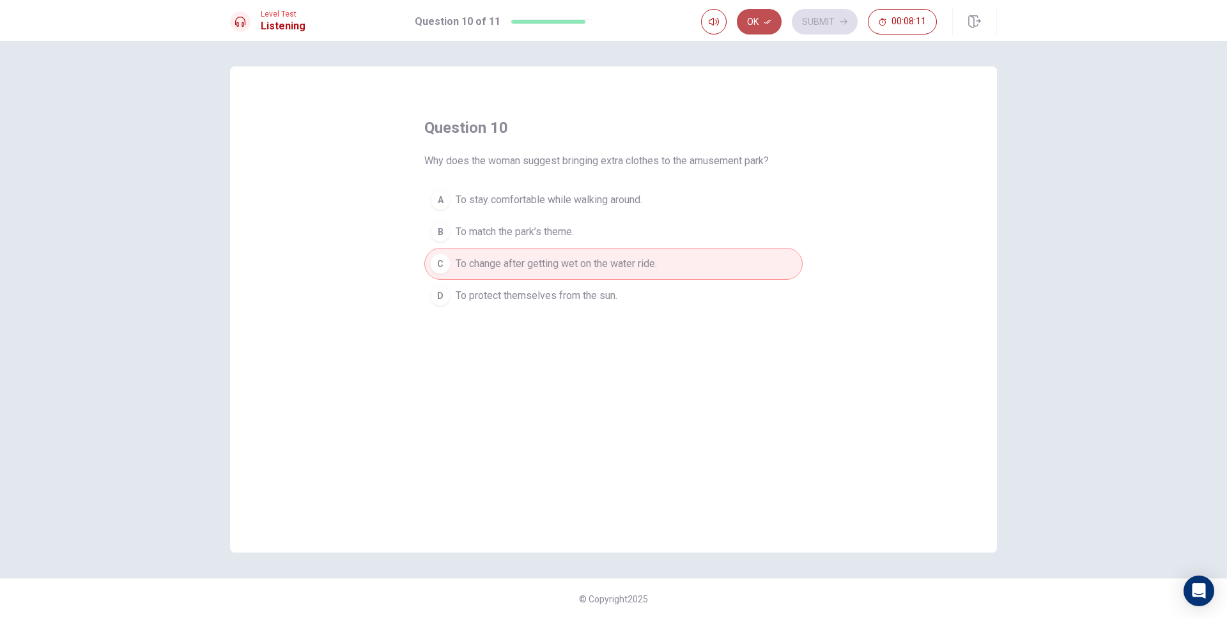
click at [755, 20] on button "Ok" at bounding box center [759, 22] width 45 height 26
click at [836, 13] on button "Submit" at bounding box center [825, 22] width 66 height 26
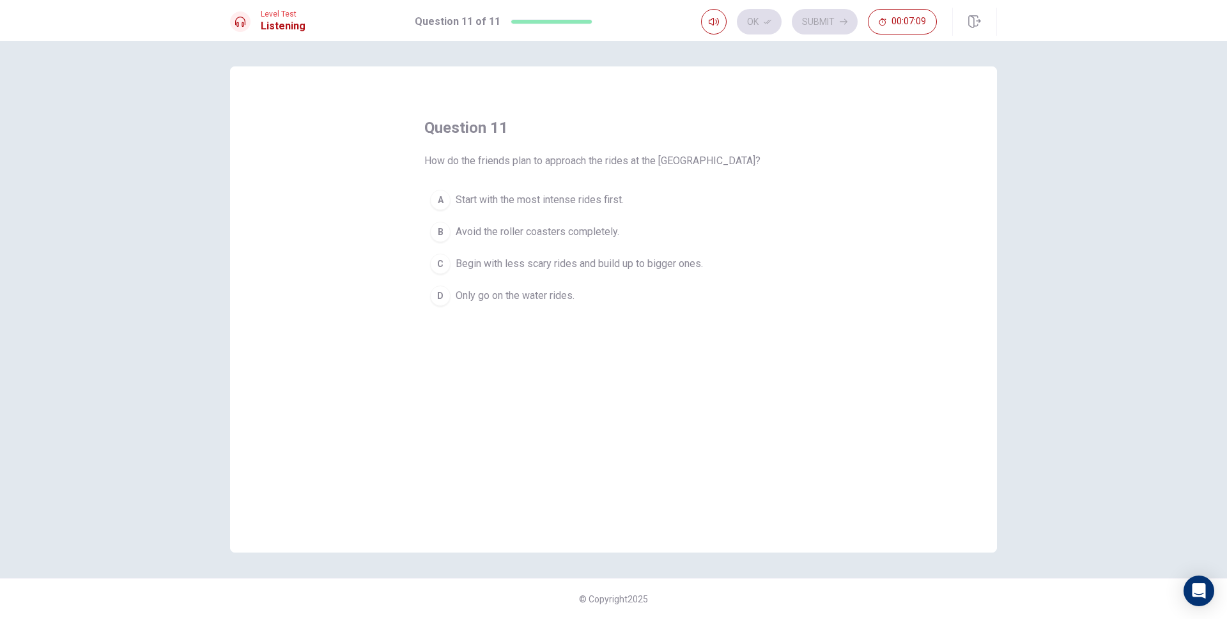
click at [678, 270] on span "Begin with less scary rides and build up to bigger ones." at bounding box center [579, 263] width 247 height 15
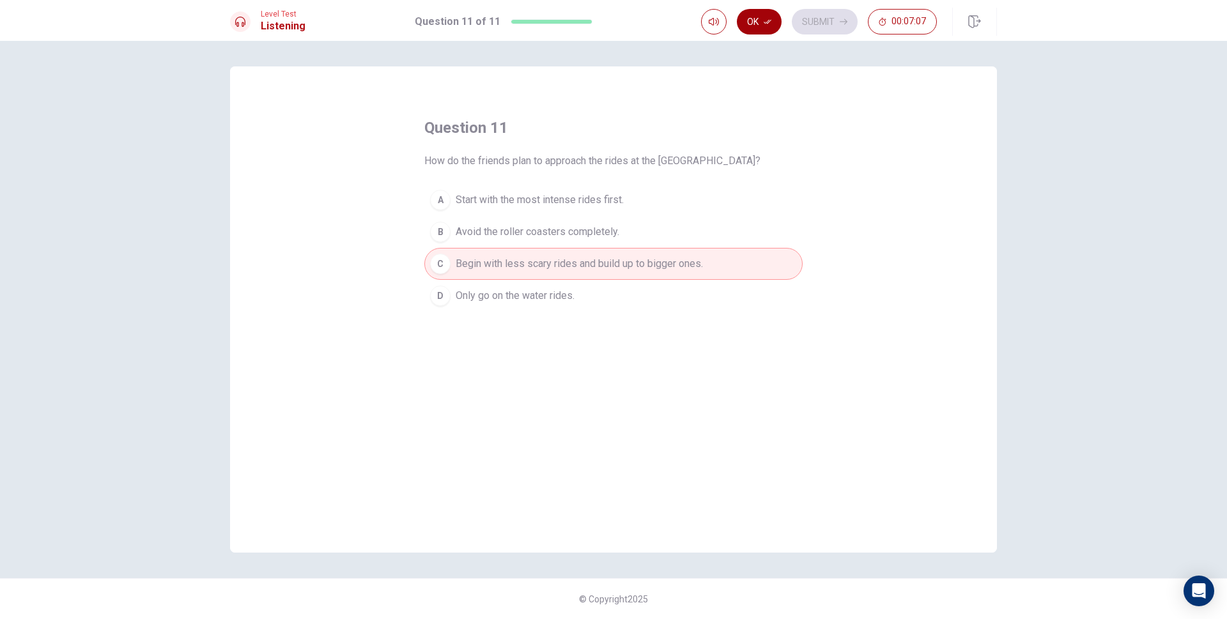
click at [769, 27] on button "Ok" at bounding box center [759, 22] width 45 height 26
click at [811, 22] on button "Submit" at bounding box center [825, 22] width 66 height 26
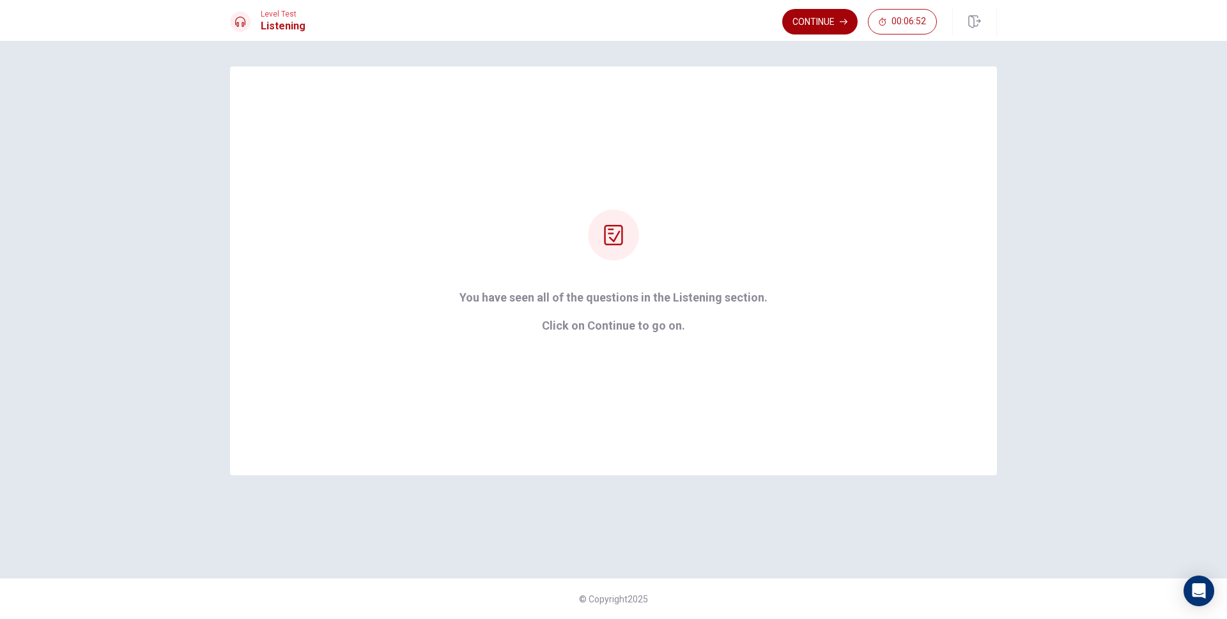
click at [821, 31] on button "Continue" at bounding box center [819, 22] width 75 height 26
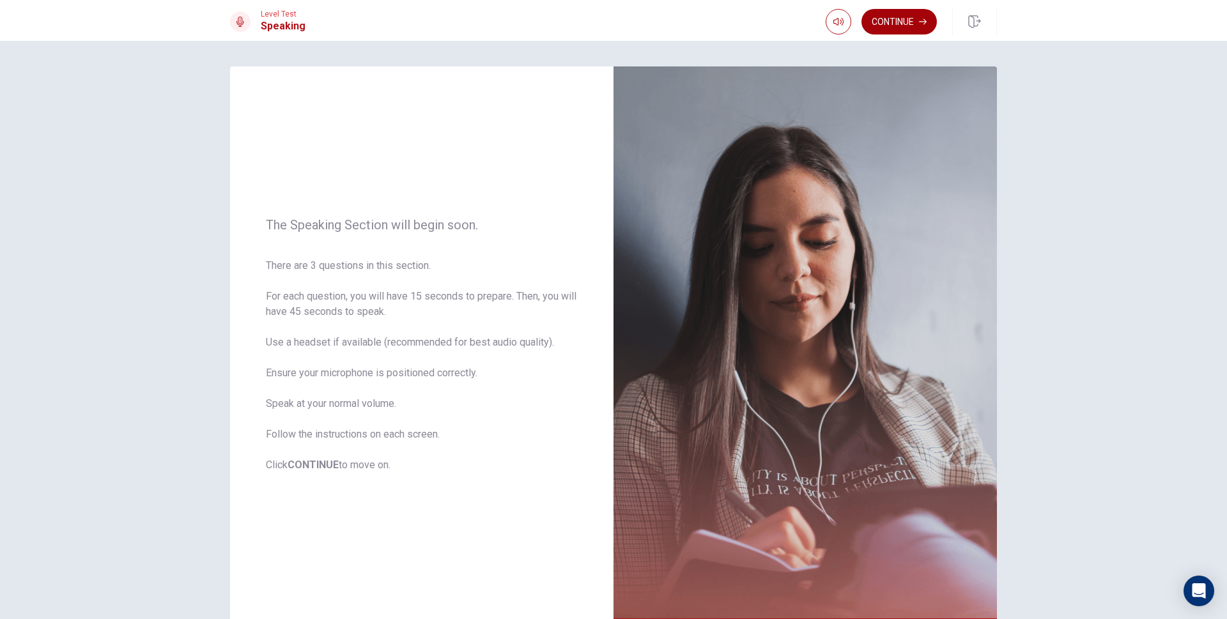
click at [921, 22] on icon "button" at bounding box center [923, 22] width 8 height 8
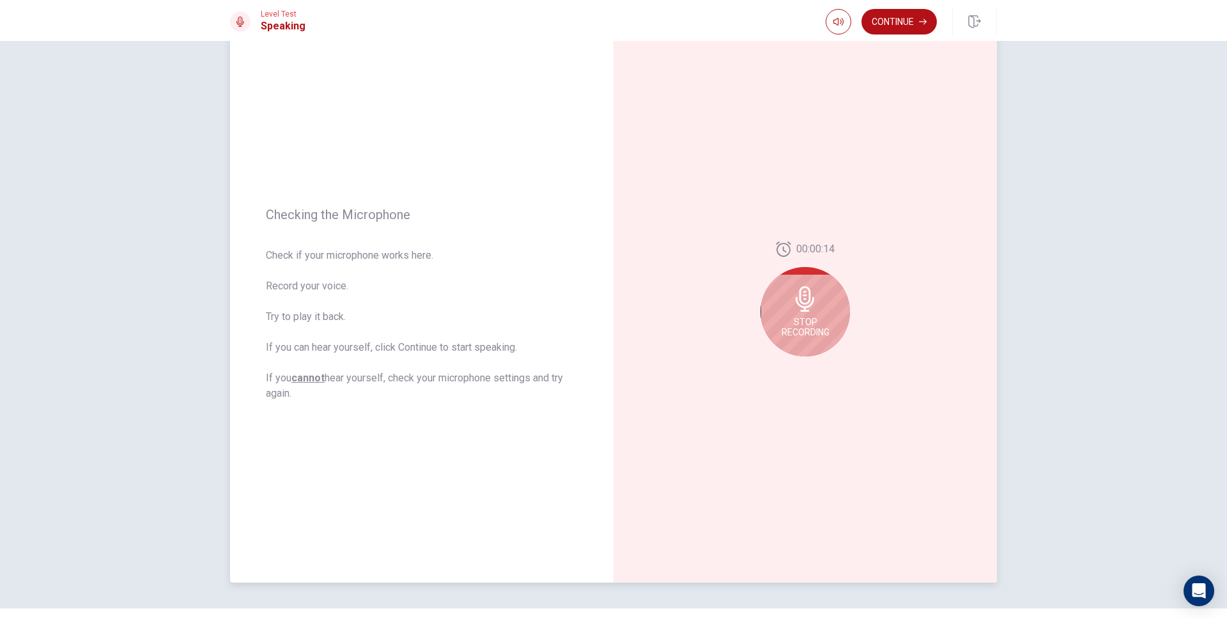
scroll to position [71, 0]
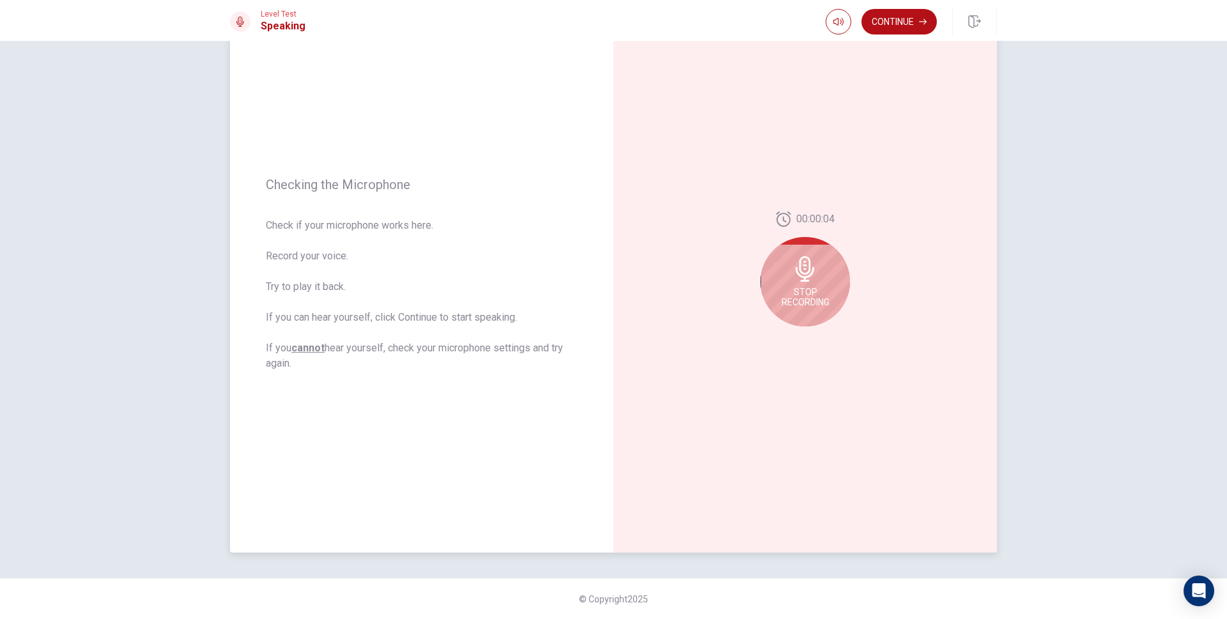
click at [801, 270] on icon at bounding box center [806, 269] width 26 height 26
click at [820, 339] on icon "Play Audio" at bounding box center [820, 337] width 8 height 8
click at [811, 332] on button "Pause Audio" at bounding box center [820, 337] width 18 height 18
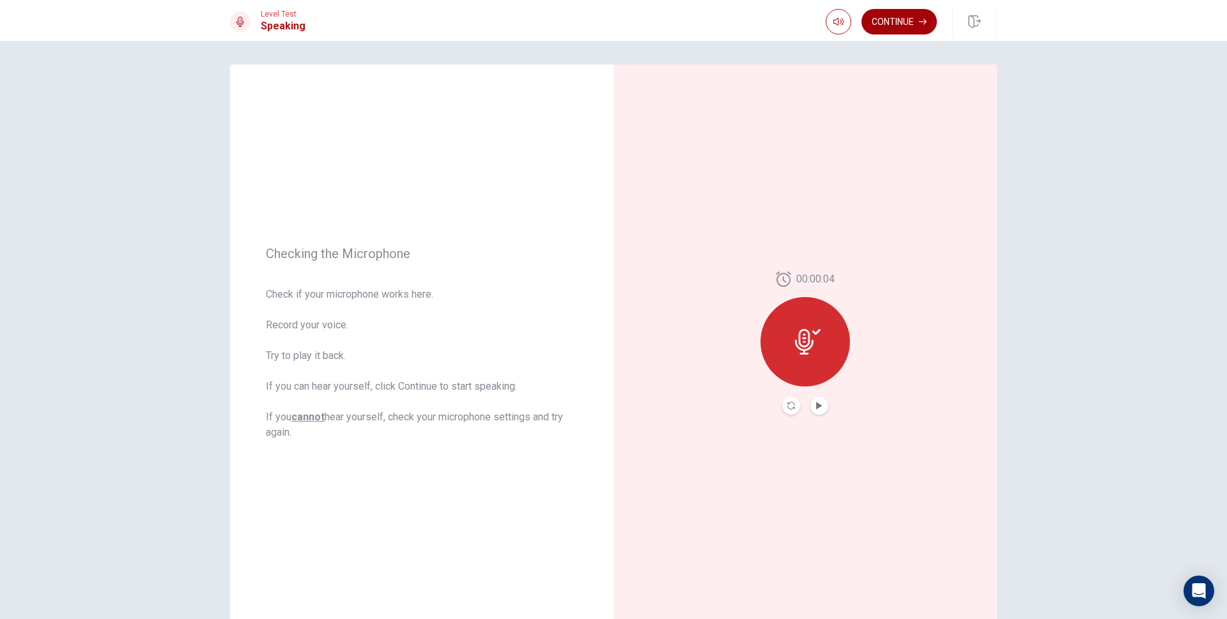
scroll to position [0, 0]
click at [900, 13] on button "Continue" at bounding box center [899, 22] width 75 height 26
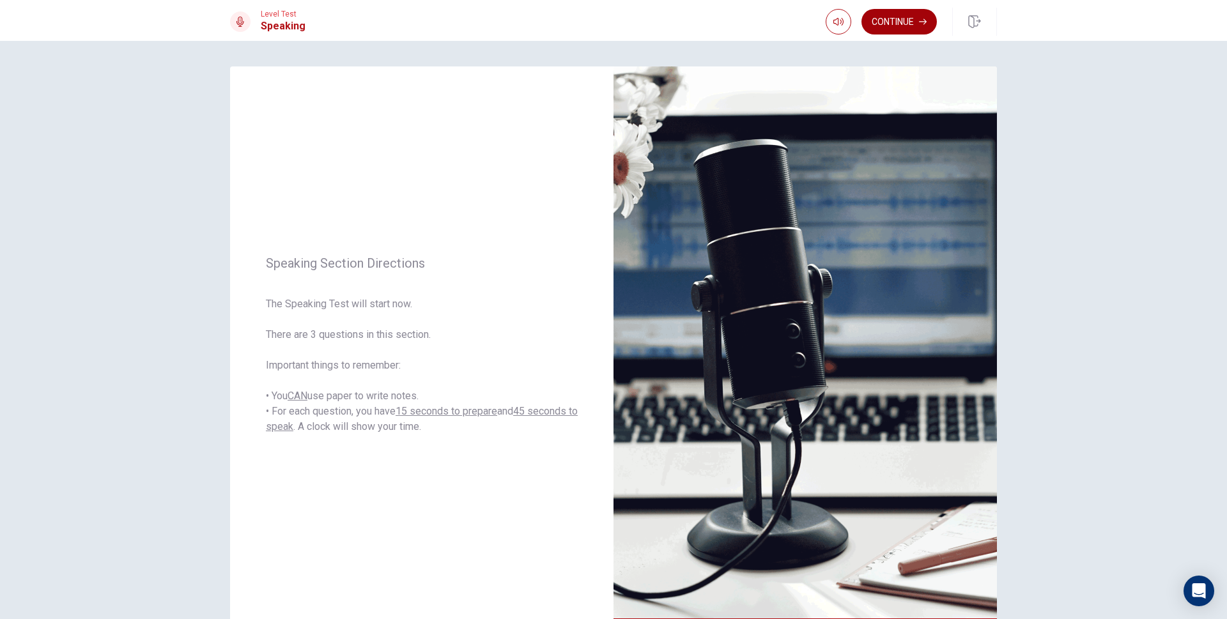
click at [897, 26] on button "Continue" at bounding box center [899, 22] width 75 height 26
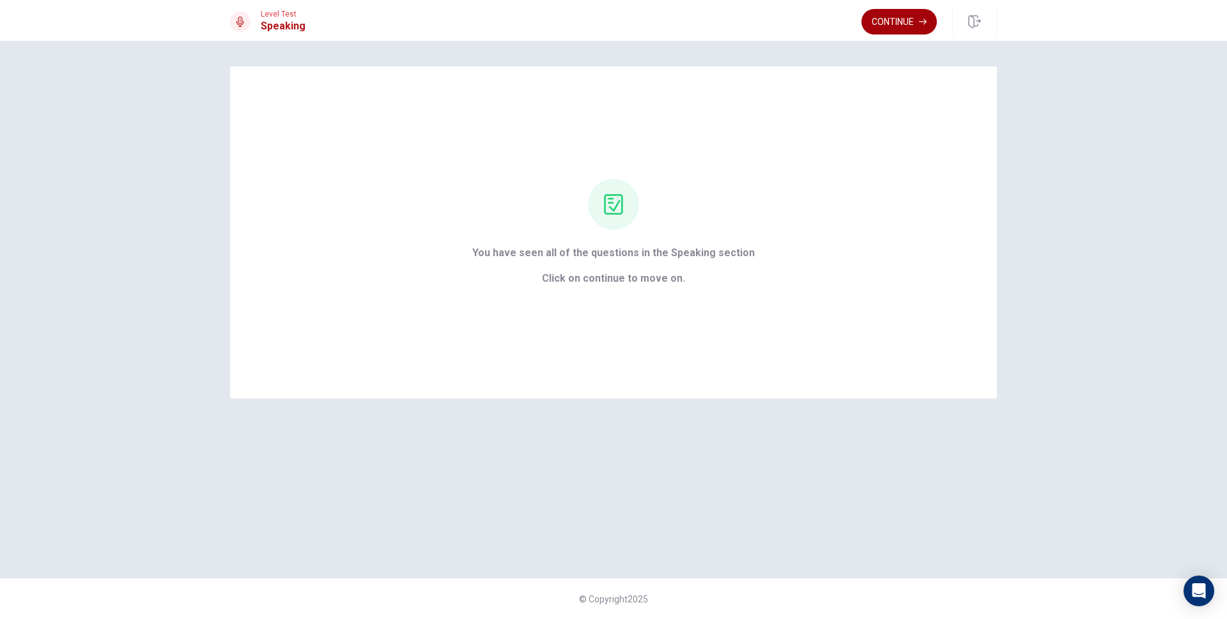
click at [907, 28] on button "Continue" at bounding box center [899, 22] width 75 height 26
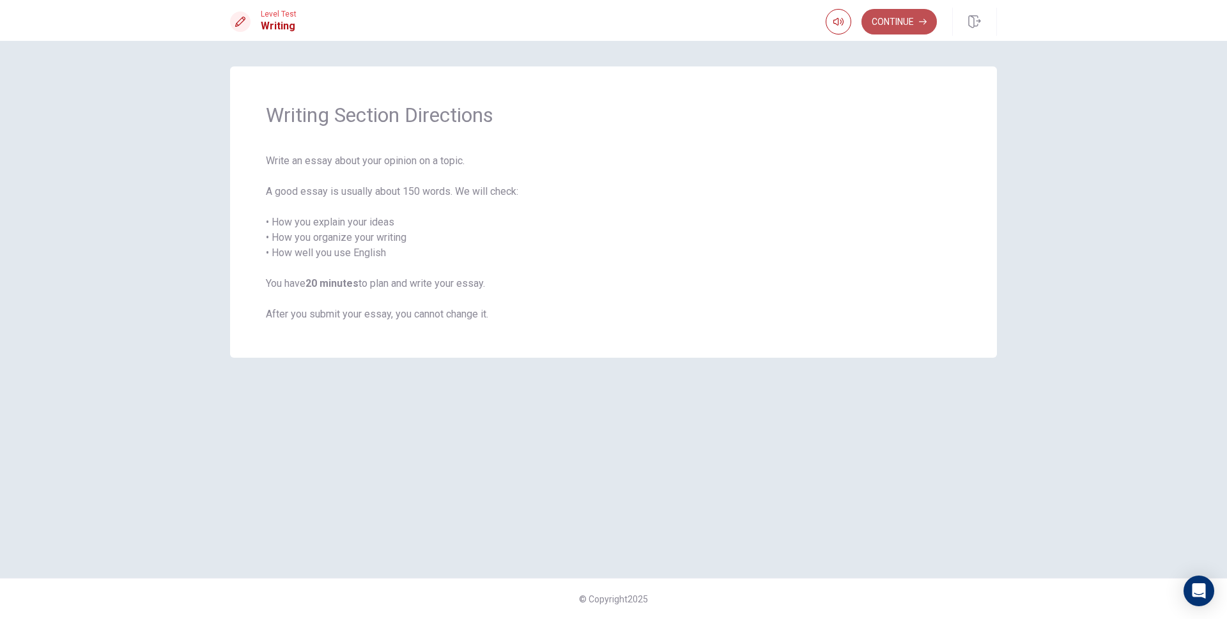
click at [907, 27] on button "Continue" at bounding box center [899, 22] width 75 height 26
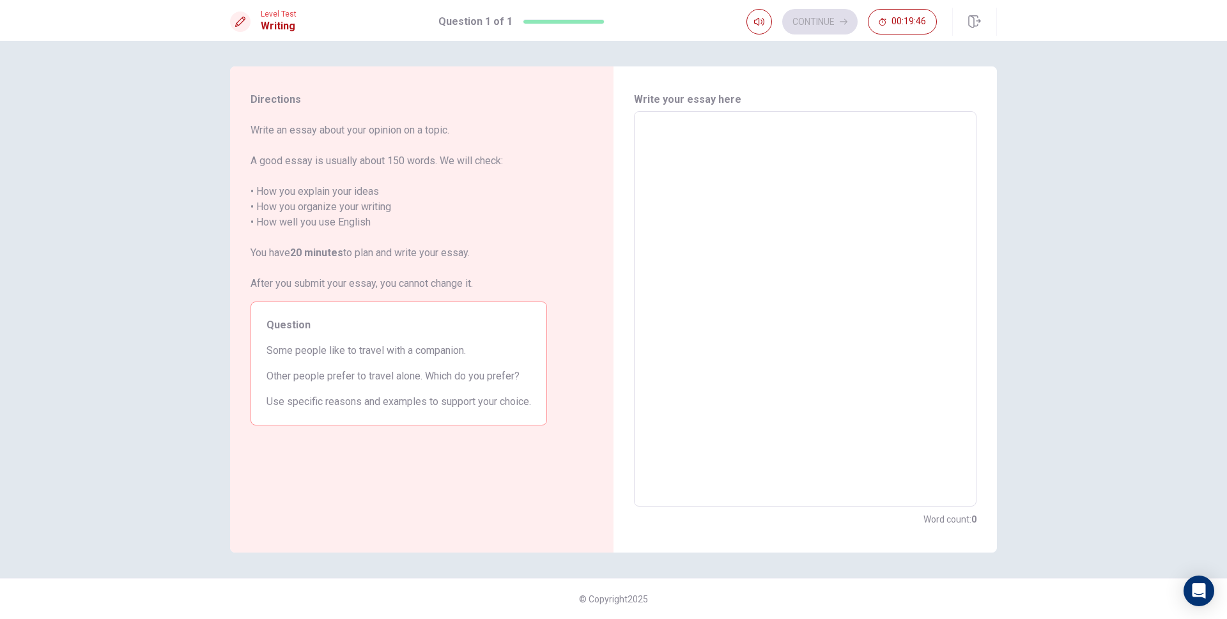
click at [788, 144] on textarea at bounding box center [805, 309] width 325 height 375
type textarea "ds"
type textarea "x"
type textarea "dsa"
type textarea "x"
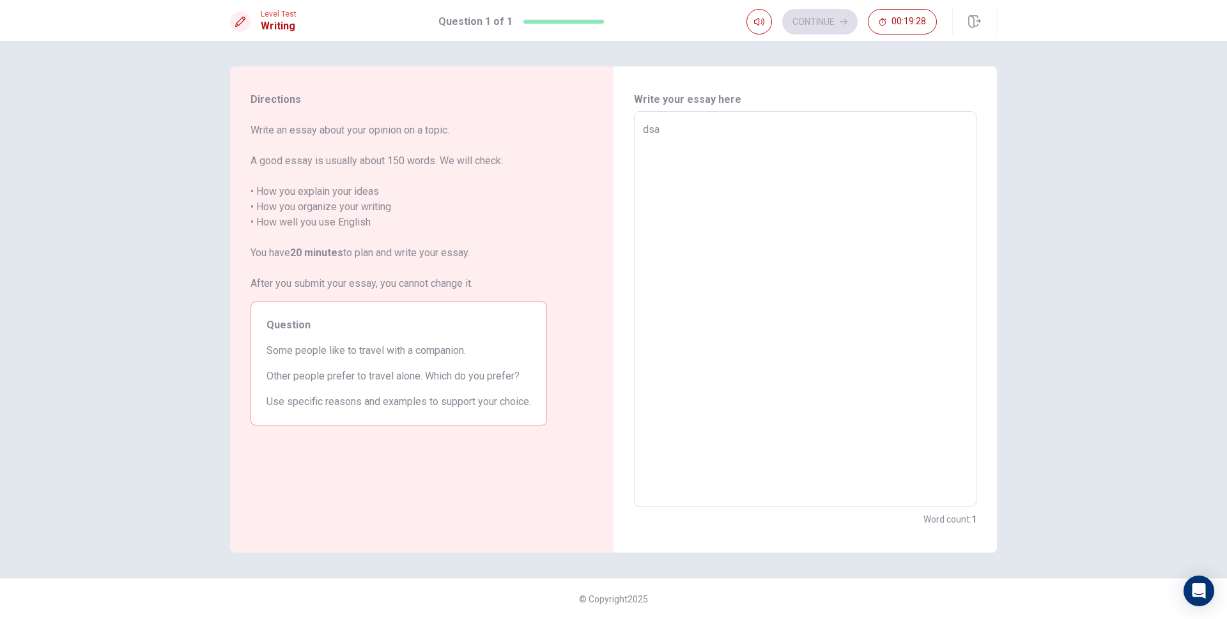
type textarea "ds"
type textarea "x"
type textarea "d"
type textarea "x"
type textarea "I"
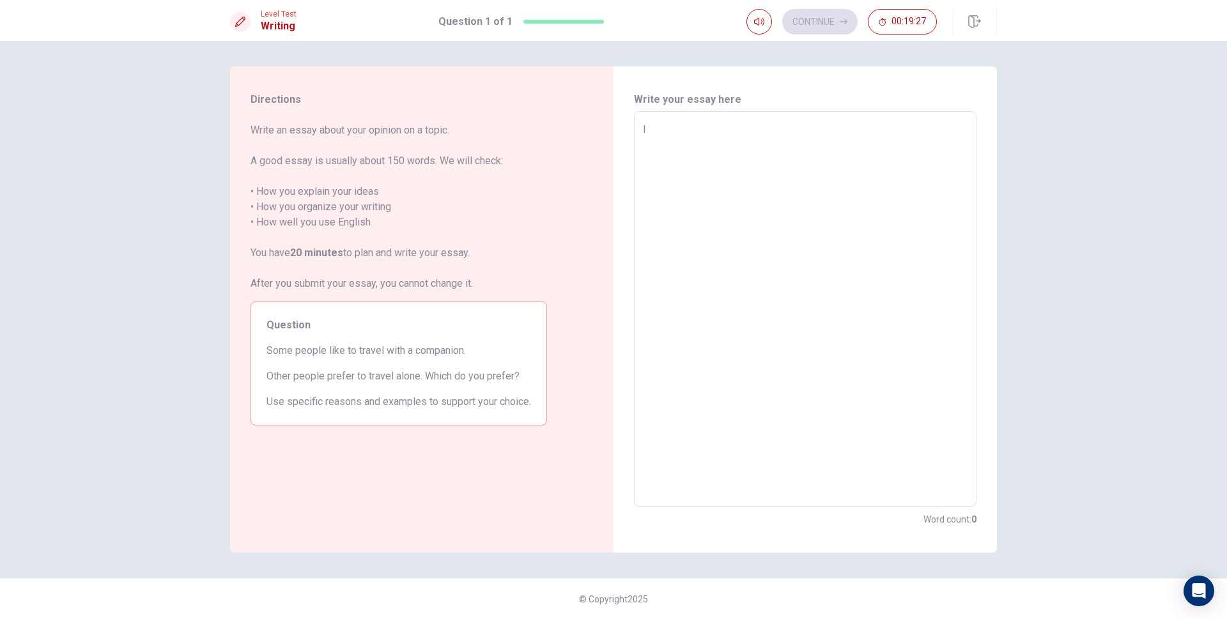
type textarea "x"
type textarea "I"
type textarea "x"
type textarea "I c"
type textarea "x"
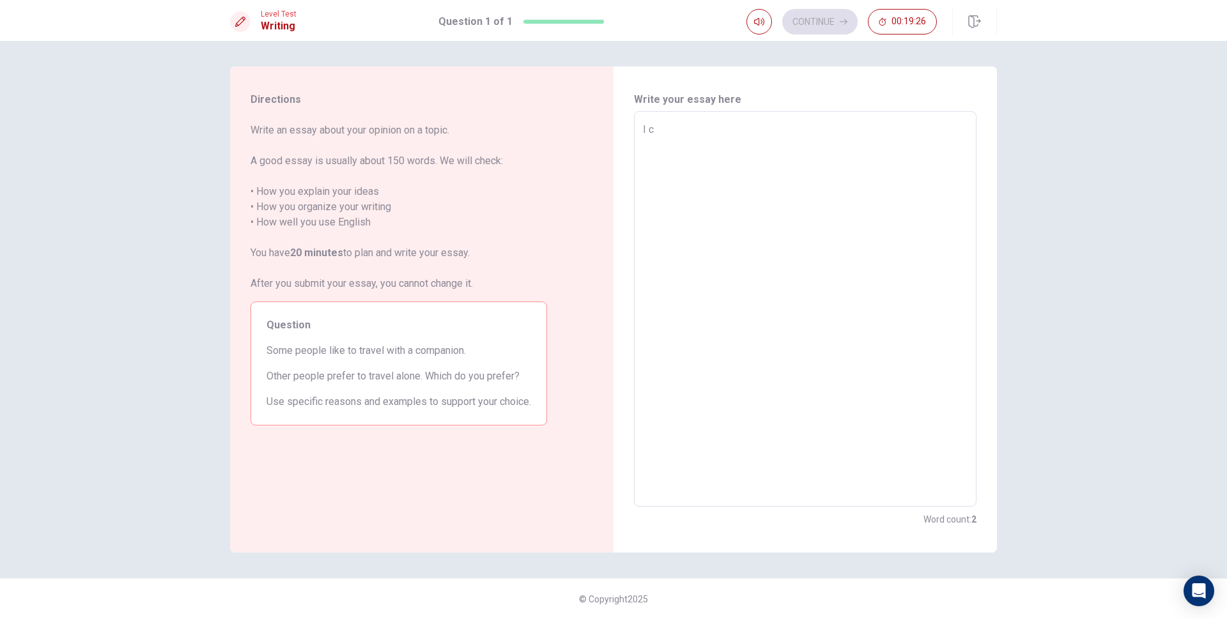
type textarea "I ch"
type textarea "x"
type textarea "I cho"
type textarea "x"
type textarea "I choo"
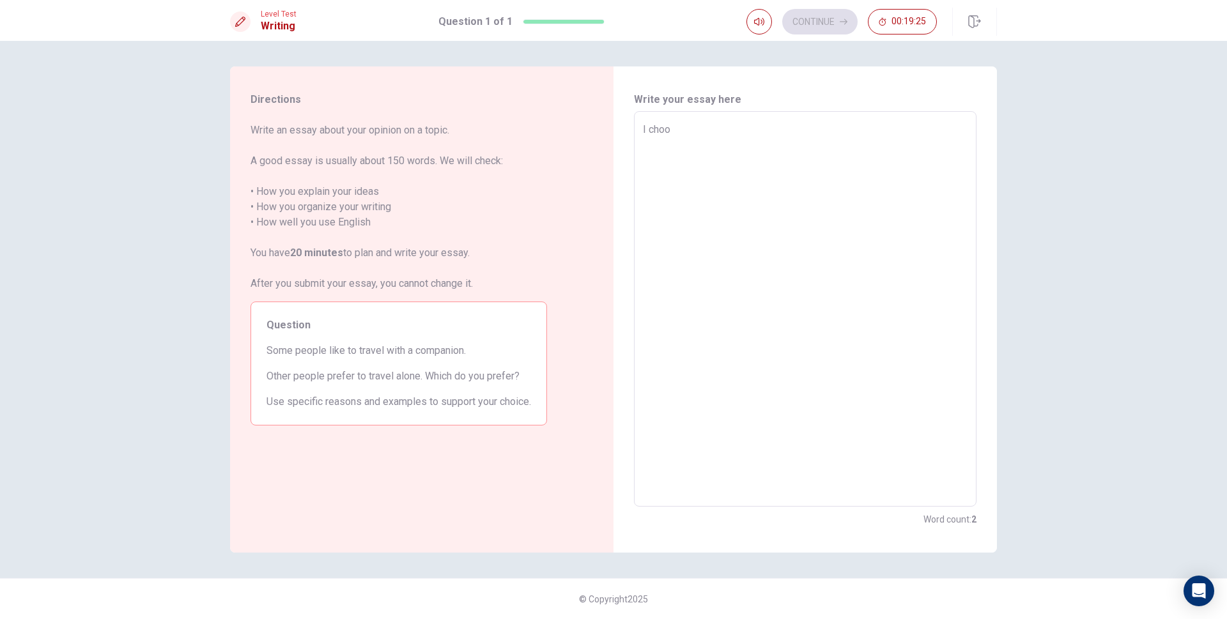
type textarea "x"
type textarea "I choos"
type textarea "x"
type textarea "I choose"
type textarea "x"
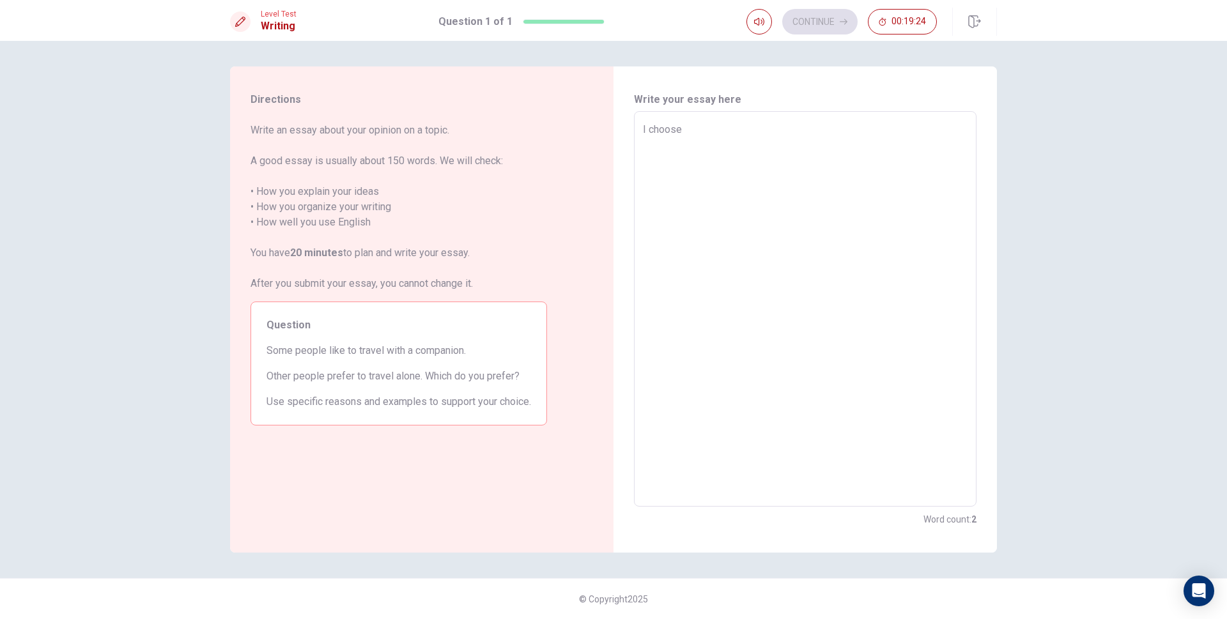
type textarea "I choose"
type textarea "x"
type textarea "I choose m"
type textarea "x"
type textarea "I choose mu"
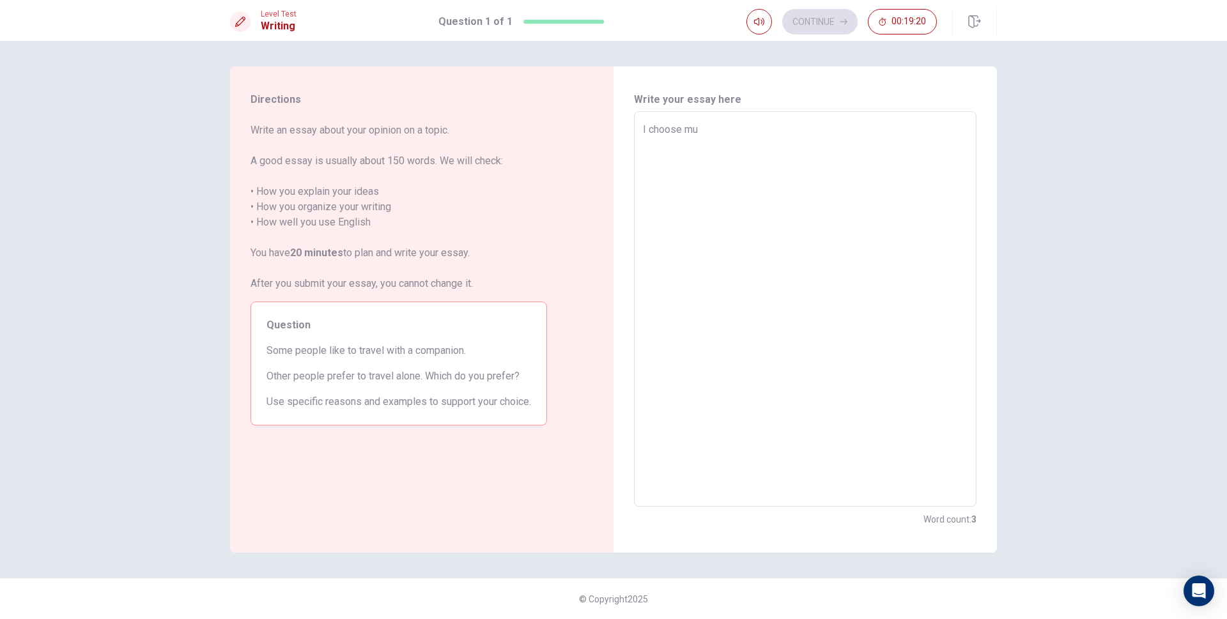
type textarea "x"
type textarea "I choose mum"
type textarea "x"
type textarea "I choose mu"
type textarea "x"
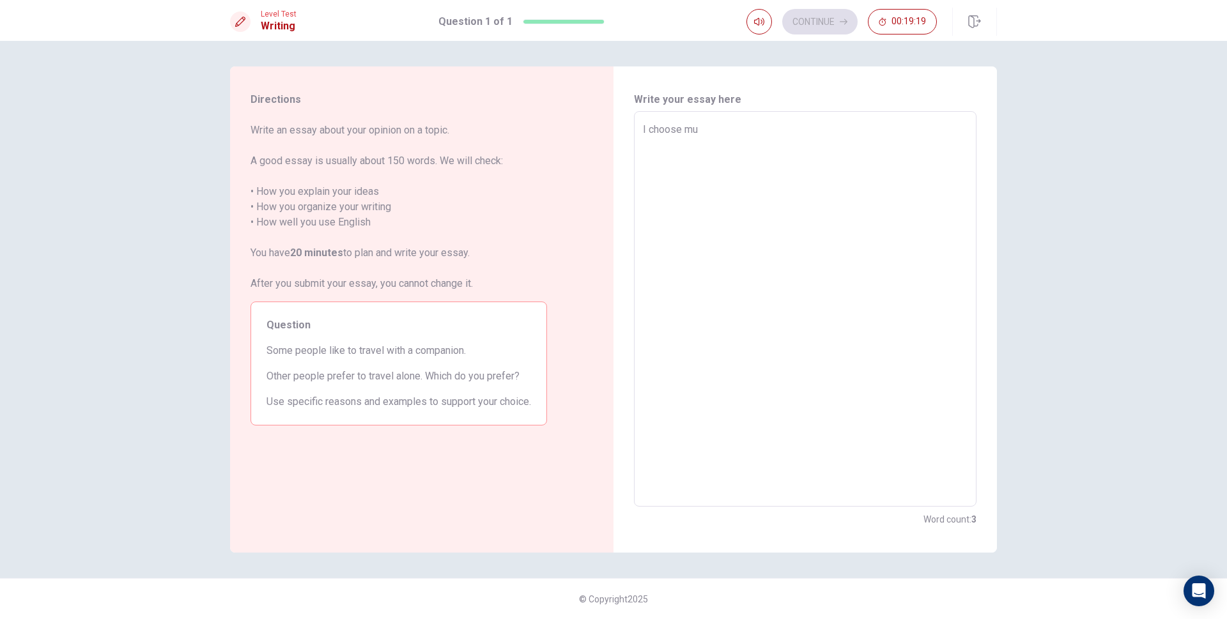
type textarea "I choose m"
type textarea "x"
type textarea "I choose"
type textarea "x"
type textarea "I choose n"
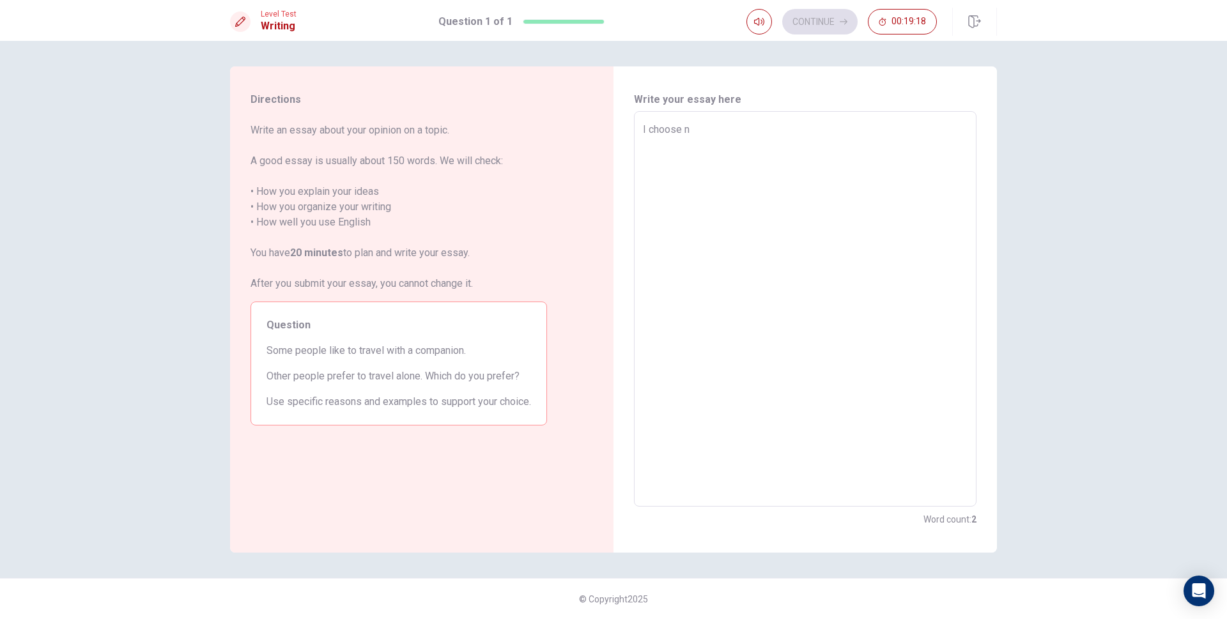
type textarea "x"
type textarea "I choose nu"
type textarea "x"
type textarea "I choose num"
type textarea "x"
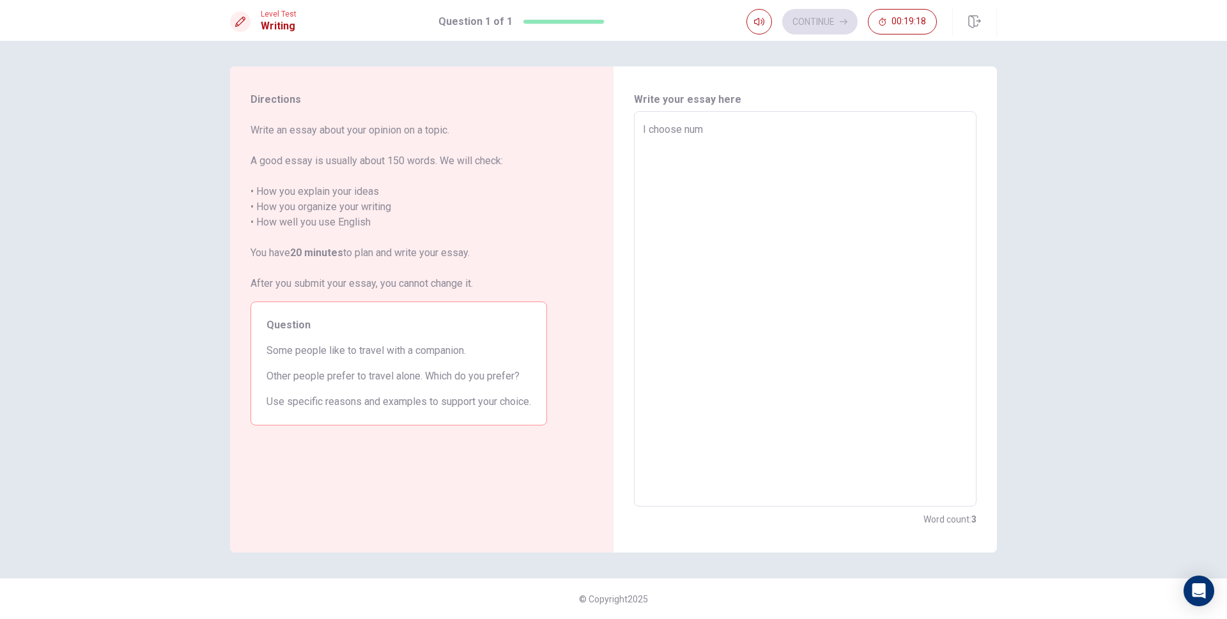
type textarea "I choose numb"
type textarea "x"
type textarea "I choose numbe"
type textarea "x"
type textarea "I choose number"
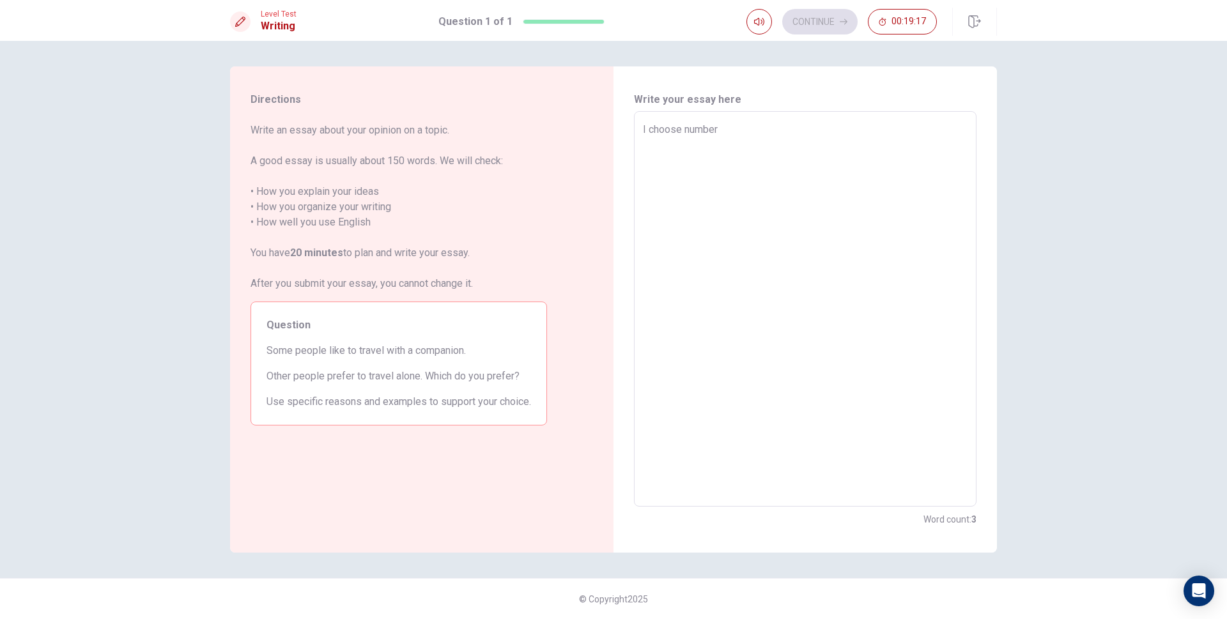
type textarea "x"
type textarea "I choose number"
type textarea "x"
type textarea "I choose number 2"
type textarea "x"
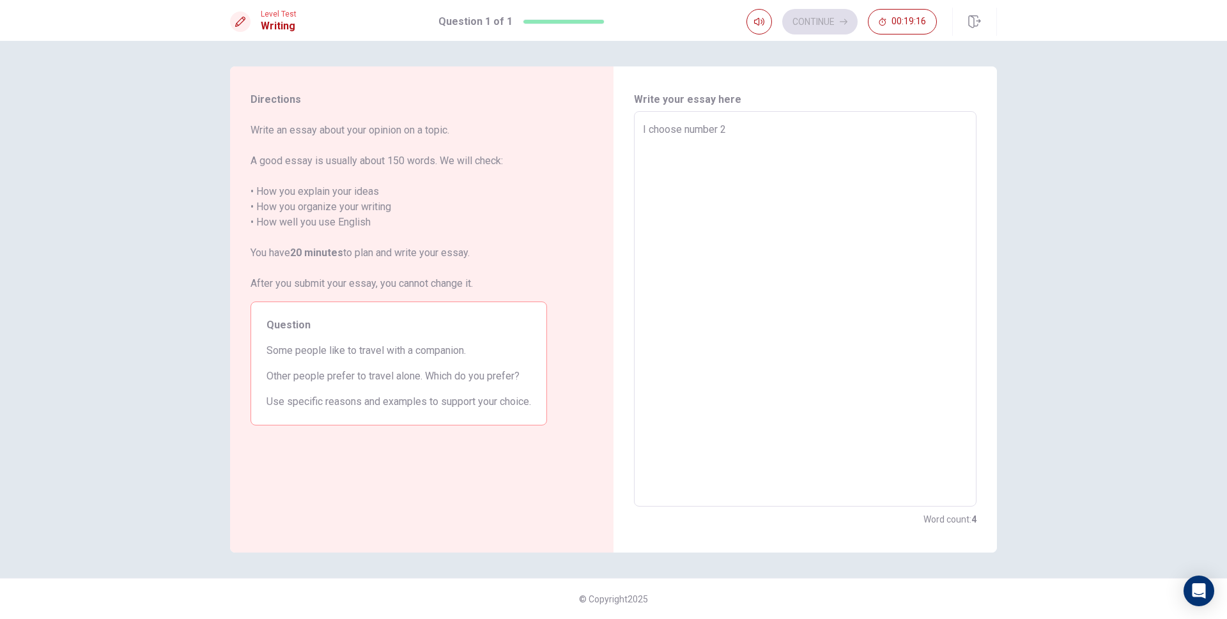
type textarea "I choose number 2"
type textarea "x"
type textarea "I choose number 2"
type textarea "x"
type textarea "I choose number"
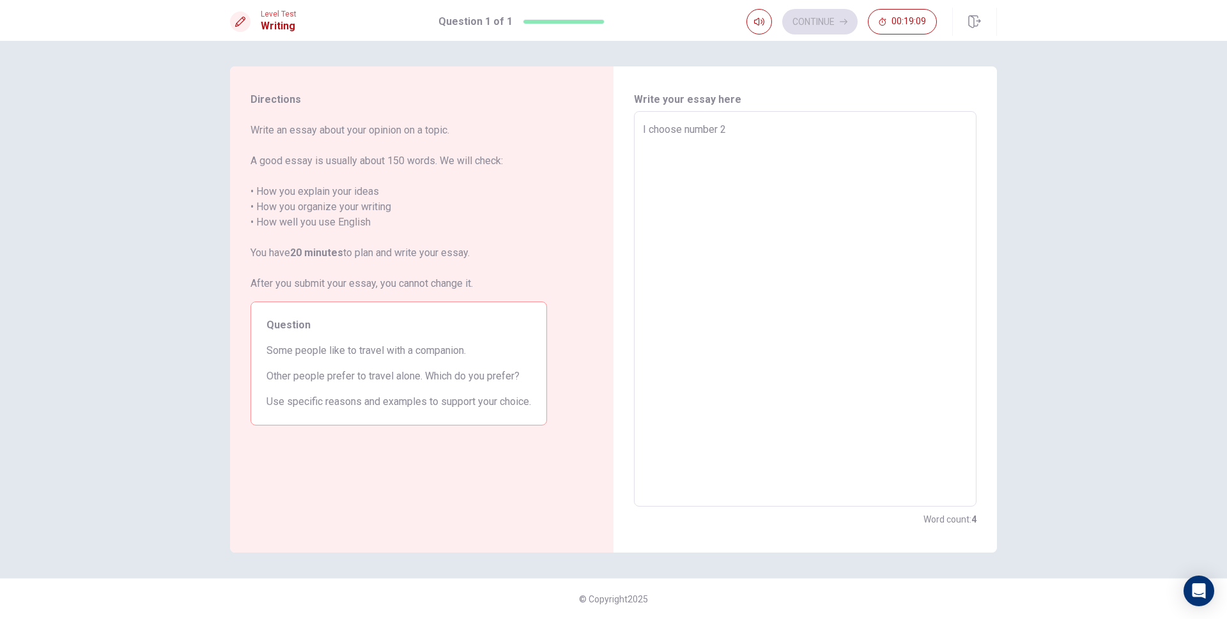
type textarea "x"
type textarea "I choose number"
type textarea "x"
type textarea "I choose numbe"
type textarea "x"
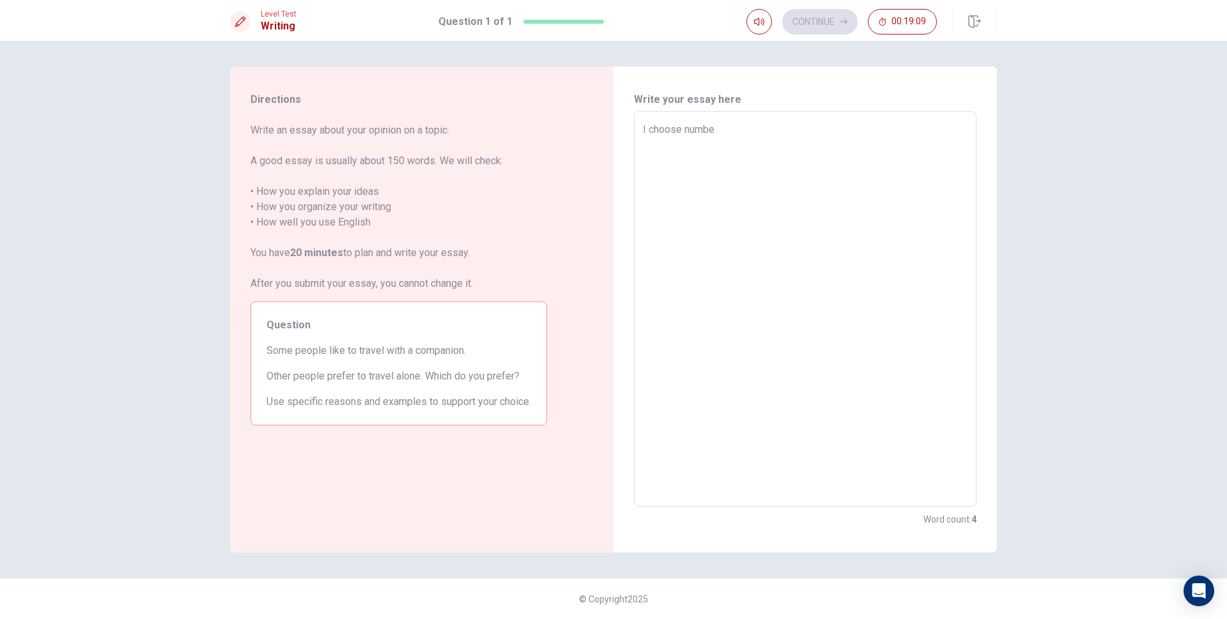
type textarea "I choose numb"
type textarea "x"
type textarea "I choose num"
type textarea "x"
type textarea "I choose nu"
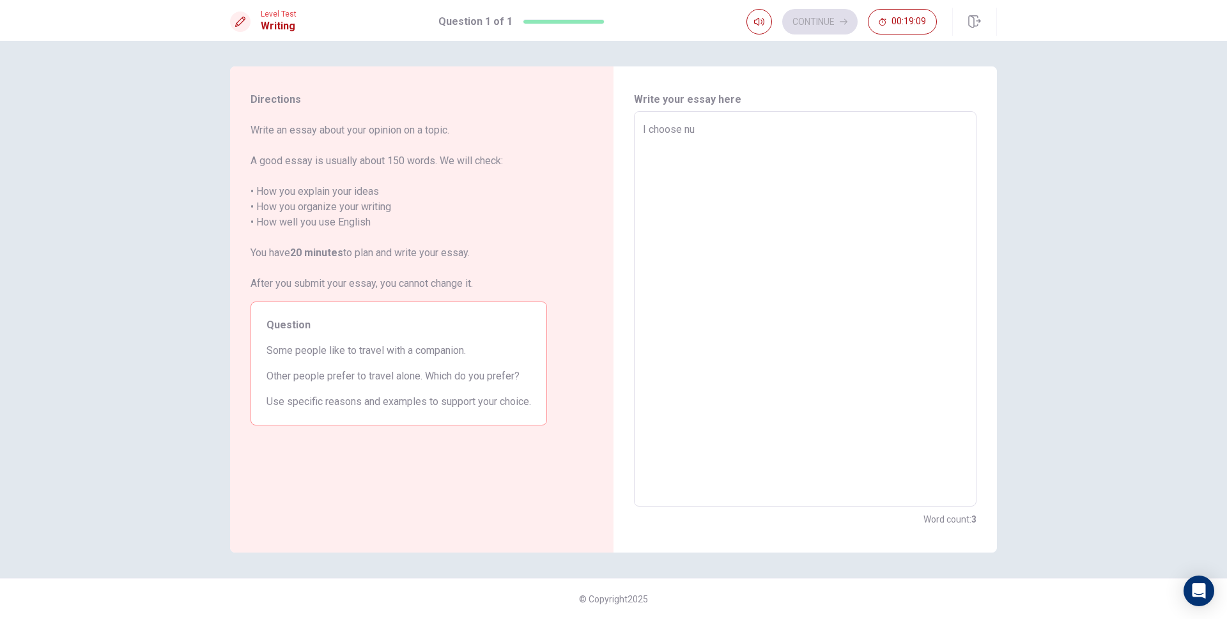
type textarea "x"
type textarea "I choose n"
type textarea "x"
type textarea "I choose"
type textarea "x"
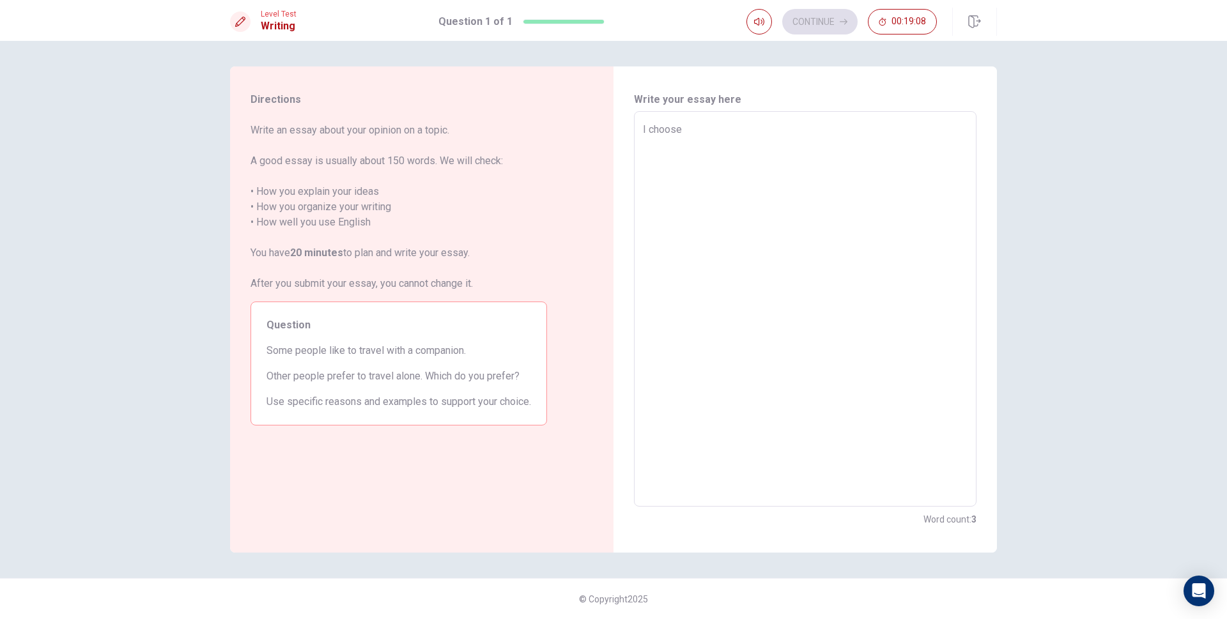
type textarea "I choose"
type textarea "x"
type textarea "I choos"
type textarea "x"
type textarea "I choo"
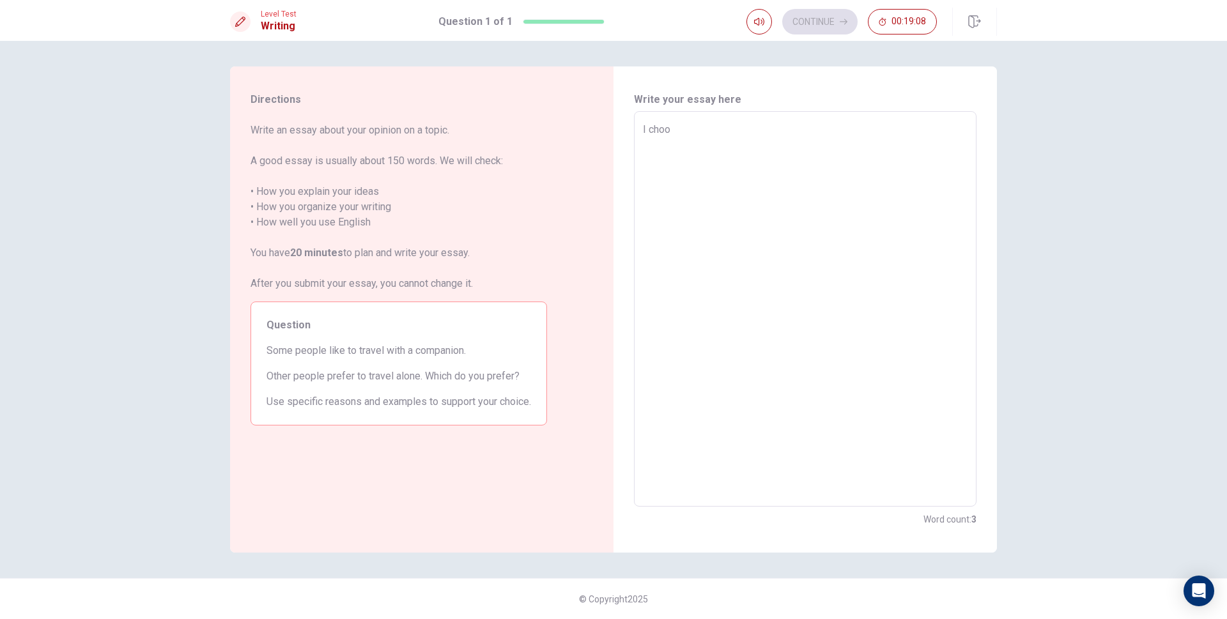
type textarea "x"
type textarea "I cho"
type textarea "x"
type textarea "I ch"
type textarea "x"
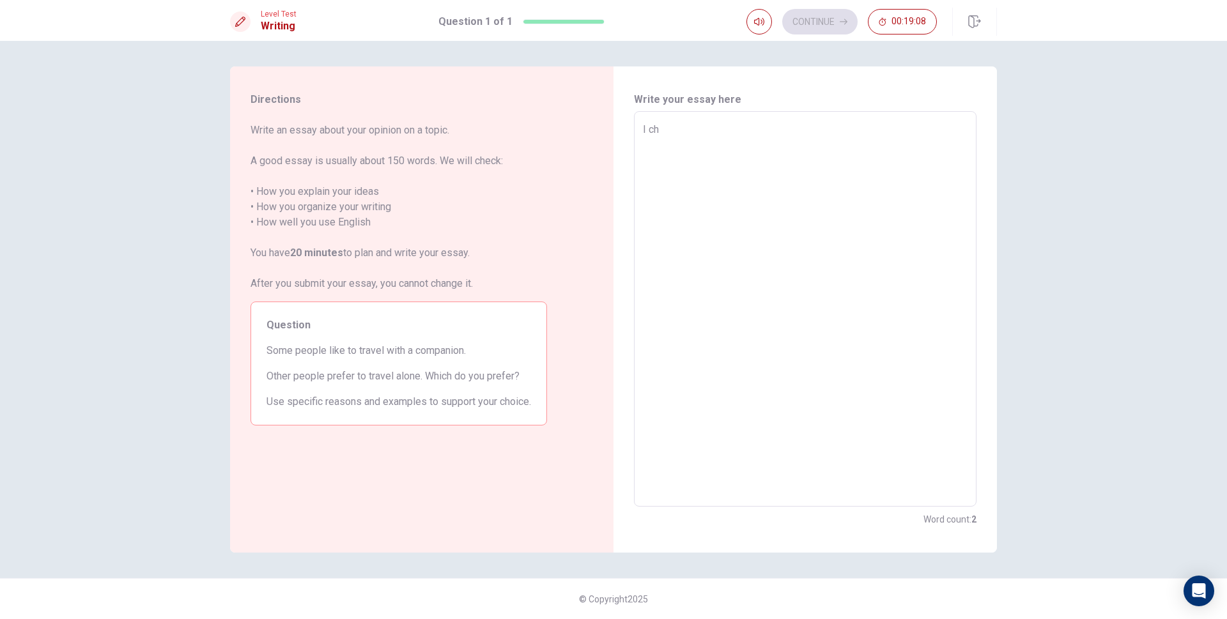
type textarea "I c"
type textarea "x"
type textarea "I"
type textarea "x"
type textarea "I"
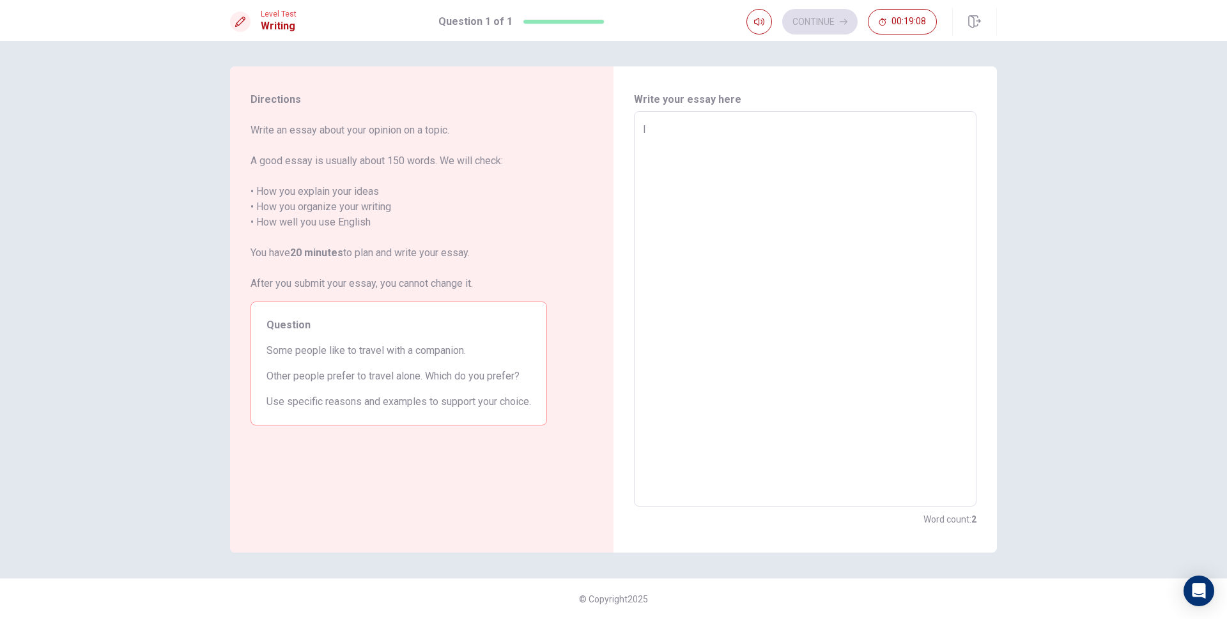
type textarea "x"
type textarea "I"
type textarea "x"
type textarea "O"
type textarea "x"
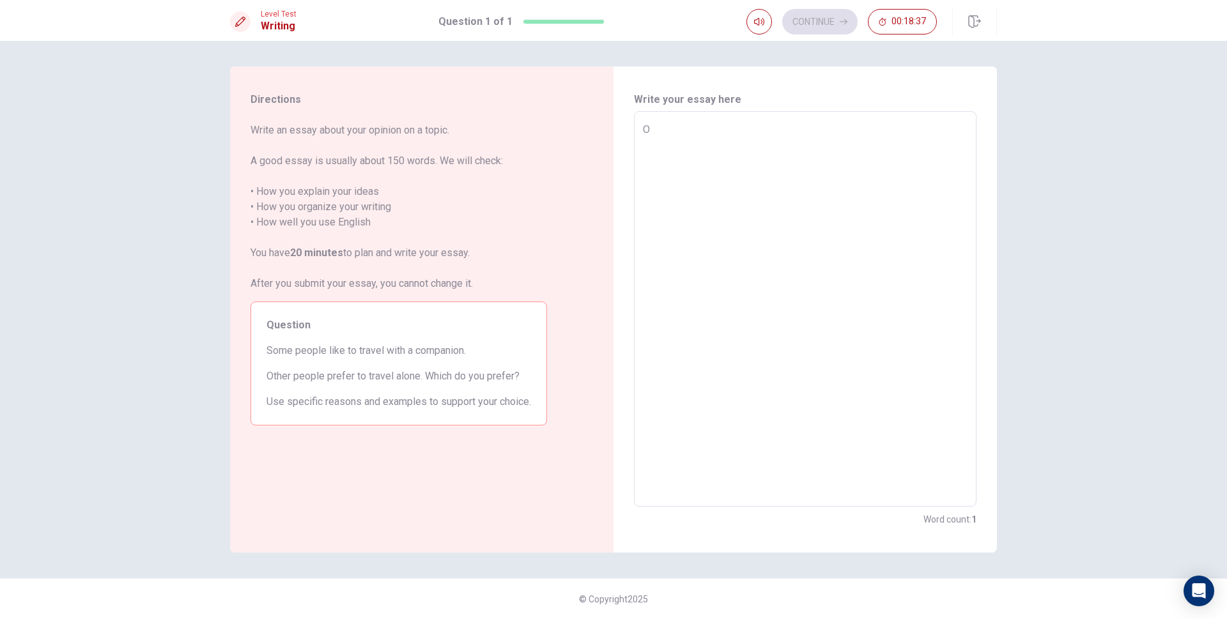
type textarea "Ot"
type textarea "x"
type textarea "Oth"
type textarea "x"
type textarea "Othe"
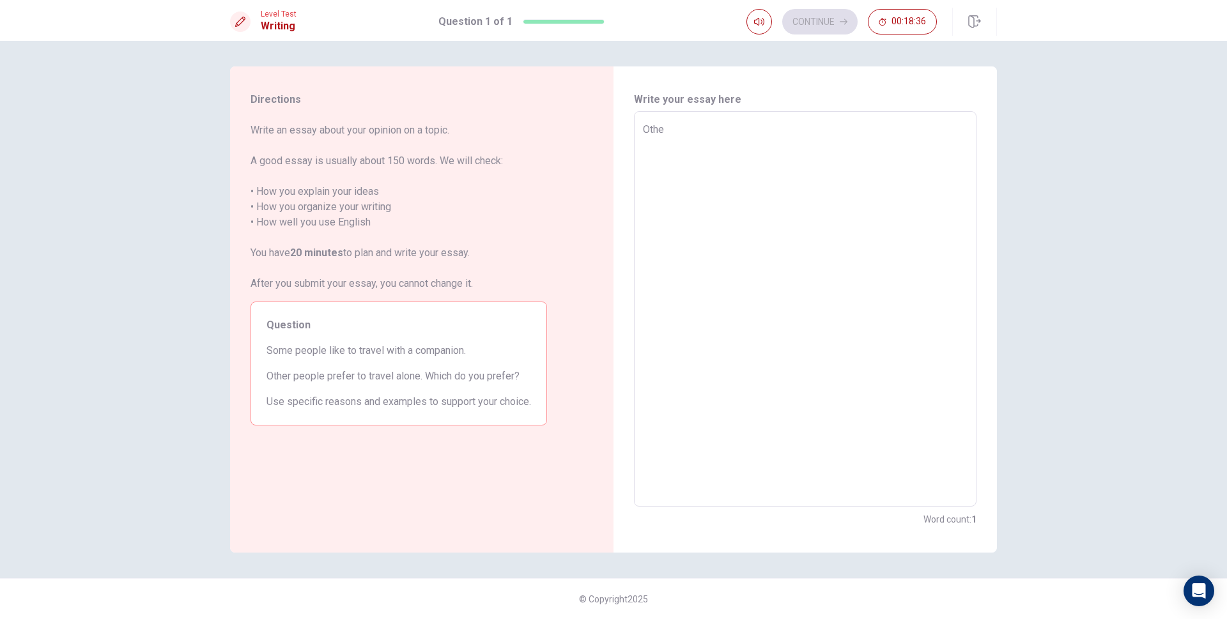
type textarea "x"
type textarea "Oth"
type textarea "x"
type textarea "Ot"
type textarea "x"
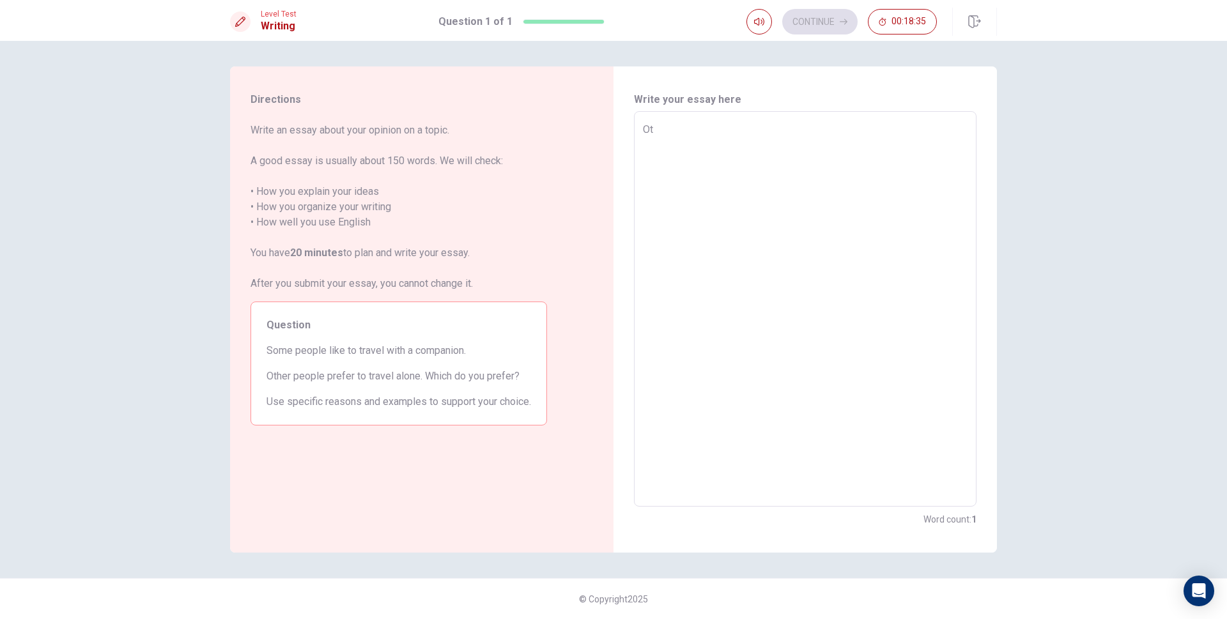
type textarea "O"
type textarea "x"
type textarea "I"
type textarea "x"
type textarea "Im"
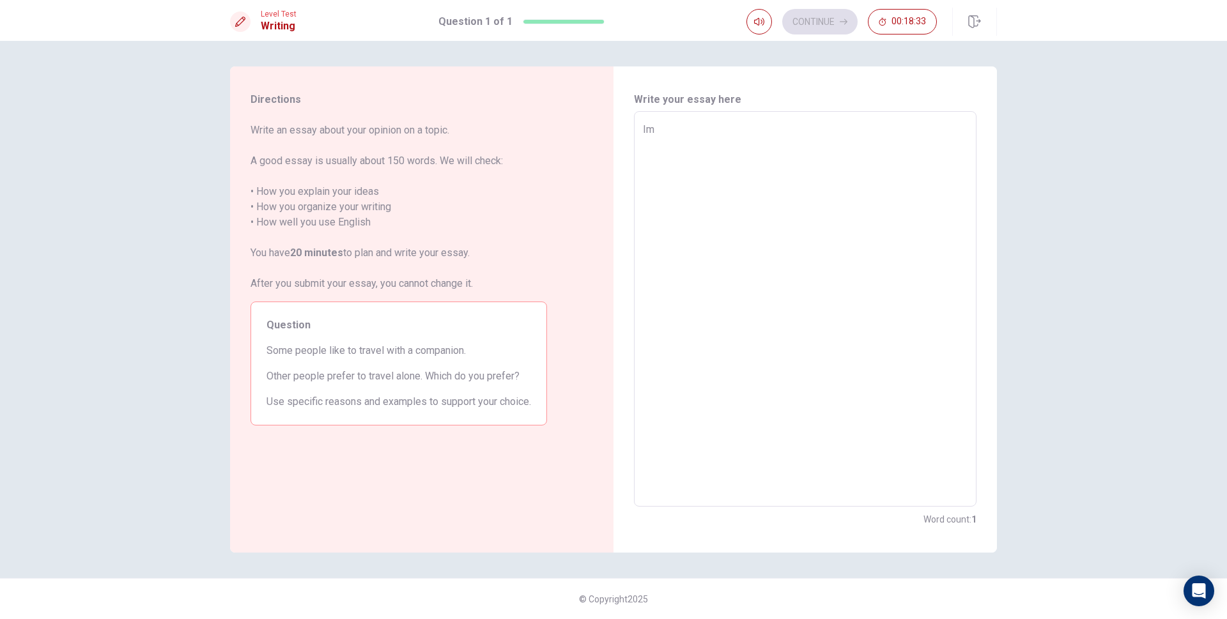
type textarea "x"
type textarea "Im"
type textarea "x"
type textarea "Im"
type textarea "x"
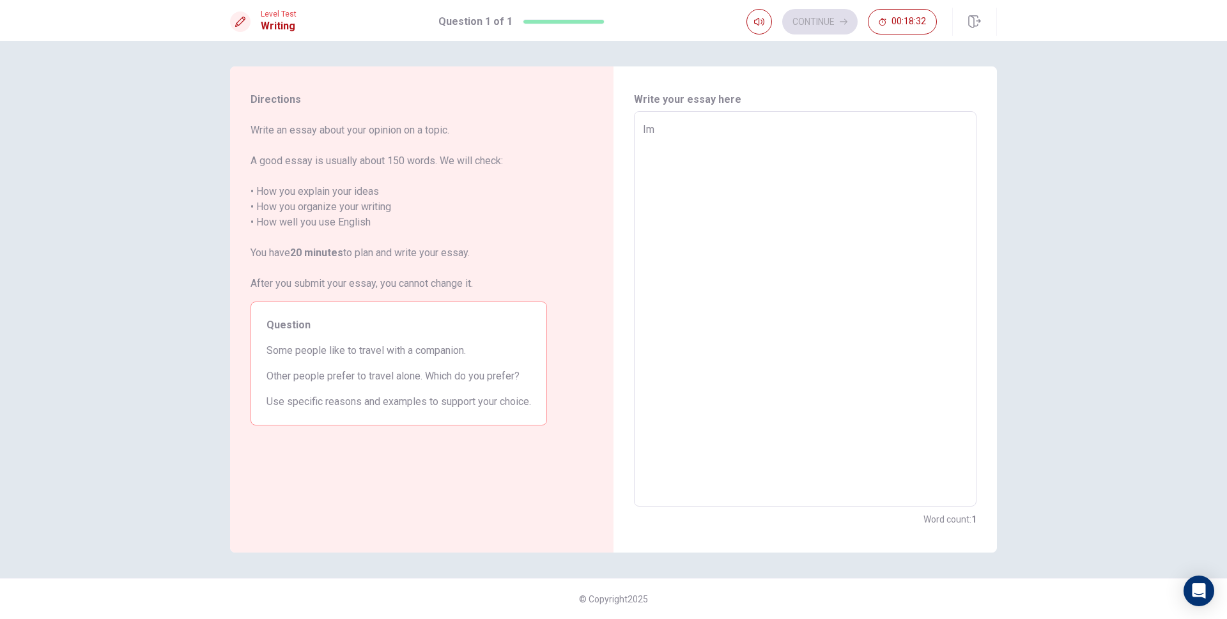
type textarea "I"
type textarea "x"
type textarea "In"
type textarea "x"
type textarea "In"
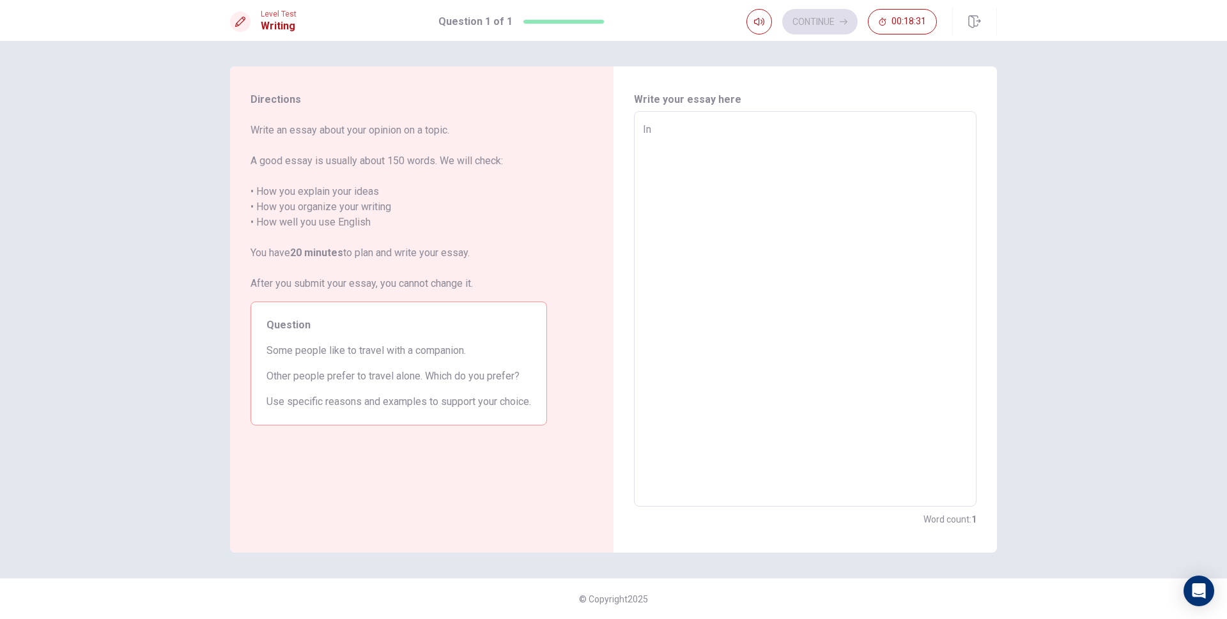
type textarea "x"
type textarea "In m"
type textarea "x"
type textarea "In my"
type textarea "x"
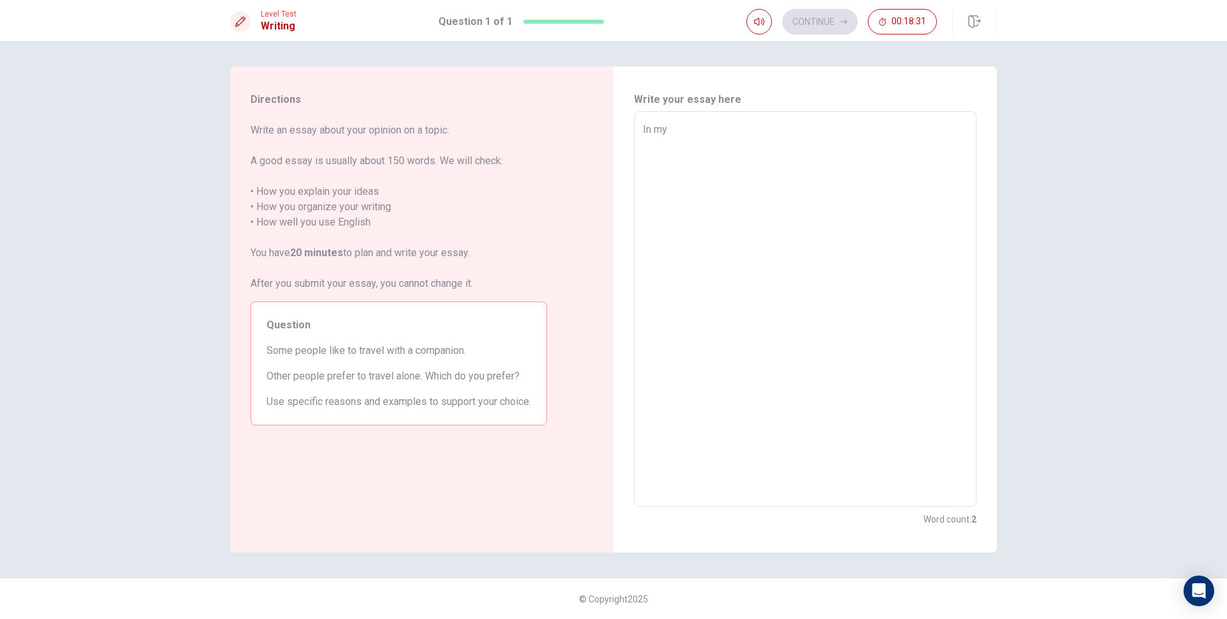
type textarea "In my"
type textarea "x"
type textarea "In my o"
type textarea "x"
type textarea "In my op"
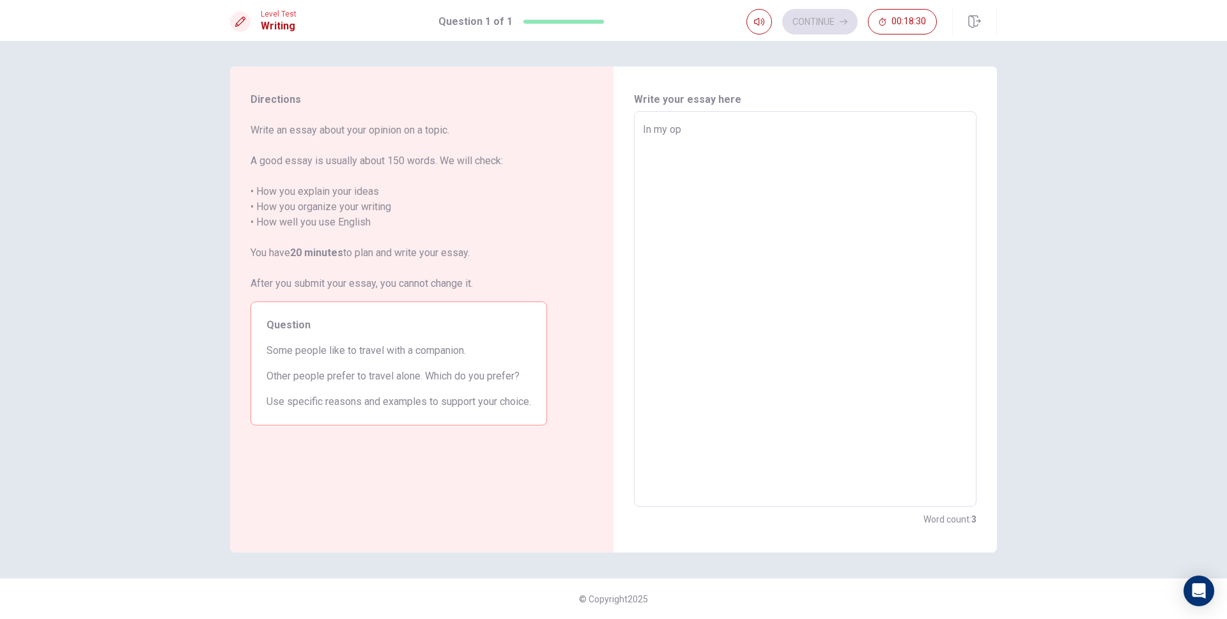
type textarea "x"
type textarea "In my opi"
type textarea "x"
type textarea "In my opin"
type textarea "x"
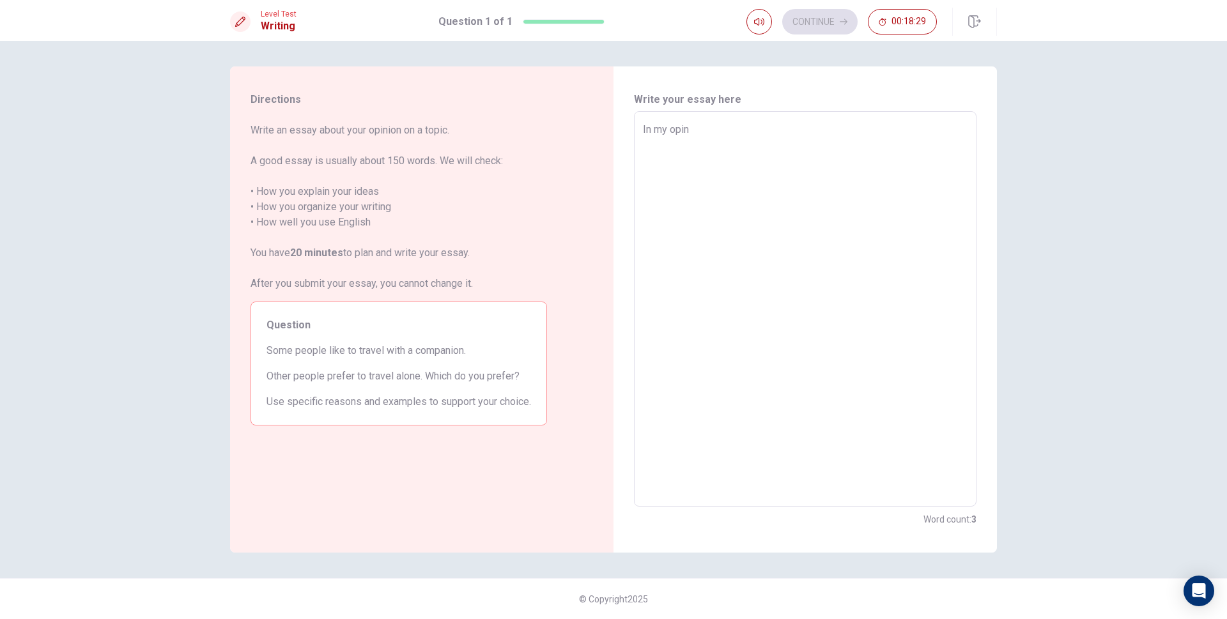
type textarea "In my opini"
type textarea "x"
type textarea "In my opinio"
type textarea "x"
type textarea "In my opiniom"
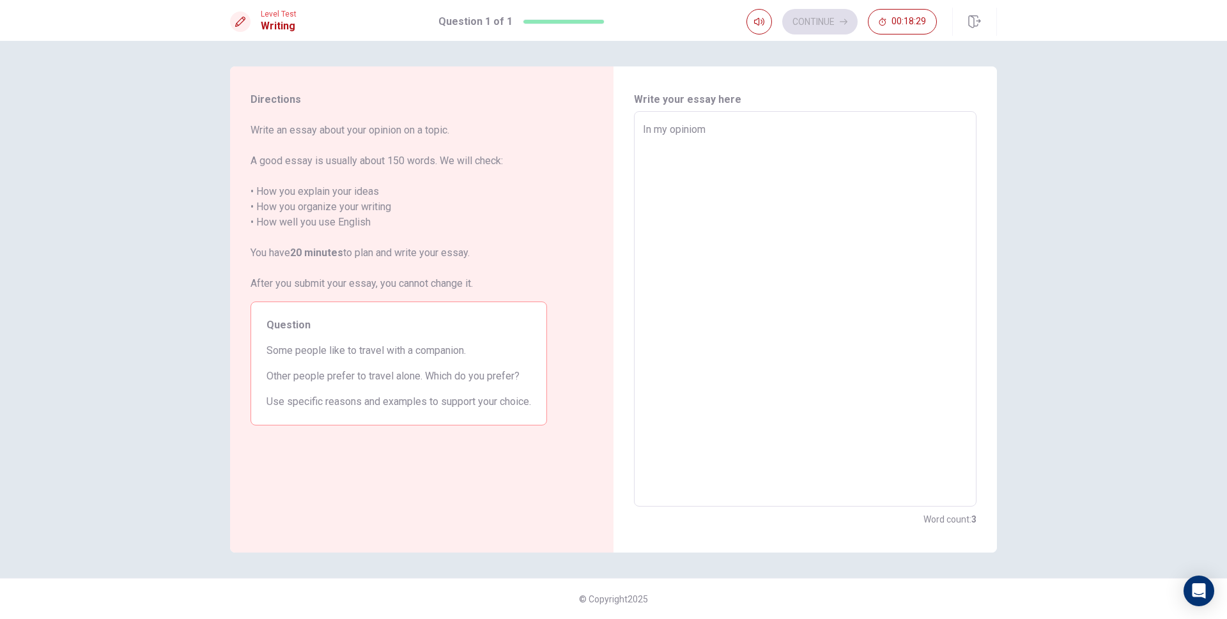
type textarea "x"
type textarea "In my opinio"
type textarea "x"
type textarea "In my opinion"
type textarea "x"
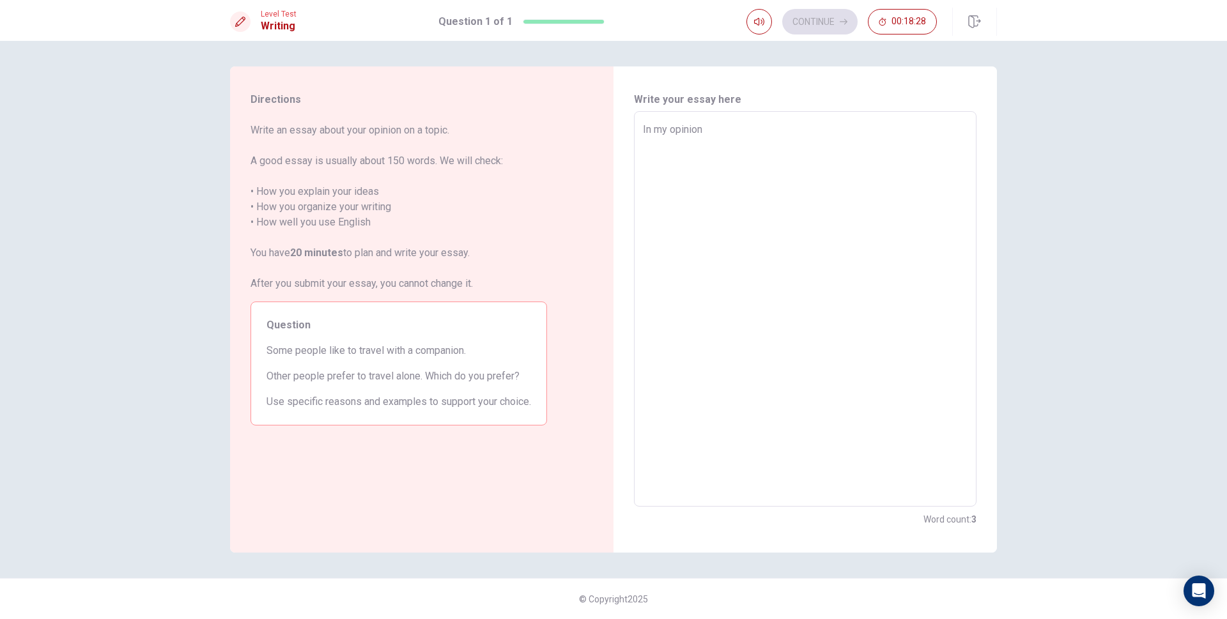
type textarea "In my opinion"
type textarea "x"
type textarea "In my opinion i"
type textarea "x"
type textarea "In my opinion i"
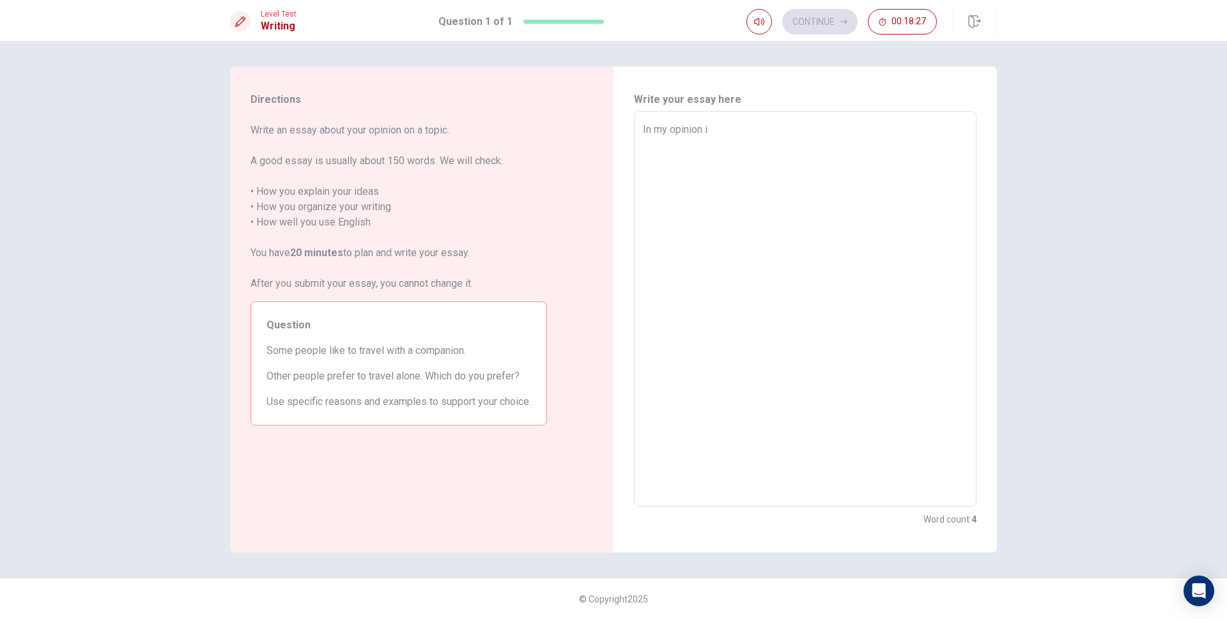
type textarea "x"
type textarea "In my opinion i"
type textarea "x"
type textarea "In my opinion"
type textarea "x"
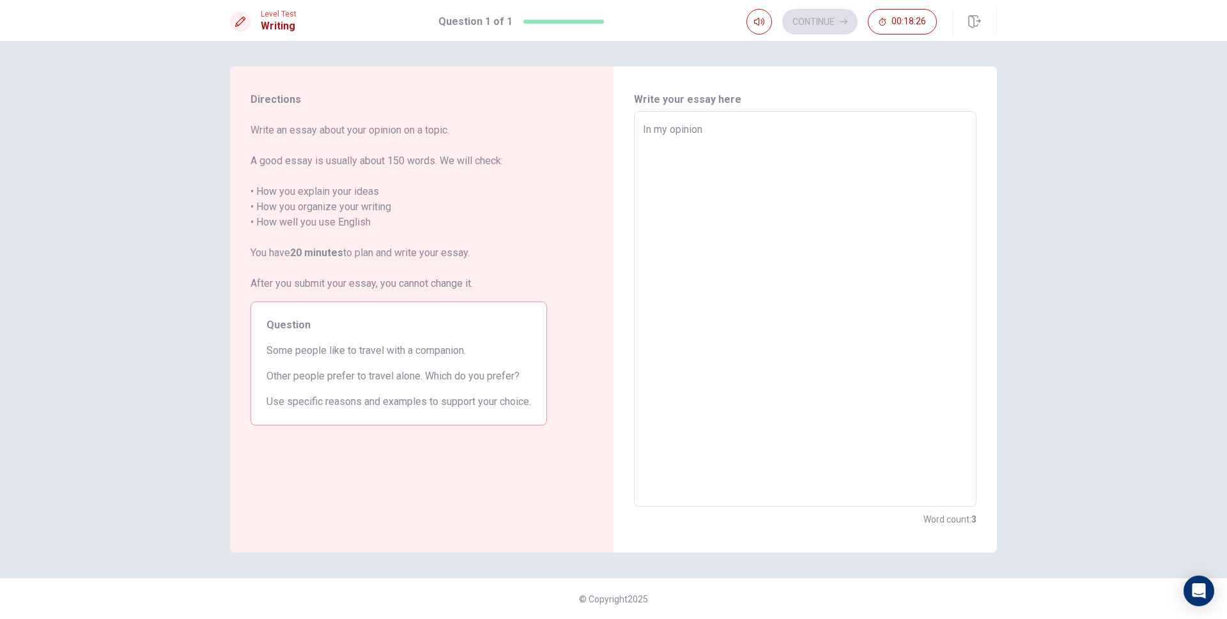
type textarea "In my opinion I"
type textarea "x"
type textarea "In my opinion I"
type textarea "x"
type textarea "In my opinion I p"
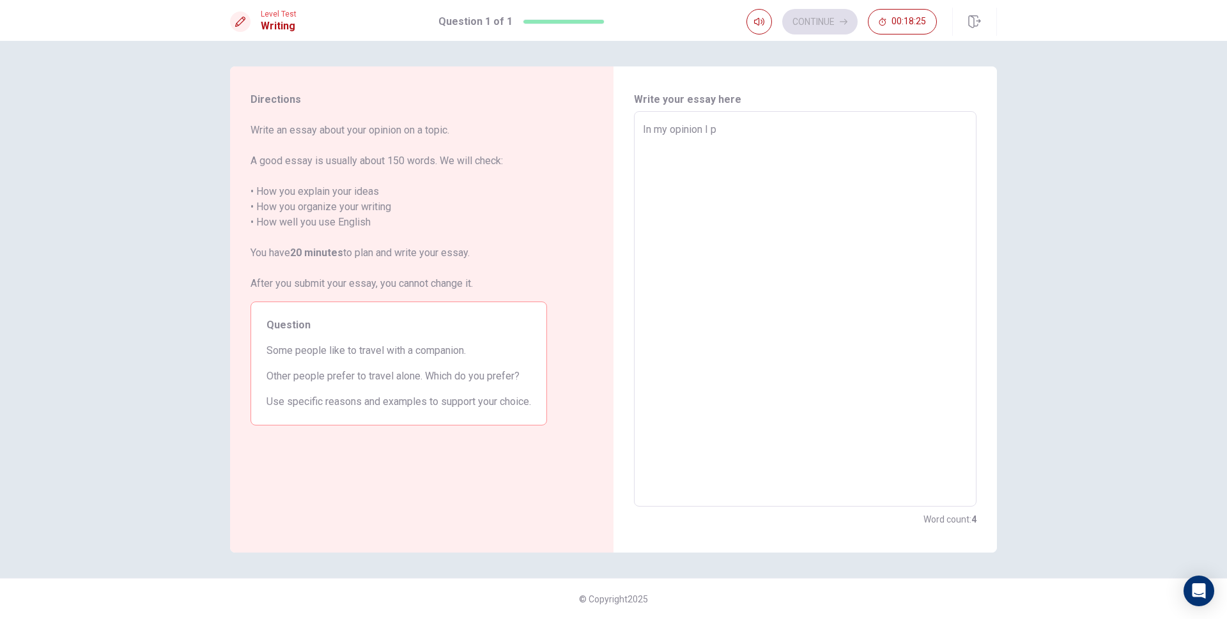
type textarea "x"
type textarea "In my opinion I pr"
type textarea "x"
type textarea "In my opinion I pre"
type textarea "x"
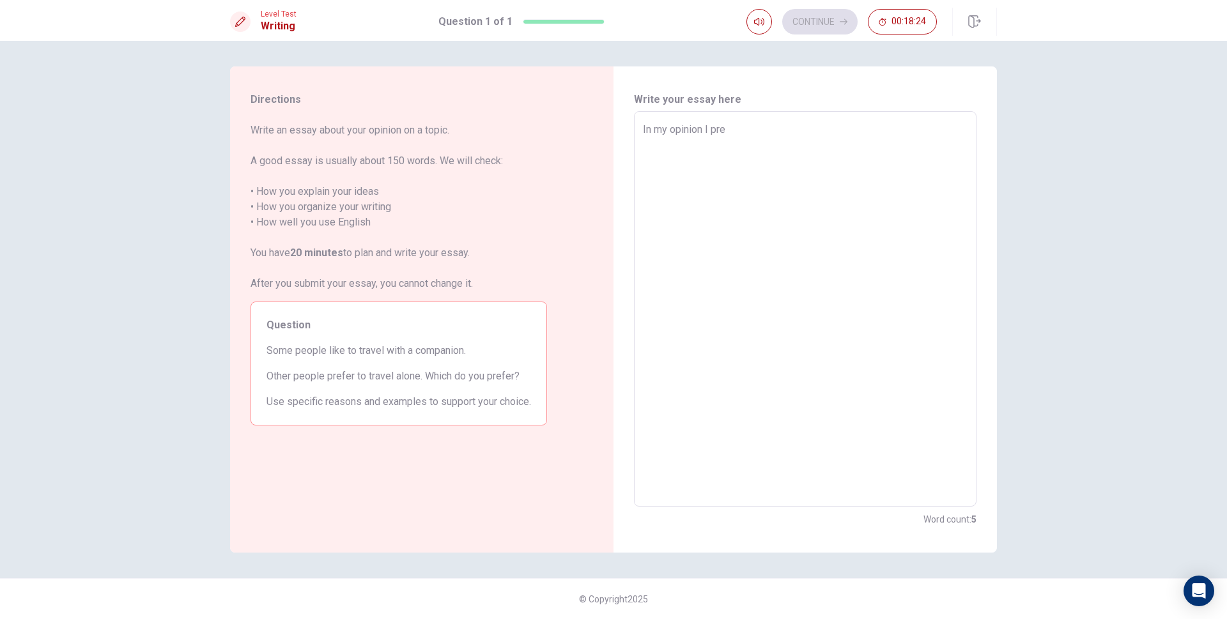
type textarea "In my opinion I pref"
type textarea "x"
type textarea "In my opinion I prefe"
type textarea "x"
type textarea "In my opinion I prefer"
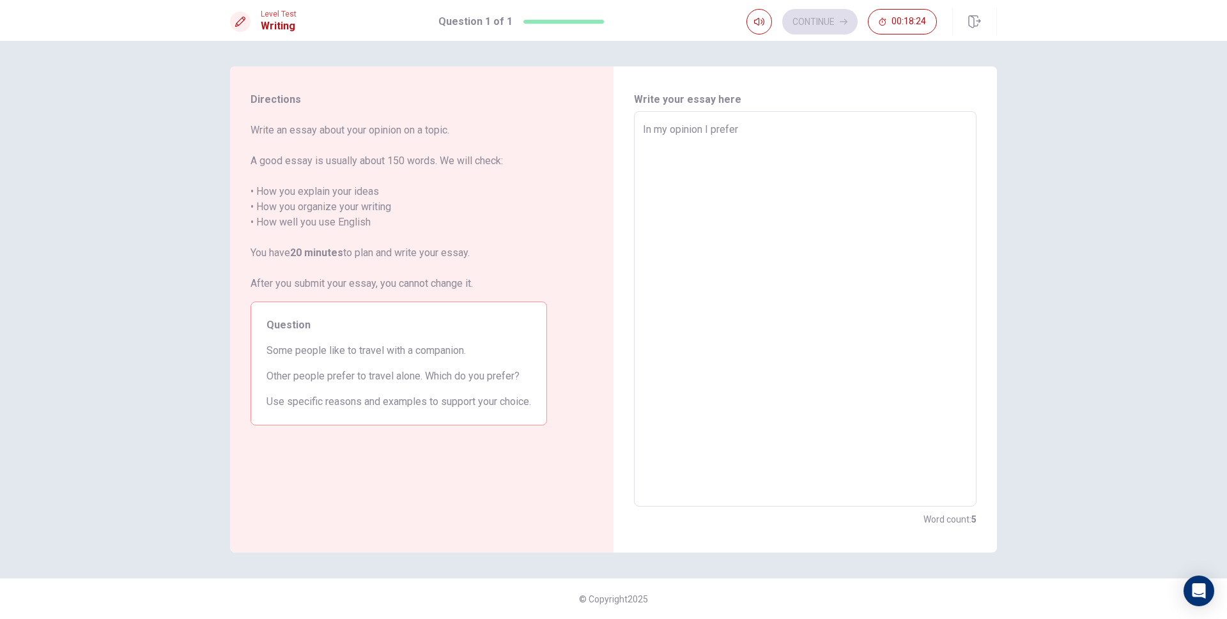
type textarea "x"
type textarea "In my opinion I prefer"
type textarea "x"
type textarea "In my opinion I prefer t"
type textarea "x"
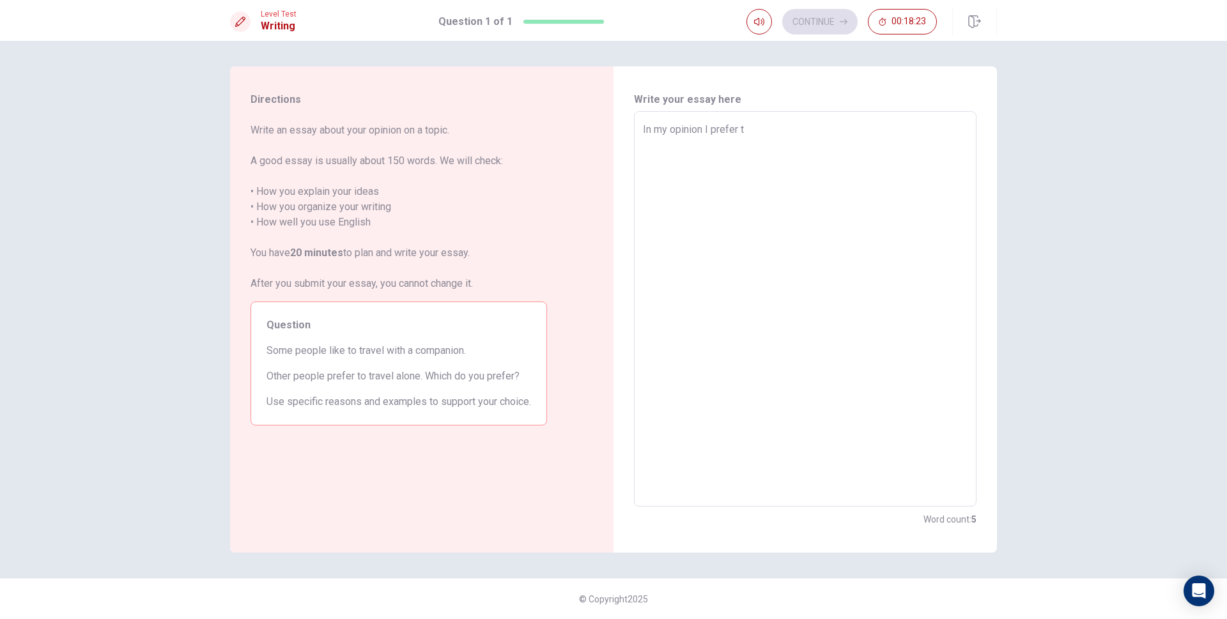
type textarea "In my opinion I prefer to"
type textarea "x"
type textarea "In my opinion I prefer to"
type textarea "x"
type textarea "In my opinion I prefer to t"
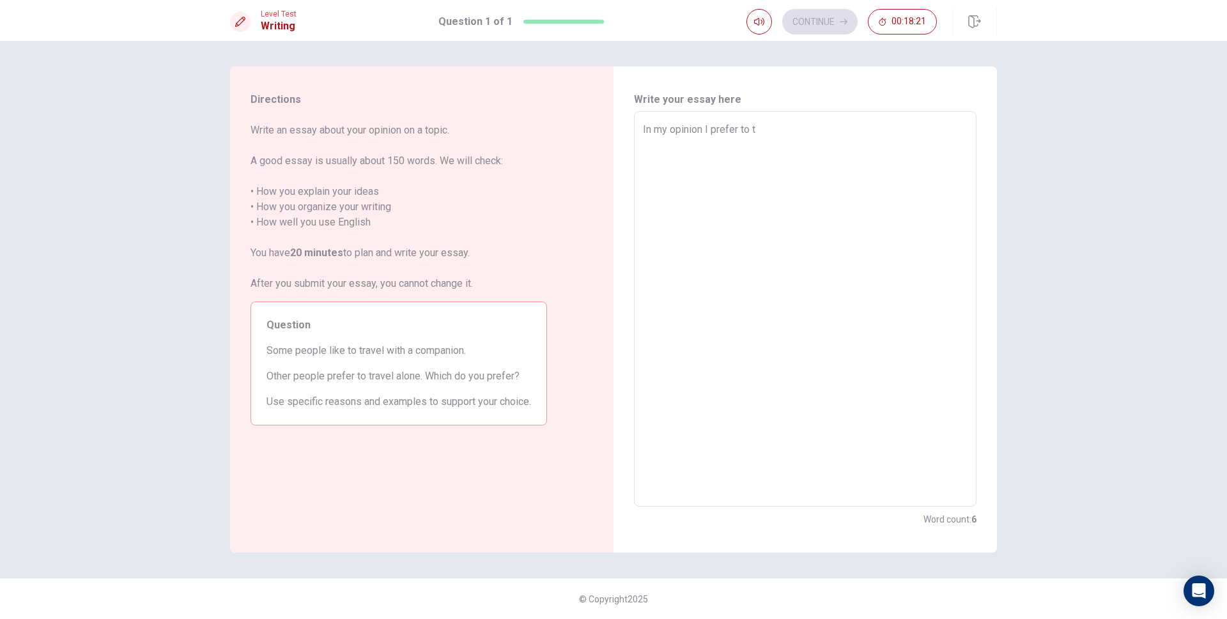
type textarea "x"
type textarea "In my opinion I prefer to tr"
type textarea "x"
type textarea "In my opinion I prefer to tra"
type textarea "x"
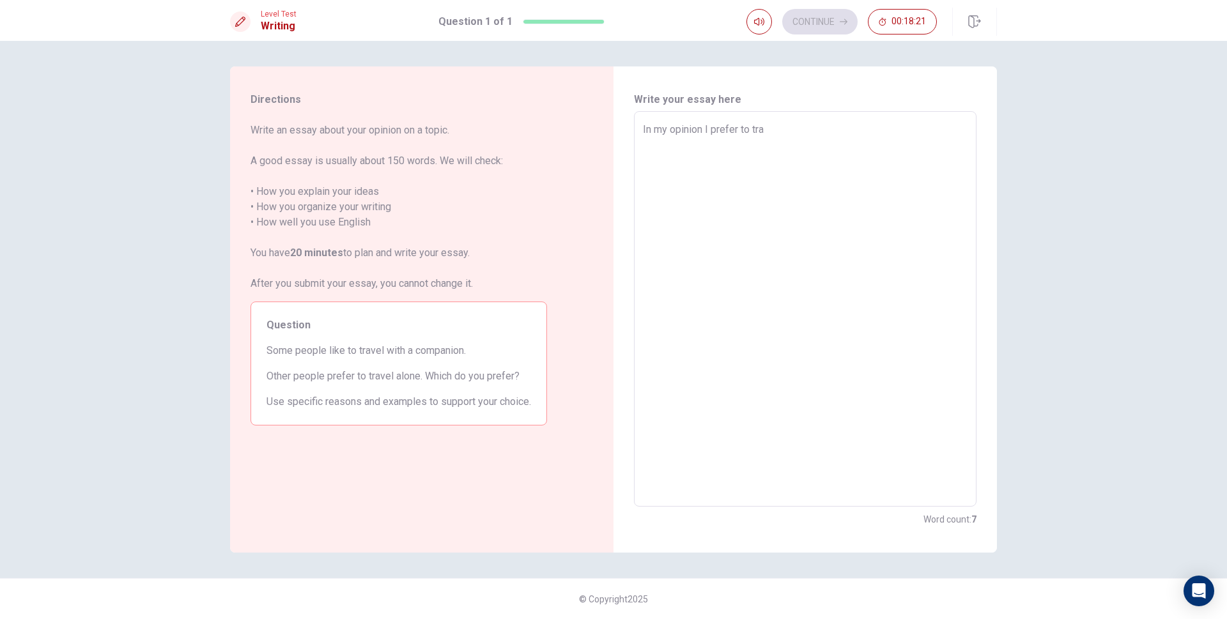
type textarea "In my opinion I prefer to trav"
type textarea "x"
type textarea "In my opinion I prefer to trave"
type textarea "x"
type textarea "In my opinion I prefer to travel"
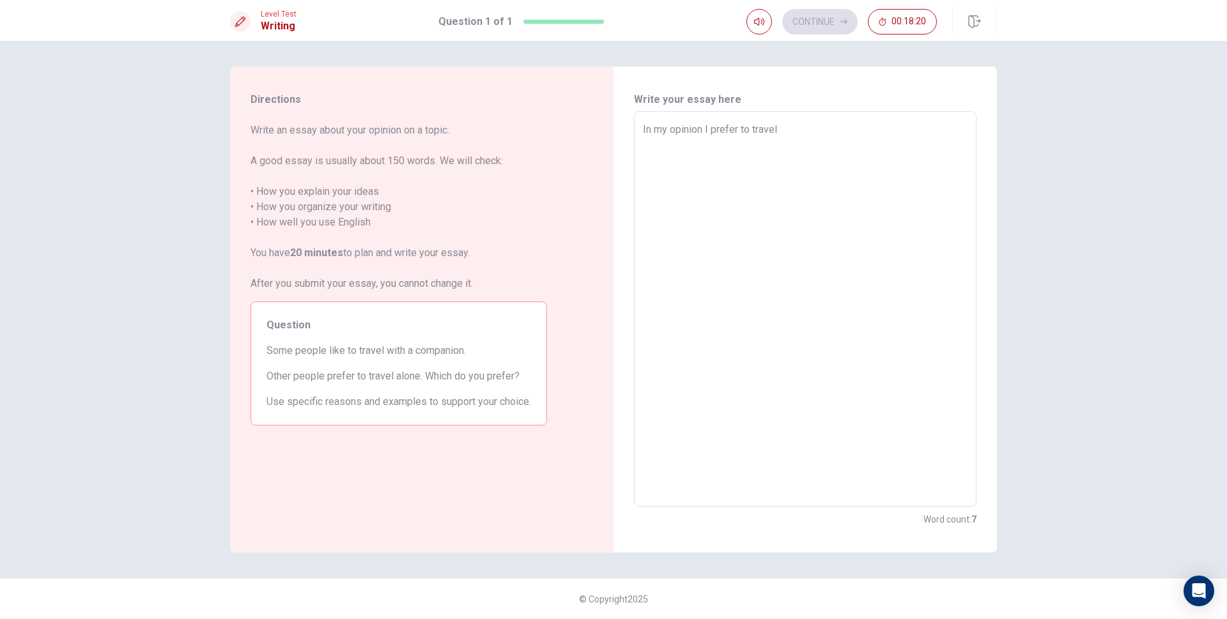
type textarea "x"
type textarea "In my opinion I prefer to travel"
type textarea "x"
type textarea "In my opinion I prefer to travel w"
type textarea "x"
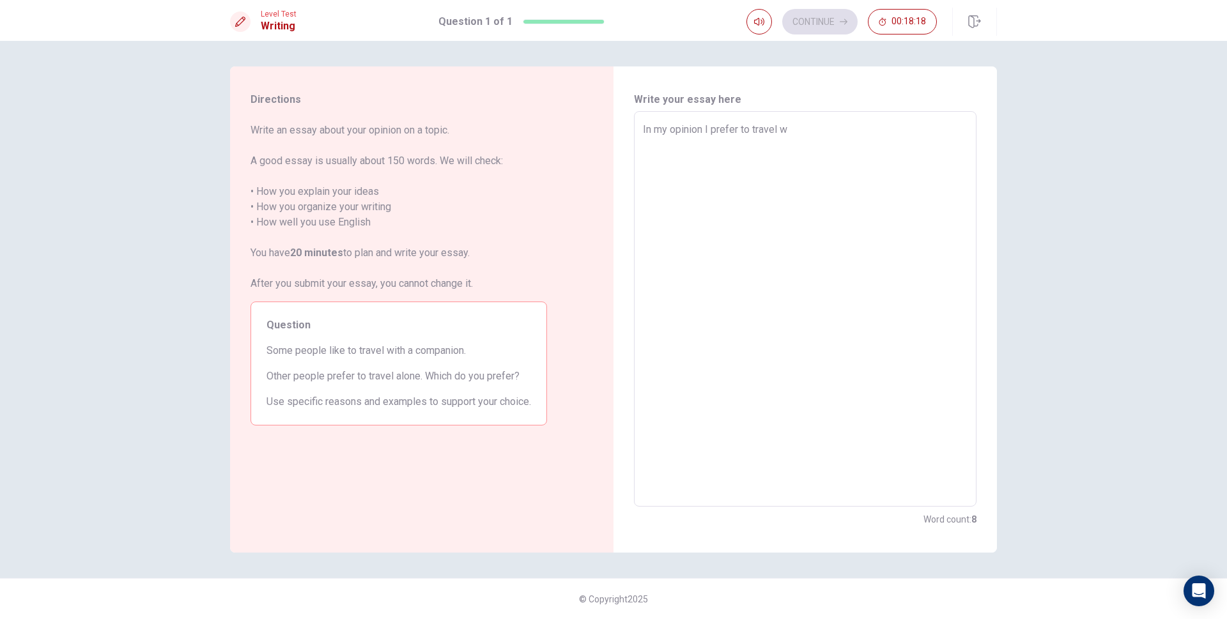
type textarea "In my opinion I prefer to travel wt"
type textarea "x"
type textarea "In my opinion I prefer to travel w"
click at [703, 131] on textarea "In my opinion I prefer to travel with other people" at bounding box center [805, 309] width 325 height 375
click at [708, 131] on textarea "In my opinion, I prefer to travel with other people" at bounding box center [805, 309] width 325 height 375
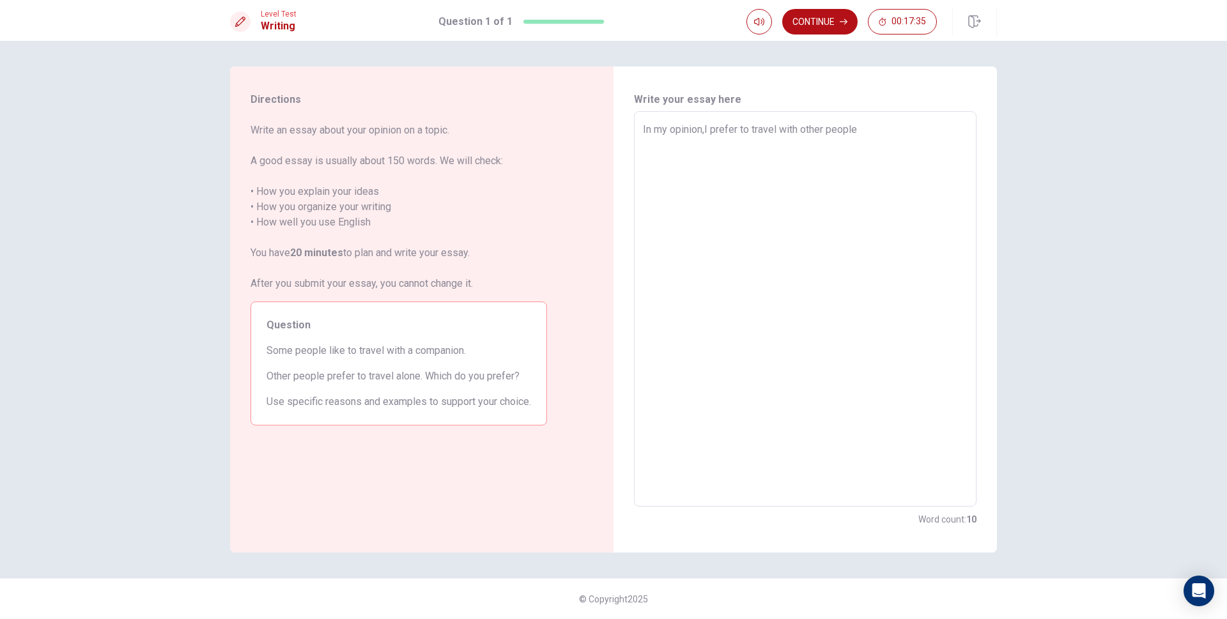
click at [854, 128] on textarea "In my opinion,I prefer to travel with other people" at bounding box center [805, 309] width 325 height 375
click at [701, 130] on textarea "In my opinion,I prefer to travel with other people" at bounding box center [805, 309] width 325 height 375
click at [704, 130] on textarea "In my opinion,I prefer to travel with other people" at bounding box center [805, 309] width 325 height 375
click at [708, 128] on textarea "In my opinion ,I prefer to travel with other people" at bounding box center [805, 309] width 325 height 375
click at [879, 137] on textarea "In my opinion , I prefer to travel with other people" at bounding box center [805, 309] width 325 height 375
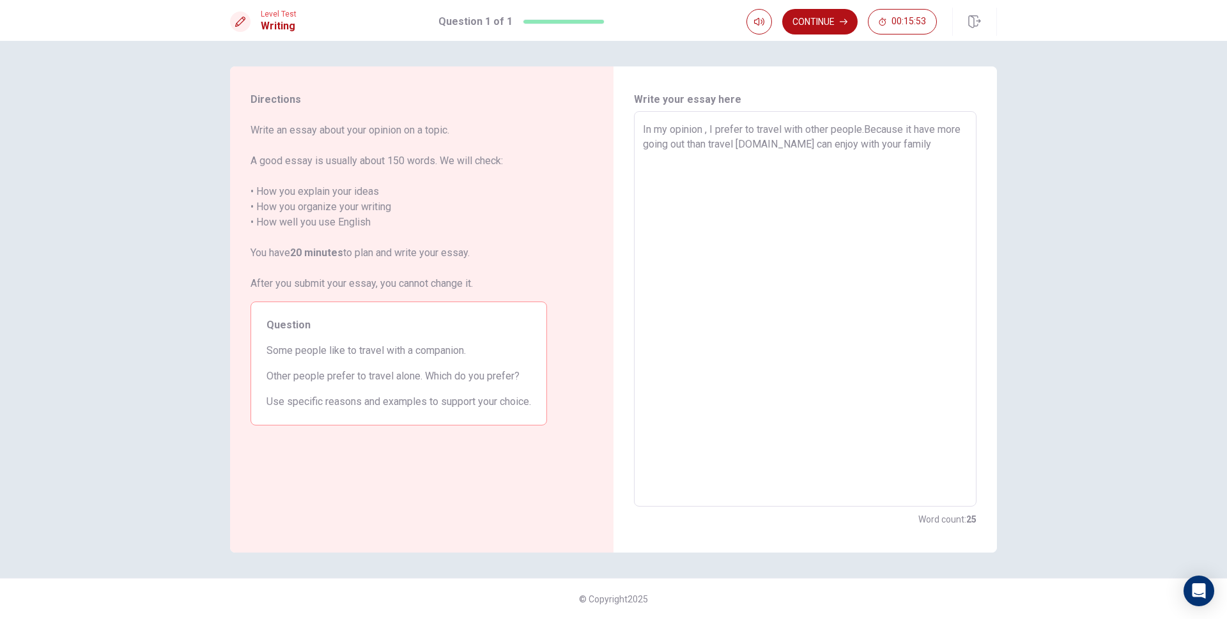
click at [940, 134] on textarea "In my opinion , I prefer to travel with other people.Because it have more going…" at bounding box center [805, 309] width 325 height 375
click at [931, 168] on textarea "In my opinion , I prefer to travel with other people.Because it have fun more g…" at bounding box center [805, 309] width 325 height 375
click at [931, 267] on textarea "In my opinion , I prefer to travel with other people.Because it have fun more g…" at bounding box center [805, 309] width 325 height 375
click at [865, 128] on textarea "In my opinion , I prefer to travel with other people.Because it have fun more g…" at bounding box center [805, 309] width 325 height 375
click at [868, 128] on textarea "In my opinion , I prefer to travel with other peopleBecause it have fun more go…" at bounding box center [805, 309] width 325 height 375
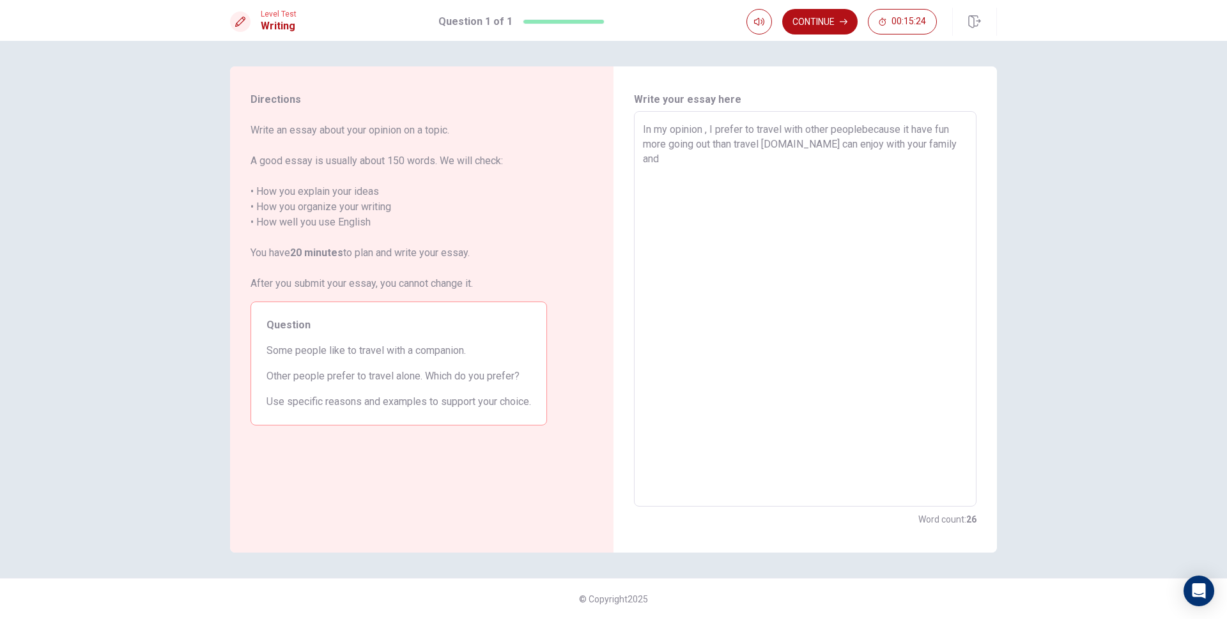
click at [864, 127] on textarea "In my opinion , I prefer to travel with other peoplebecause it have fun more go…" at bounding box center [805, 309] width 325 height 375
click at [965, 154] on textarea "In my opinion , I prefer to travel with other people because it have fun more g…" at bounding box center [805, 309] width 325 height 375
click at [664, 146] on textarea "In my opinion , I prefer to travel with other people because it have fun more g…" at bounding box center [805, 309] width 325 height 375
click at [668, 143] on textarea "In my opinion , I prefer to travel with other people because it have fun more g…" at bounding box center [805, 309] width 325 height 375
click at [938, 130] on textarea "In my opinion , I prefer to travel with other people because it have fun going …" at bounding box center [805, 309] width 325 height 375
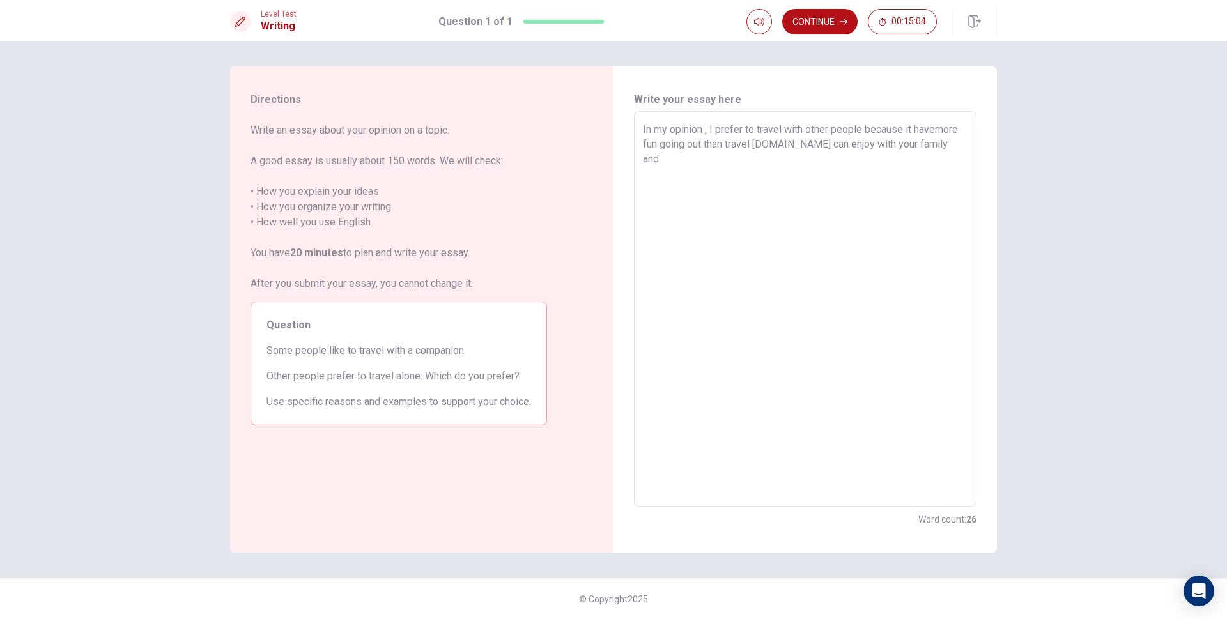
click at [938, 128] on textarea "In my opinion , I prefer to travel with other people because it havemore fun go…" at bounding box center [805, 309] width 325 height 375
click at [912, 172] on textarea "In my opinion , I prefer to travel with other people because it have more fun g…" at bounding box center [805, 309] width 325 height 375
click at [751, 182] on textarea "In my opinion , I prefer to travel with other people because it have more fun g…" at bounding box center [805, 309] width 325 height 375
click at [775, 154] on textarea "In my opinion , I prefer to travel with other people because it have more fun g…" at bounding box center [805, 309] width 325 height 375
click at [777, 157] on textarea "In my opinion , I prefer to travel with other people because it have more fun g…" at bounding box center [805, 309] width 325 height 375
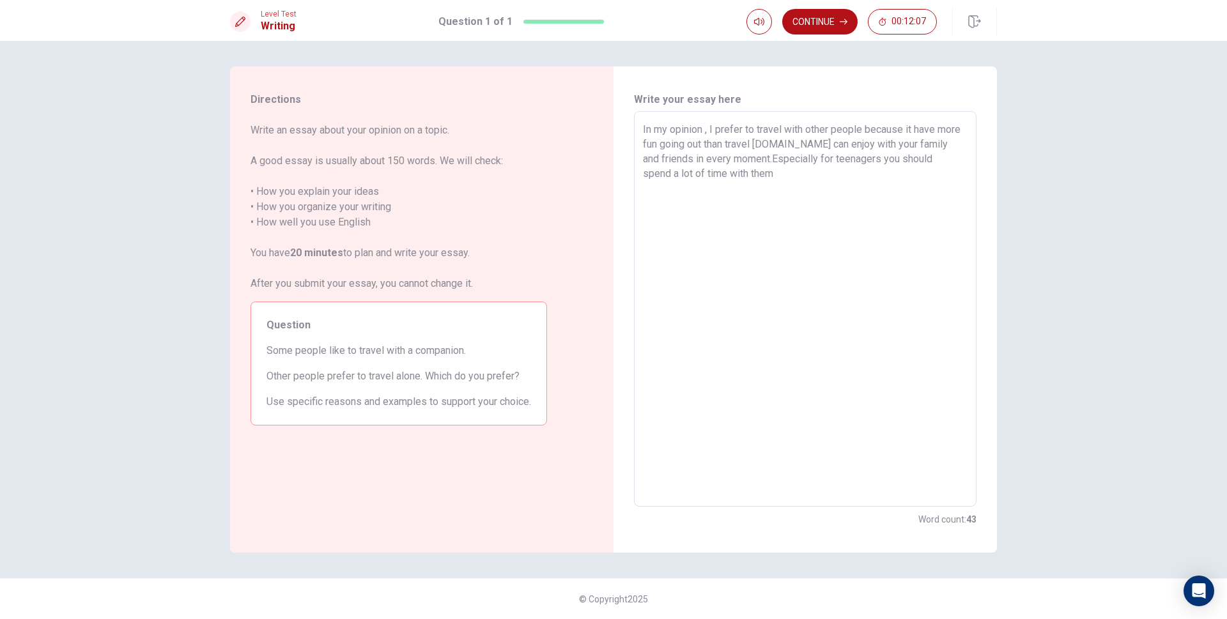
click at [798, 196] on textarea "In my opinion , I prefer to travel with other people because it have more fun g…" at bounding box center [805, 309] width 325 height 375
click at [781, 175] on textarea "In my opinion , I prefer to travel with other people because it have more fun g…" at bounding box center [805, 309] width 325 height 375
click at [774, 162] on textarea "In my opinion , I prefer to travel with other people because it have more fun g…" at bounding box center [805, 309] width 325 height 375
click at [815, 191] on textarea "In my opinion , I prefer to travel with other people because it have more fun g…" at bounding box center [805, 309] width 325 height 375
click at [809, 142] on textarea "In my opinion , I prefer to travel with other people because it have more fun g…" at bounding box center [805, 309] width 325 height 375
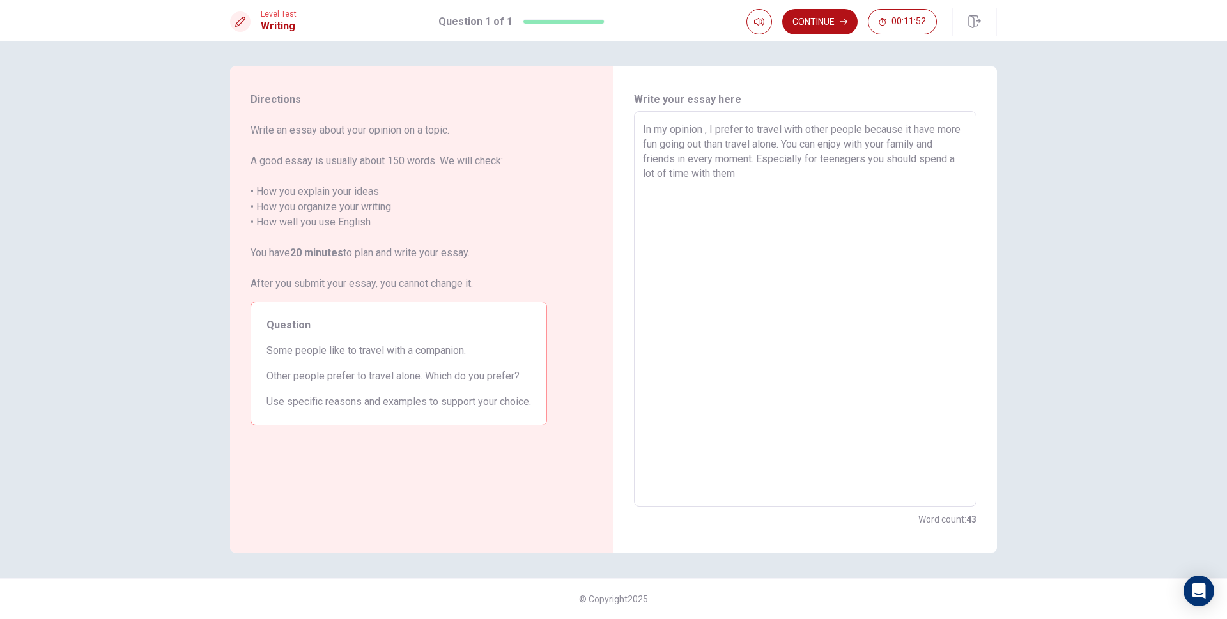
click at [834, 182] on textarea "In my opinion , I prefer to travel with other people because it have more fun g…" at bounding box center [805, 309] width 325 height 375
click at [809, 175] on textarea "In my opinion , I prefer to travel with other people because it have more fun g…" at bounding box center [805, 309] width 325 height 375
click at [886, 161] on textarea "In my opinion , I prefer to travel with other people because it have more fun g…" at bounding box center [805, 309] width 325 height 375
click at [904, 159] on textarea "In my opinion , I prefer to travel with other people because it have more fun g…" at bounding box center [805, 309] width 325 height 375
click at [829, 189] on textarea "In my opinion , I prefer to travel with other people because it have more fun g…" at bounding box center [805, 309] width 325 height 375
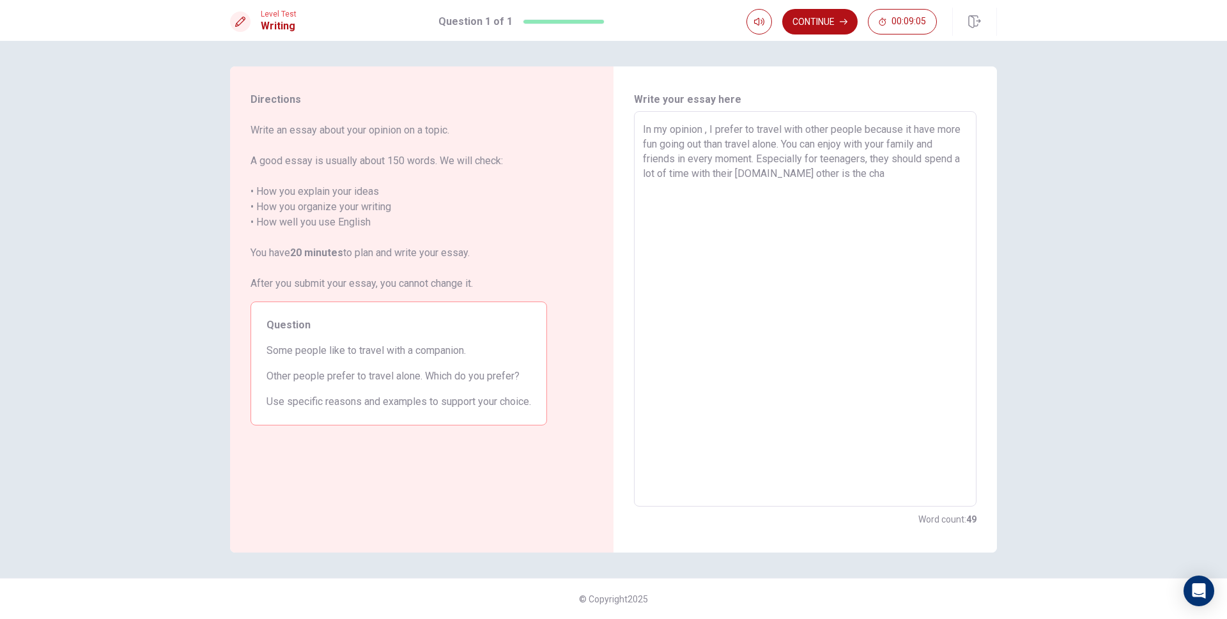
click at [861, 175] on textarea "In my opinion , I prefer to travel with other people because it have more fun g…" at bounding box center [805, 309] width 325 height 375
click at [957, 183] on textarea "In my opinion , I prefer to travel with other people because it have more fun g…" at bounding box center [805, 309] width 325 height 375
click at [907, 175] on textarea "In my opinion , I prefer to travel with other people because it have more fun g…" at bounding box center [805, 309] width 325 height 375
click at [731, 187] on textarea "In my opinion , I prefer to travel with other people because it have more fun g…" at bounding box center [805, 309] width 325 height 375
drag, startPoint x: 817, startPoint y: 173, endPoint x: 825, endPoint y: 171, distance: 7.9
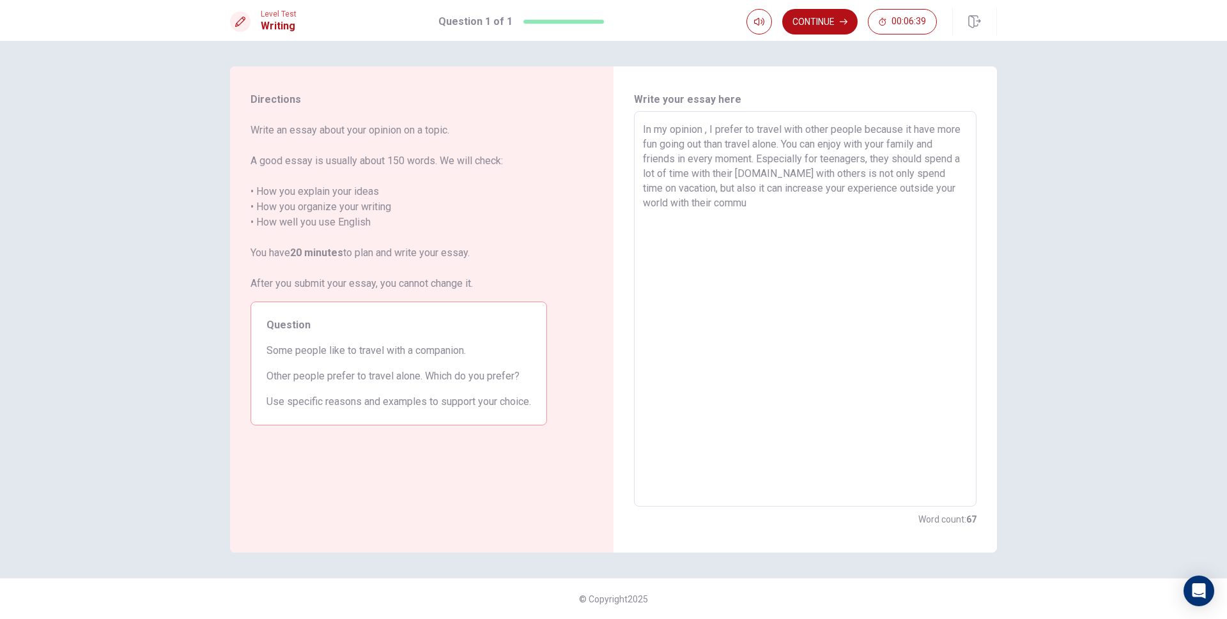
click at [818, 173] on textarea "In my opinion , I prefer to travel with other people because it have more fun g…" at bounding box center [805, 309] width 325 height 375
click at [883, 219] on textarea "In my opinion , I prefer to travel with other people because it have more fun g…" at bounding box center [805, 309] width 325 height 375
click at [852, 201] on textarea "In my opinion , I prefer to travel with other people because it have more fun g…" at bounding box center [805, 309] width 325 height 375
click at [953, 210] on textarea "In my opinion , I prefer to travel with other people because it have more fun g…" at bounding box center [805, 309] width 325 height 375
click at [828, 201] on textarea "In my opinion , I prefer to travel with other people because it have more fun g…" at bounding box center [805, 309] width 325 height 375
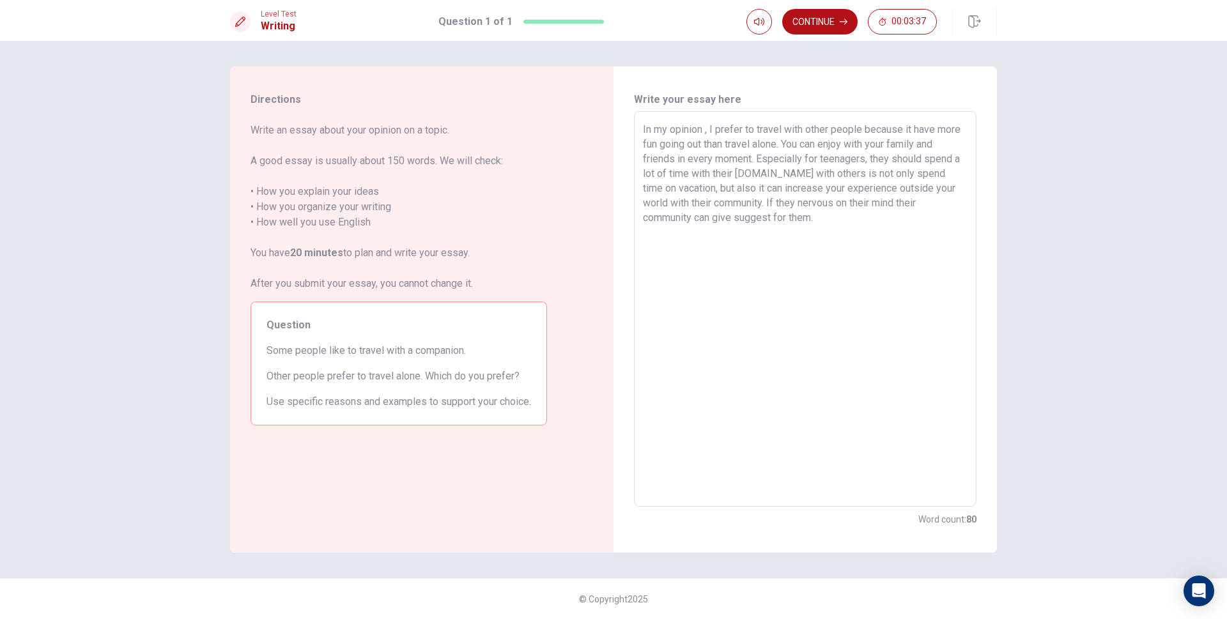
click at [884, 225] on textarea "In my opinion , I prefer to travel with other people because it have more fun g…" at bounding box center [805, 309] width 325 height 375
click at [859, 206] on textarea "In my opinion , I prefer to travel with other people because it have more fun g…" at bounding box center [805, 309] width 325 height 375
click at [855, 200] on textarea "In my opinion , I prefer to travel with other people because it have more fun g…" at bounding box center [805, 309] width 325 height 375
click at [860, 203] on textarea "In my opinion , I prefer to travel with other people because it have more fun g…" at bounding box center [805, 309] width 325 height 375
click at [940, 240] on textarea "In my opinion , I prefer to travel with other people because it have more fun g…" at bounding box center [805, 309] width 325 height 375
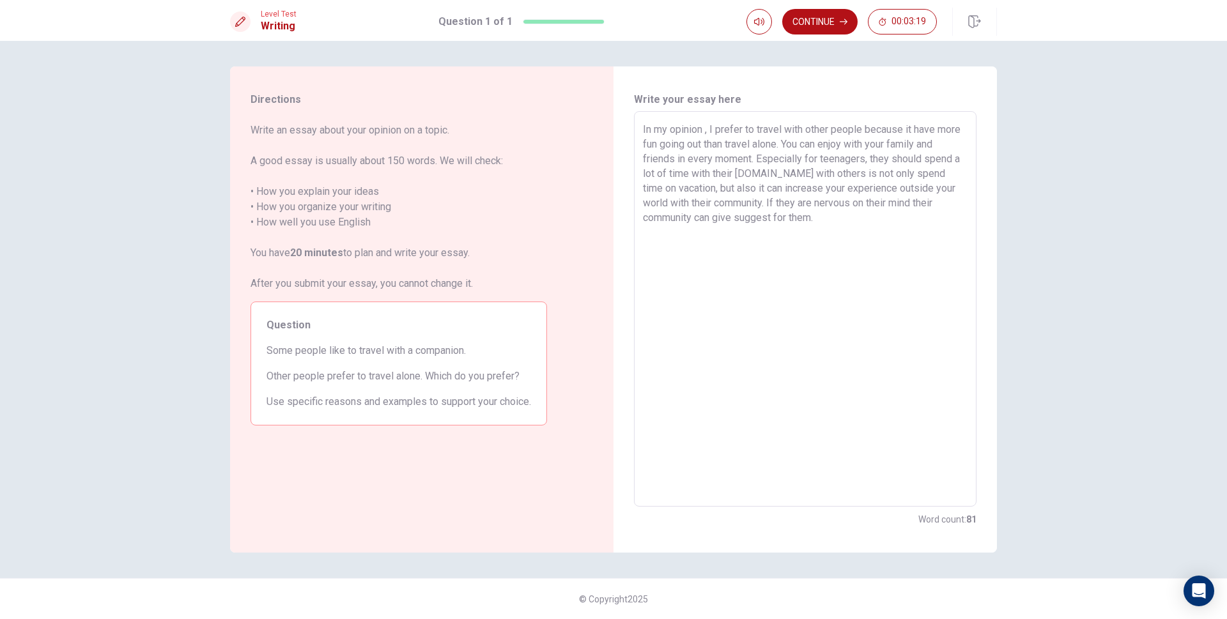
click at [665, 218] on textarea "In my opinion , I prefer to travel with other people because it have more fun g…" at bounding box center [805, 309] width 325 height 375
click at [883, 222] on textarea "In my opinion , I prefer to travel with other people because it have more fun g…" at bounding box center [805, 309] width 325 height 375
click at [783, 217] on textarea "In my opinion , I prefer to travel with other people because it have more fun g…" at bounding box center [805, 309] width 325 height 375
click at [822, 219] on textarea "In my opinion , I prefer to travel with other people because it have more fun g…" at bounding box center [805, 309] width 325 height 375
click at [823, 219] on textarea "In my opinion , I prefer to travel with other people because it have more fun g…" at bounding box center [805, 309] width 325 height 375
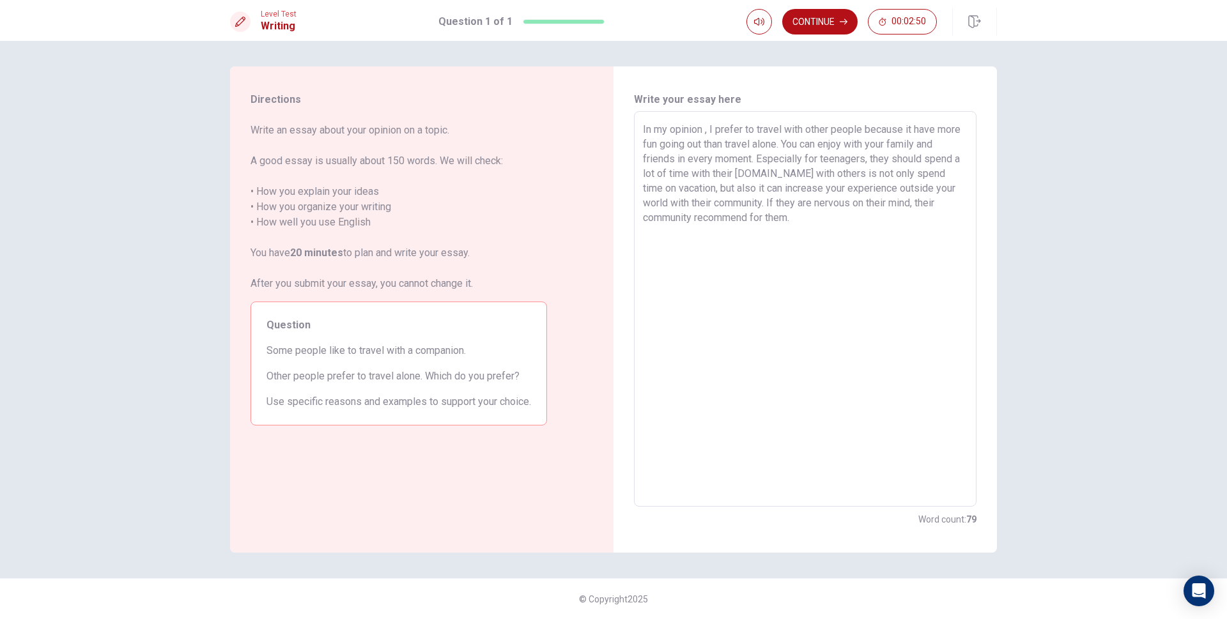
click at [815, 219] on textarea "In my opinion , I prefer to travel with other people because it have more fun g…" at bounding box center [805, 309] width 325 height 375
click at [820, 217] on textarea "In my opinion , I prefer to travel with other people because it have more fun g…" at bounding box center [805, 309] width 325 height 375
click at [818, 217] on textarea "In my opinion , I prefer to travel with other people because it have more fun g…" at bounding box center [805, 309] width 325 height 375
click at [848, 224] on textarea "In my opinion , I prefer to travel with other people because it have more fun g…" at bounding box center [805, 309] width 325 height 375
click at [831, 217] on textarea "In my opinion , I prefer to travel with other people because it have more fun g…" at bounding box center [805, 309] width 325 height 375
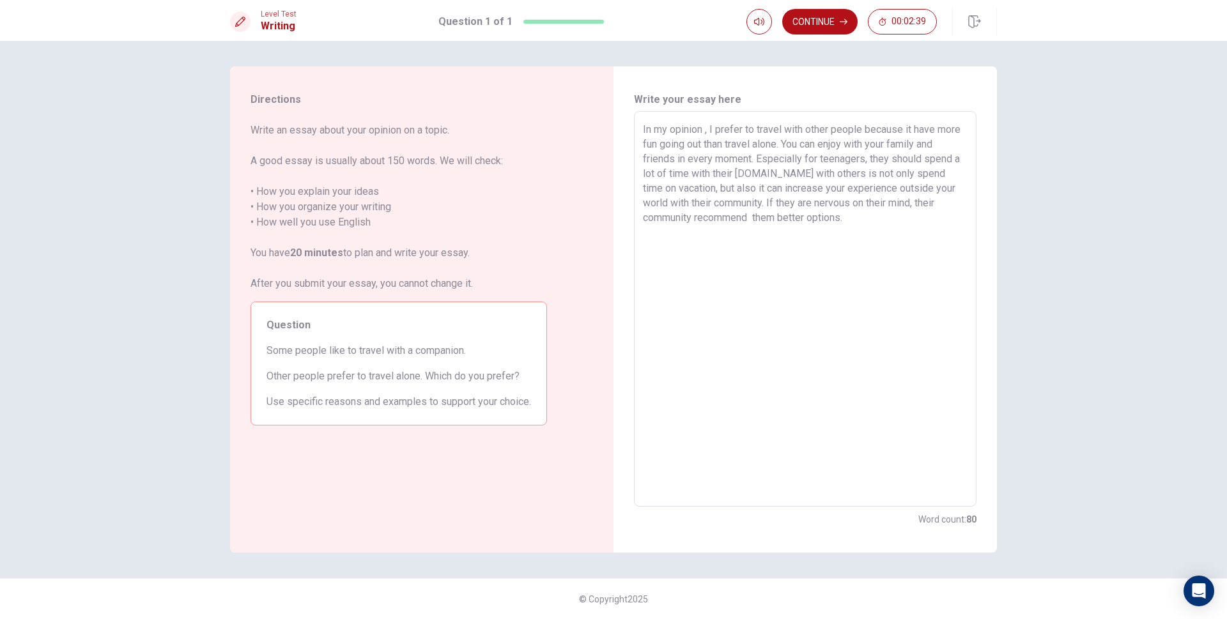
click at [905, 218] on textarea "In my opinion , I prefer to travel with other people because it have more fun g…" at bounding box center [805, 309] width 325 height 375
click at [927, 218] on textarea "In my opinion , I prefer to travel with other people because it have more fun g…" at bounding box center [805, 309] width 325 height 375
click at [929, 216] on textarea "In my opinion , I prefer to travel with other people because it have more fun g…" at bounding box center [805, 309] width 325 height 375
click at [868, 240] on textarea "In my opinion , I prefer to travel with other people because it have more fun g…" at bounding box center [805, 309] width 325 height 375
click at [691, 231] on textarea "In my opinion , I prefer to travel with other people because it have more fun g…" at bounding box center [805, 309] width 325 height 375
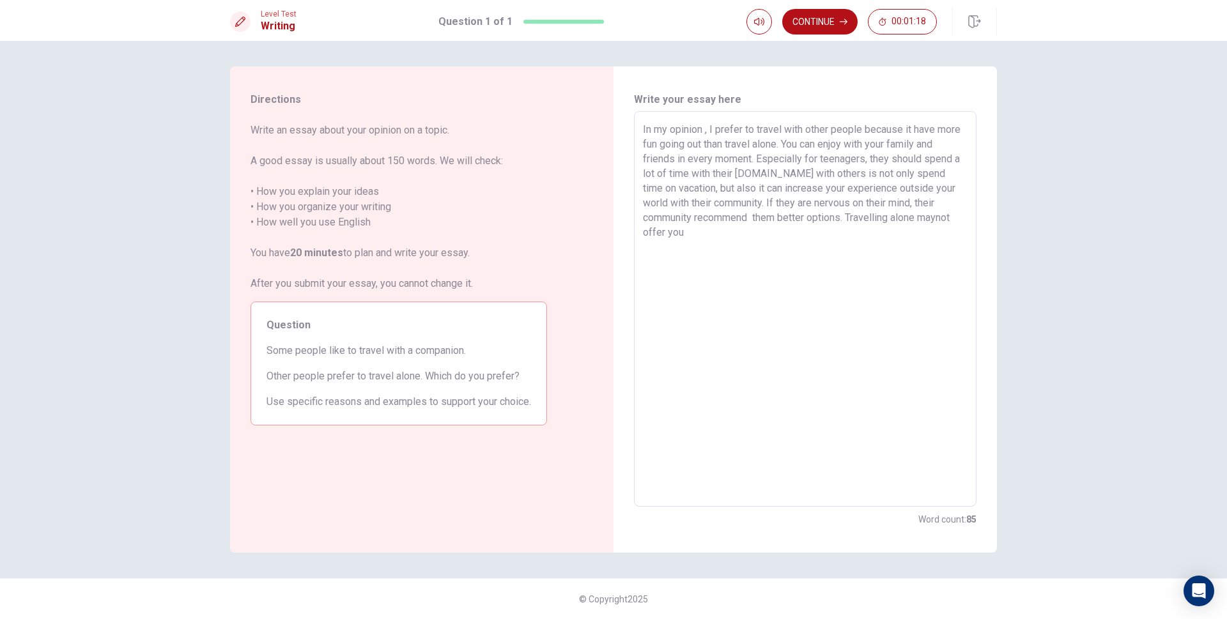
click at [689, 232] on textarea "In my opinion , I prefer to travel with other people because it have more fun g…" at bounding box center [805, 309] width 325 height 375
click at [782, 237] on textarea "In my opinion , I prefer to travel with other people because it have more fun g…" at bounding box center [805, 309] width 325 height 375
click at [855, 175] on textarea "In my opinion , I prefer to travel with other people because it have more fun g…" at bounding box center [805, 309] width 325 height 375
click at [828, 261] on textarea "In my opinion , I prefer to travel with other people because it have more fun g…" at bounding box center [805, 309] width 325 height 375
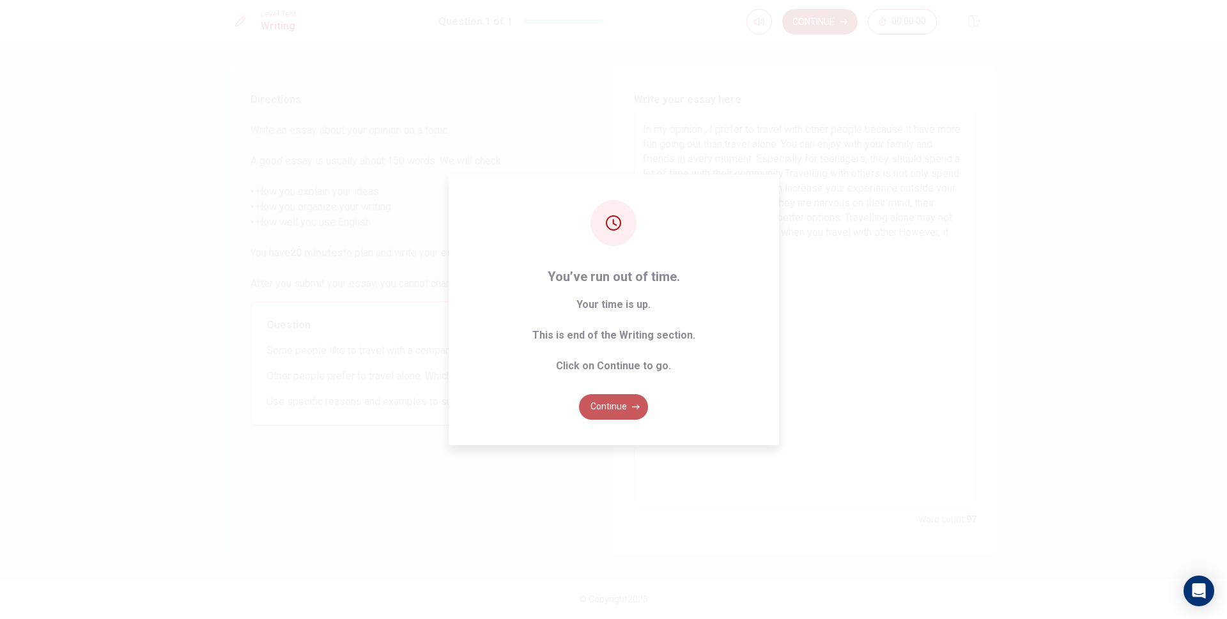
drag, startPoint x: 635, startPoint y: 407, endPoint x: 640, endPoint y: 401, distance: 7.3
click at [636, 407] on icon "button" at bounding box center [636, 407] width 8 height 4
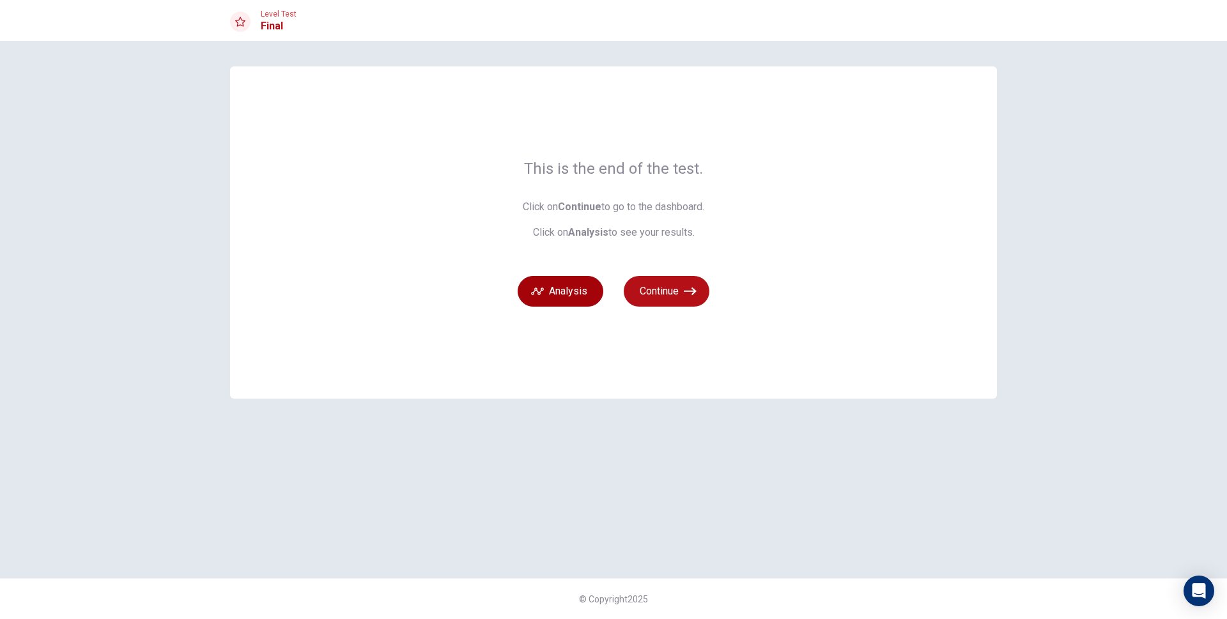
click at [580, 292] on button "Analysis" at bounding box center [561, 291] width 86 height 31
